Goal: Task Accomplishment & Management: Complete application form

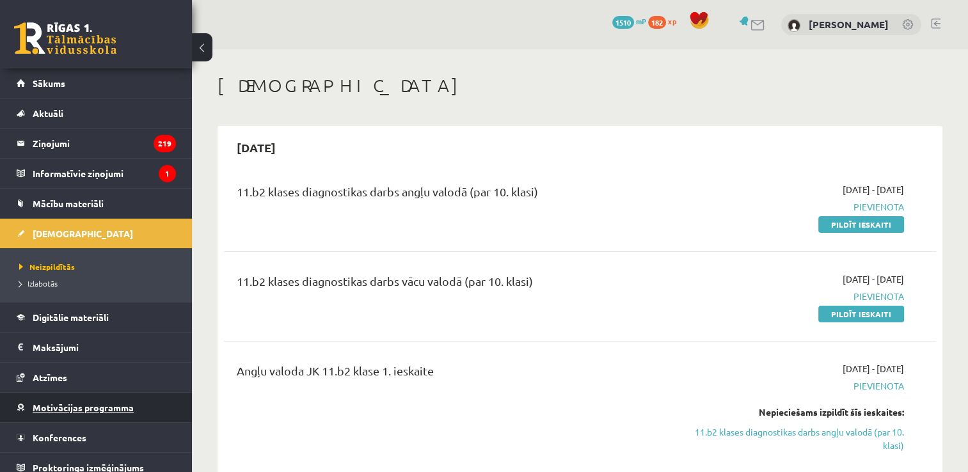
scroll to position [8, 0]
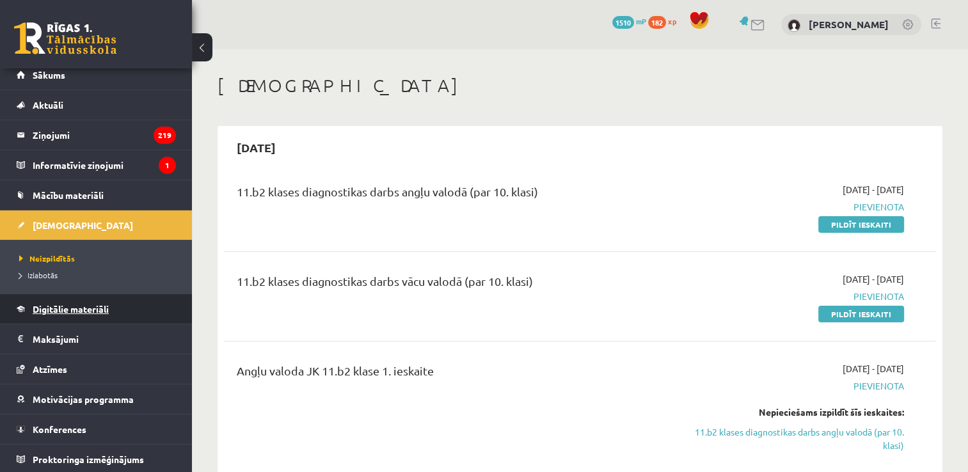
click at [70, 302] on link "Digitālie materiāli" at bounding box center [96, 308] width 159 height 29
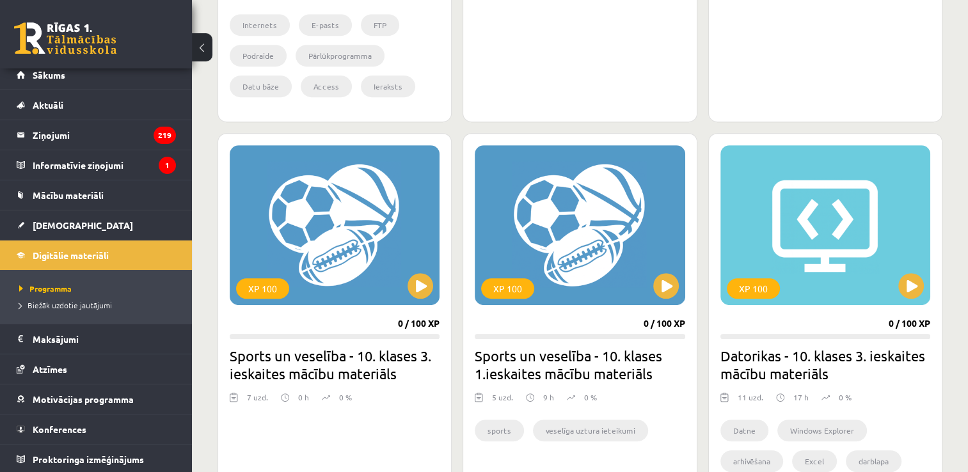
scroll to position [640, 0]
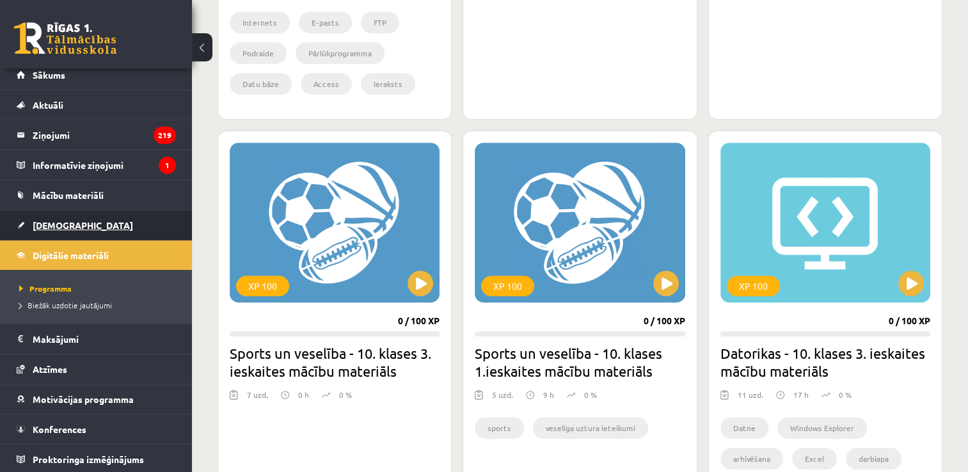
click at [47, 230] on link "[DEMOGRAPHIC_DATA]" at bounding box center [96, 225] width 159 height 29
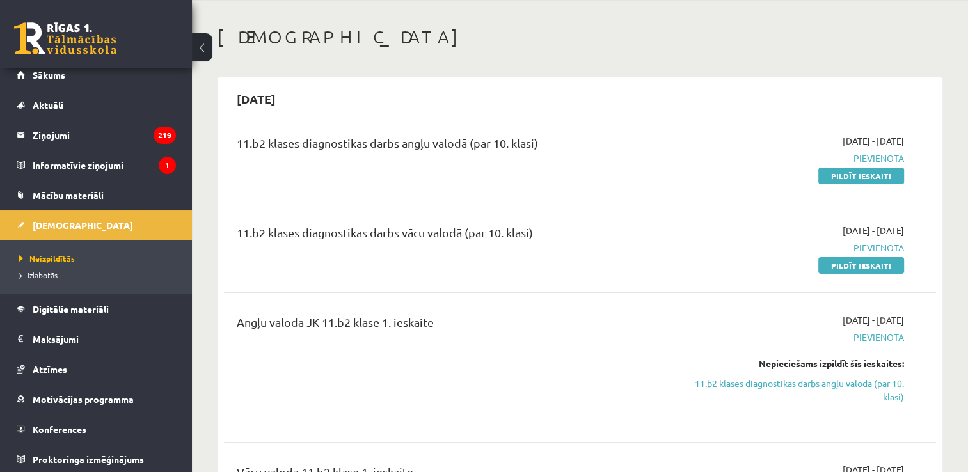
scroll to position [192, 0]
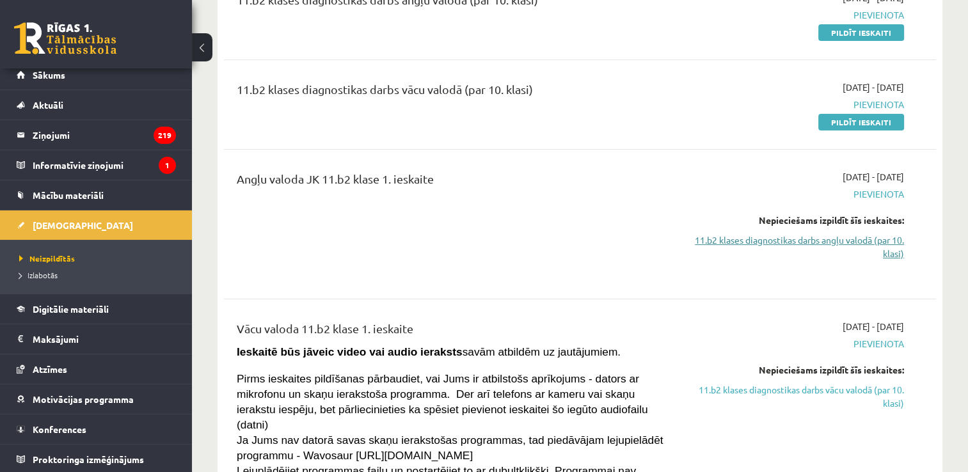
click at [875, 245] on link "11.b2 klases diagnostikas darbs angļu valodā (par 10. klasi)" at bounding box center [799, 247] width 210 height 27
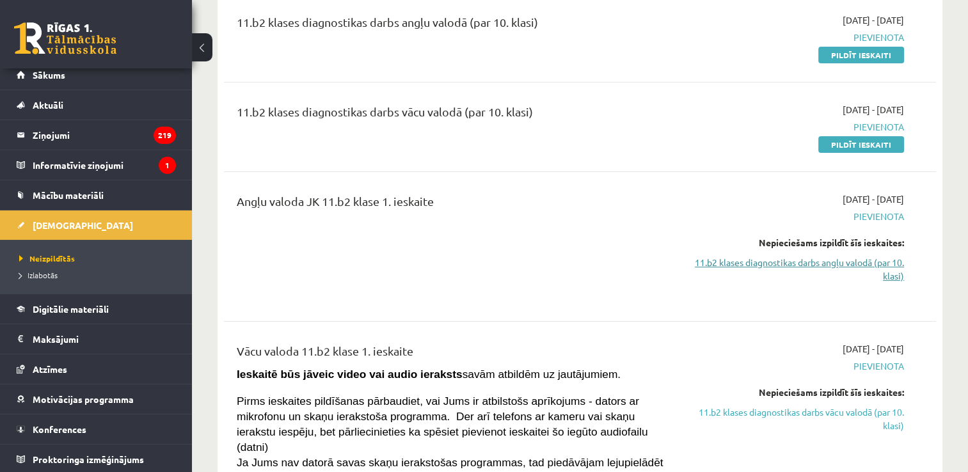
click at [858, 257] on link "11.b2 klases diagnostikas darbs angļu valodā (par 10. klasi)" at bounding box center [799, 269] width 210 height 27
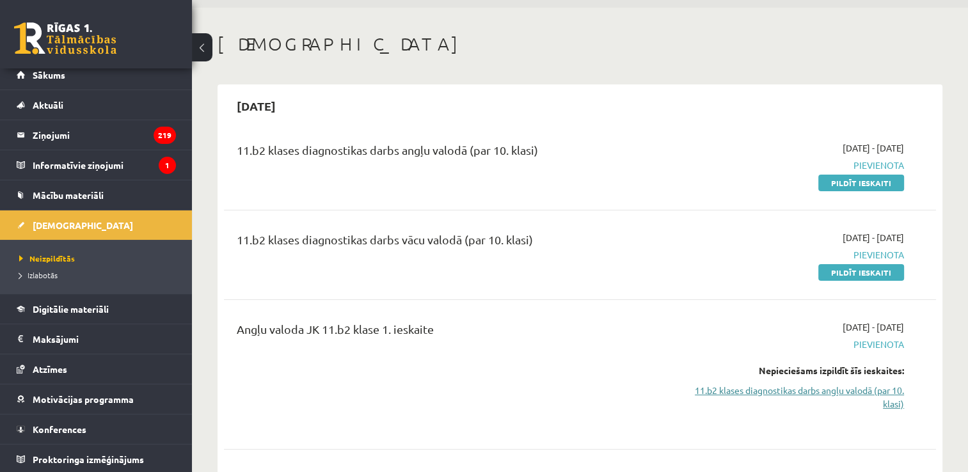
click at [833, 398] on link "11.b2 klases diagnostikas darbs angļu valodā (par 10. klasi)" at bounding box center [799, 397] width 210 height 27
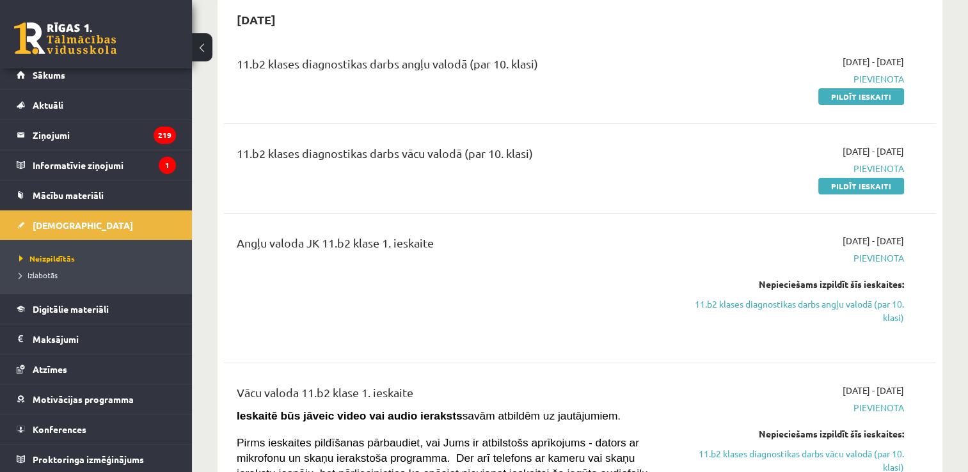
scroll to position [106, 0]
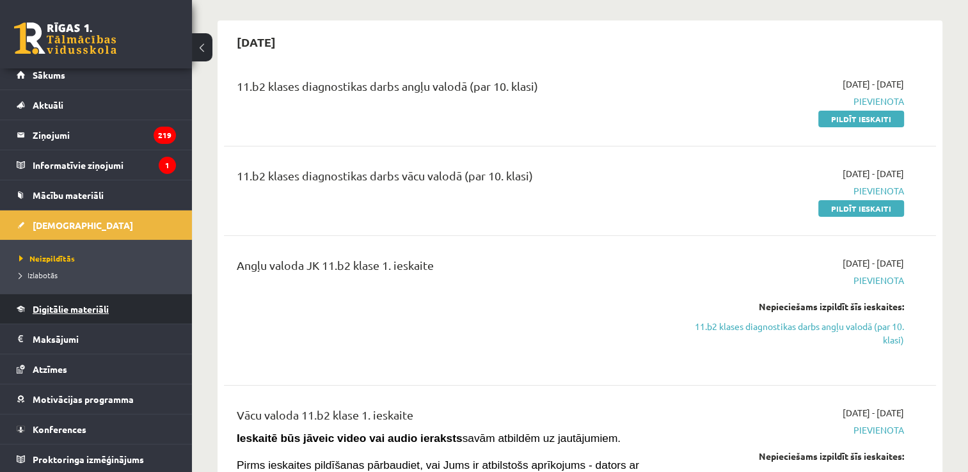
click at [70, 311] on span "Digitālie materiāli" at bounding box center [71, 309] width 76 height 12
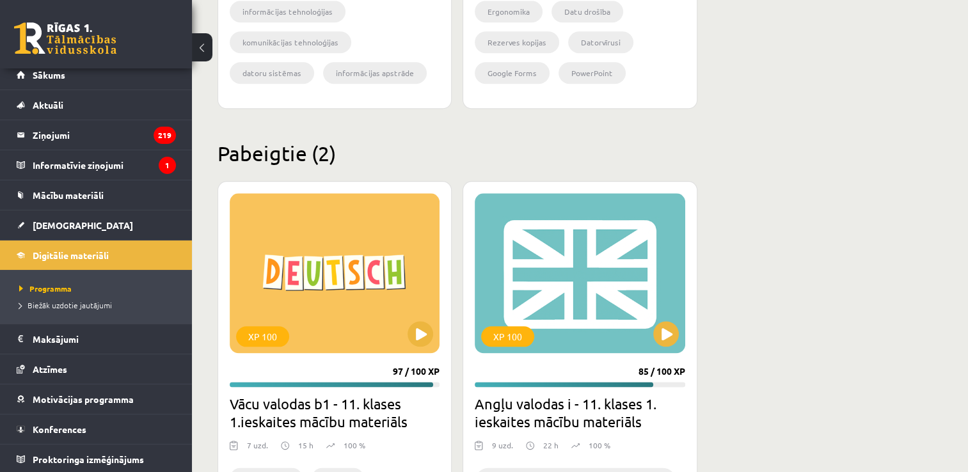
scroll to position [1562, 0]
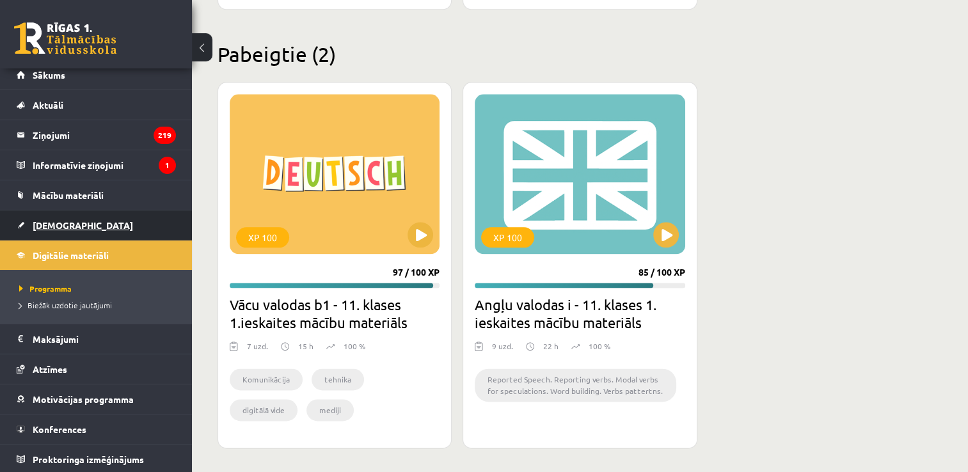
click at [49, 220] on span "[DEMOGRAPHIC_DATA]" at bounding box center [83, 226] width 100 height 12
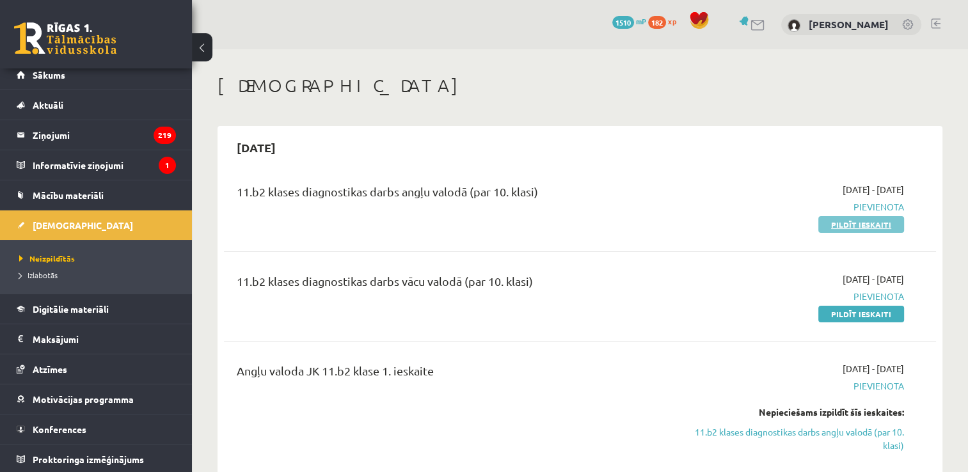
click at [842, 227] on link "Pildīt ieskaiti" at bounding box center [862, 224] width 86 height 17
click at [862, 308] on link "Pildīt ieskaiti" at bounding box center [862, 314] width 86 height 17
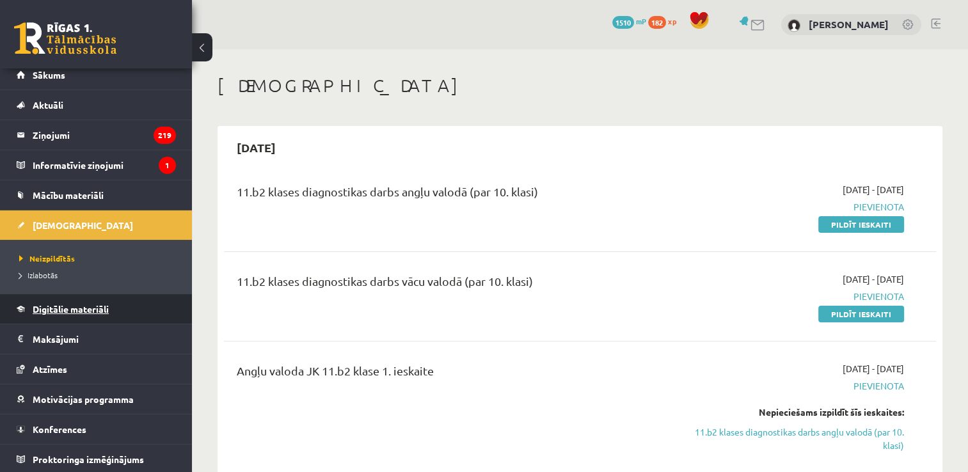
click at [69, 316] on link "Digitālie materiāli" at bounding box center [96, 308] width 159 height 29
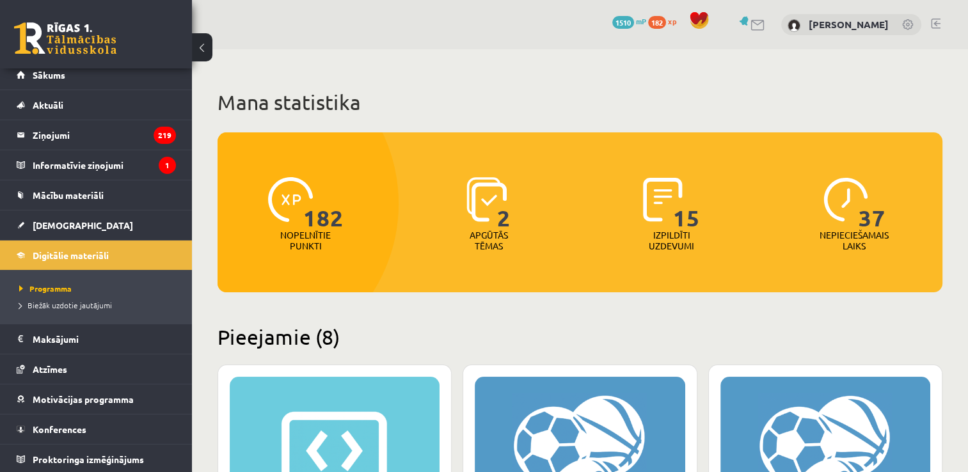
click at [845, 201] on img at bounding box center [846, 199] width 45 height 45
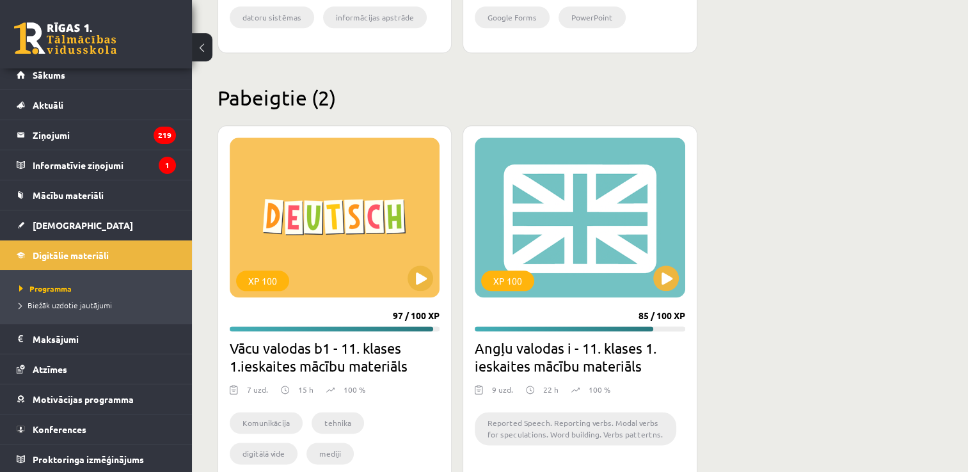
scroll to position [1562, 0]
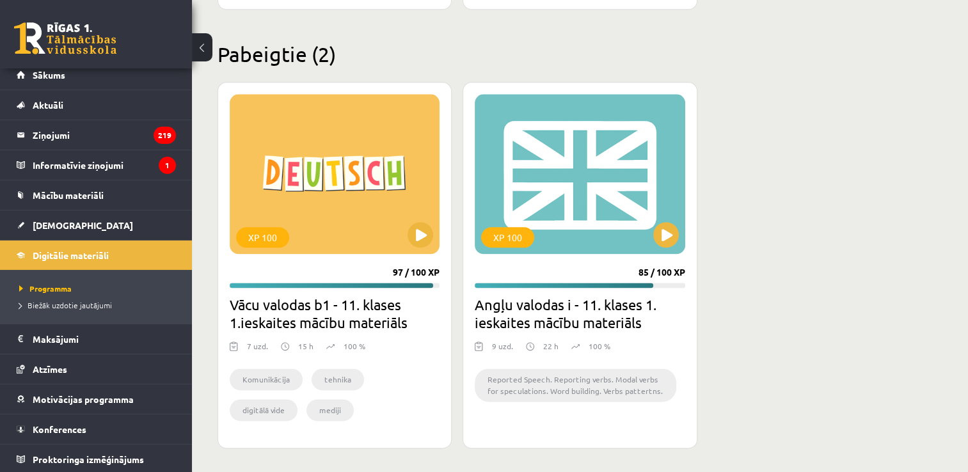
click at [787, 84] on div "XP 100 97 / 100 XP Vācu valodas b1 - 11. klases 1.ieskaites mācību materiāls 7 …" at bounding box center [580, 265] width 725 height 367
click at [45, 220] on span "[DEMOGRAPHIC_DATA]" at bounding box center [83, 226] width 100 height 12
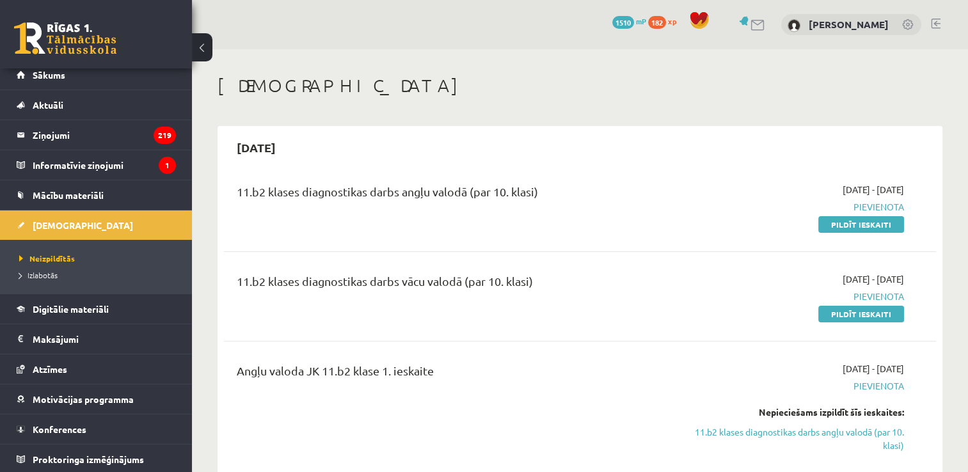
click at [47, 195] on span "Mācību materiāli" at bounding box center [68, 195] width 71 height 12
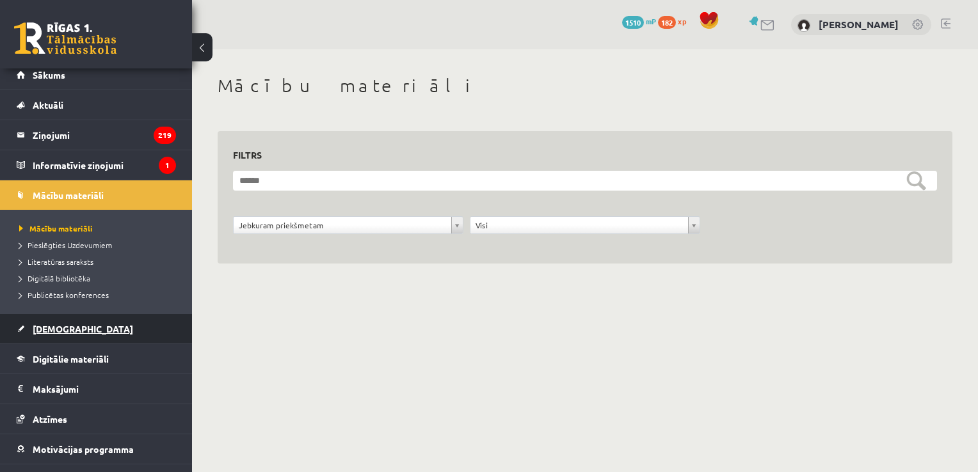
click at [39, 335] on link "[DEMOGRAPHIC_DATA]" at bounding box center [96, 328] width 159 height 29
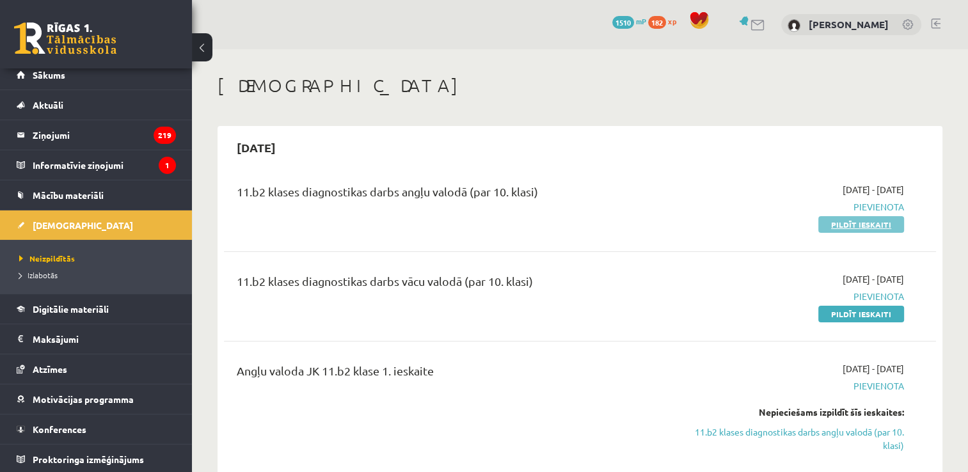
click at [891, 218] on link "Pildīt ieskaiti" at bounding box center [862, 224] width 86 height 17
drag, startPoint x: 869, startPoint y: 221, endPoint x: 545, endPoint y: 59, distance: 362.0
click at [869, 221] on link "Pildīt ieskaiti" at bounding box center [862, 224] width 86 height 17
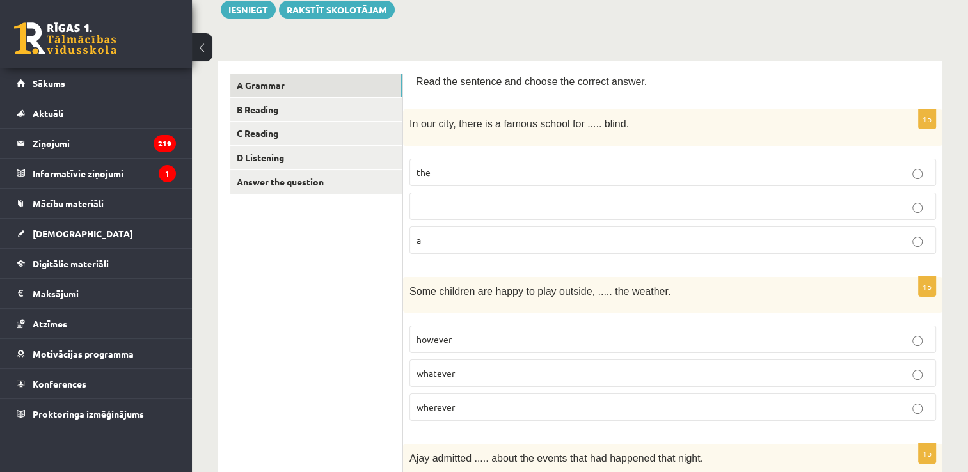
scroll to position [128, 0]
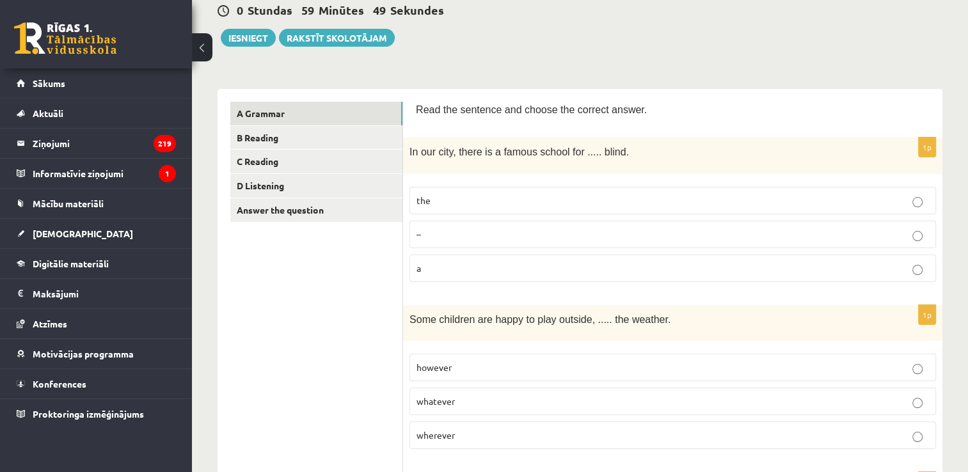
click at [482, 197] on p "the" at bounding box center [673, 200] width 513 height 13
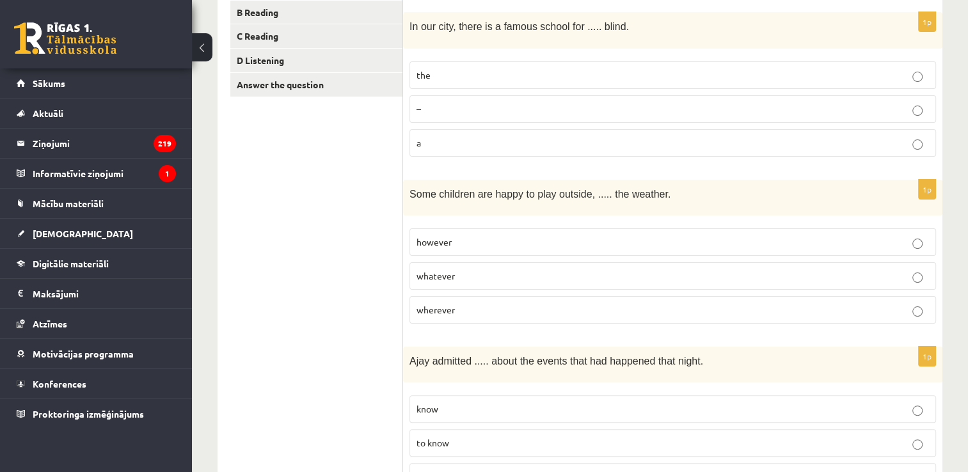
scroll to position [256, 0]
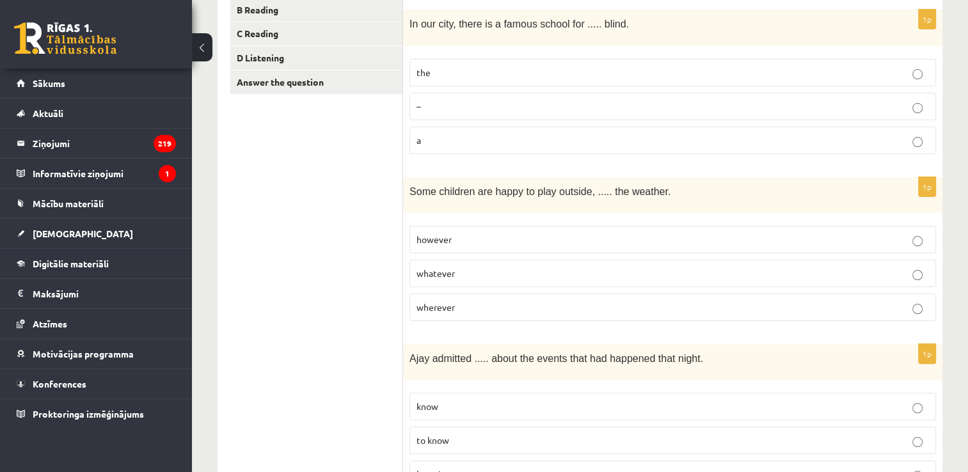
click at [563, 270] on p "whatever" at bounding box center [673, 273] width 513 height 13
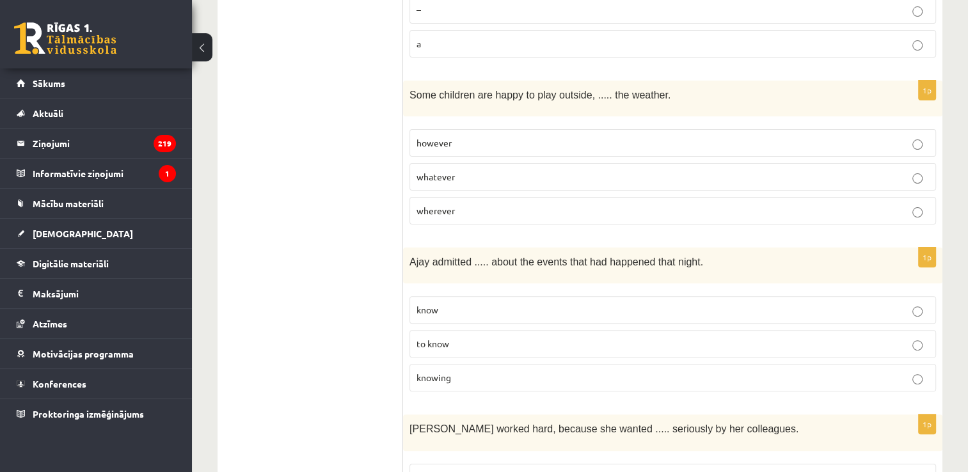
scroll to position [384, 0]
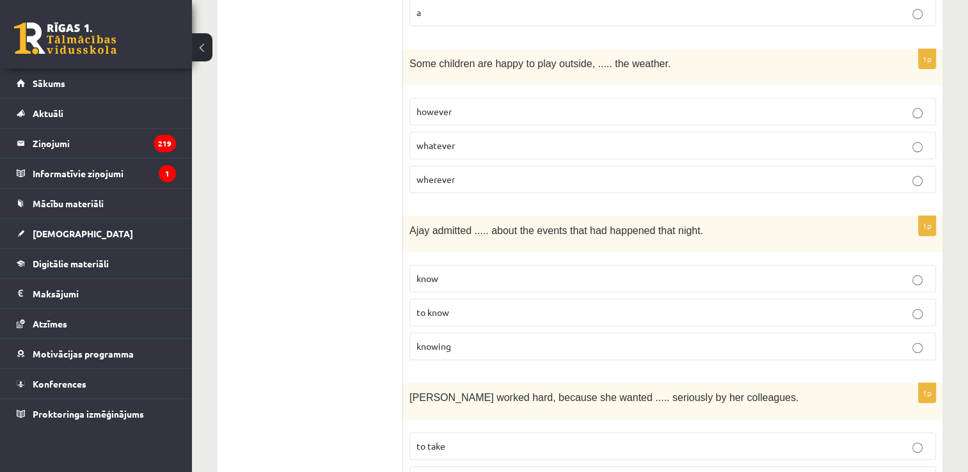
click at [470, 306] on p "to know" at bounding box center [673, 312] width 513 height 13
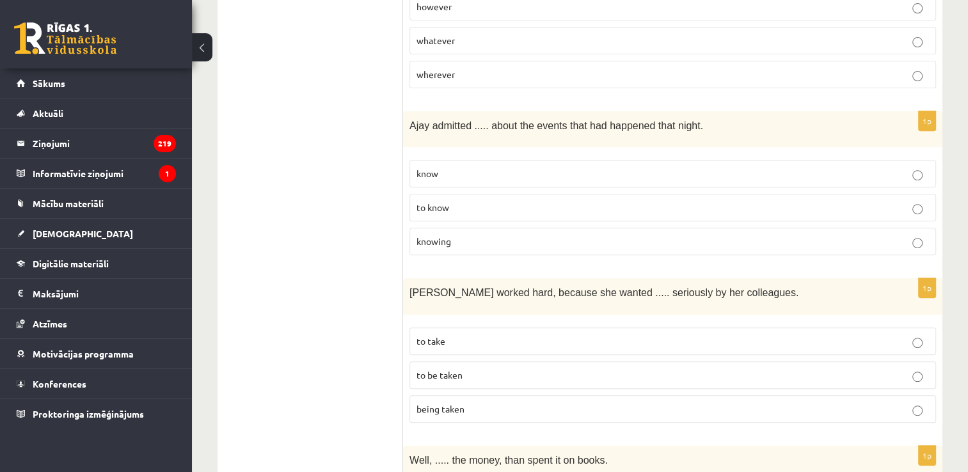
scroll to position [512, 0]
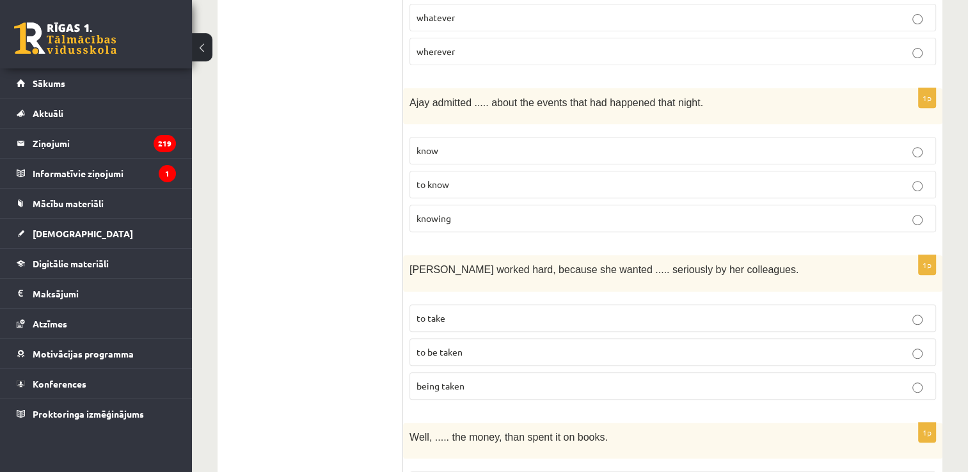
click at [539, 212] on p "knowing" at bounding box center [673, 218] width 513 height 13
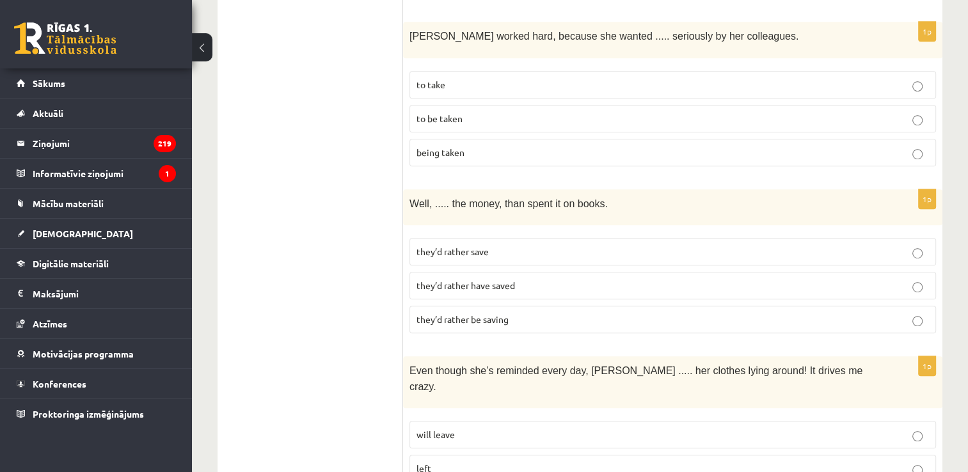
scroll to position [768, 0]
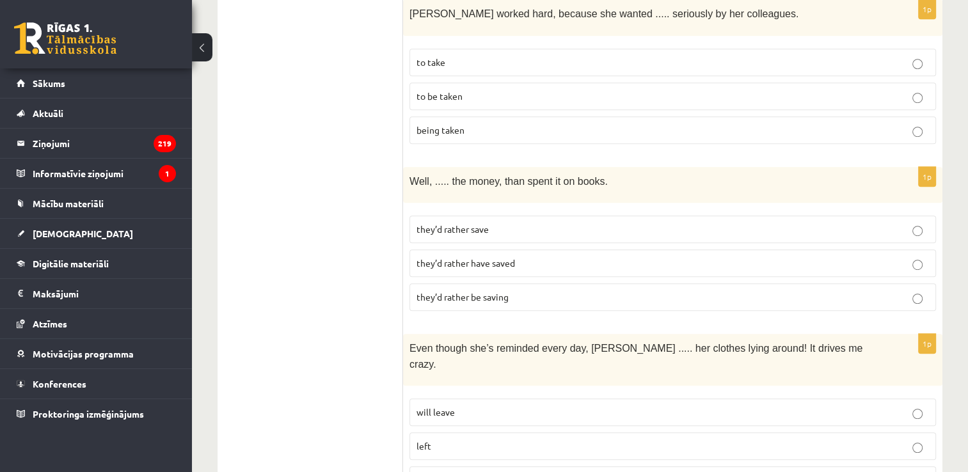
click at [895, 250] on label "they’d rather have saved" at bounding box center [673, 264] width 527 height 28
click at [434, 90] on span "to be taken" at bounding box center [440, 96] width 46 height 12
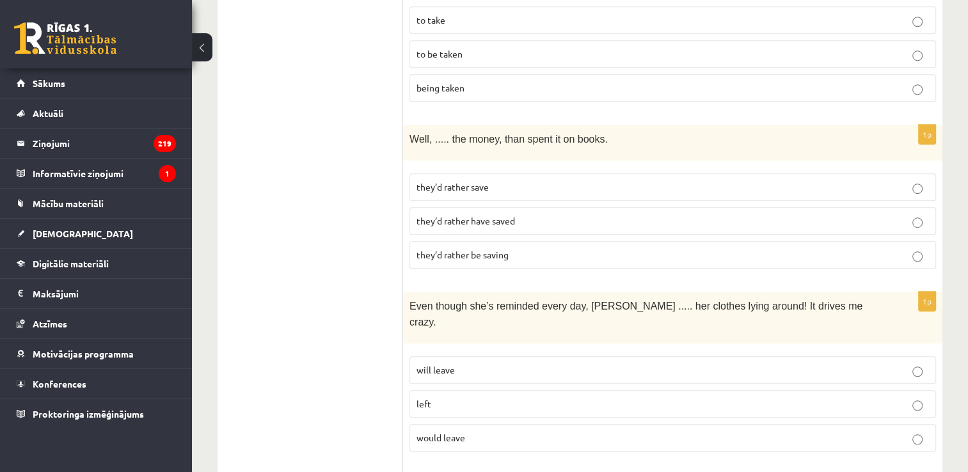
scroll to position [832, 0]
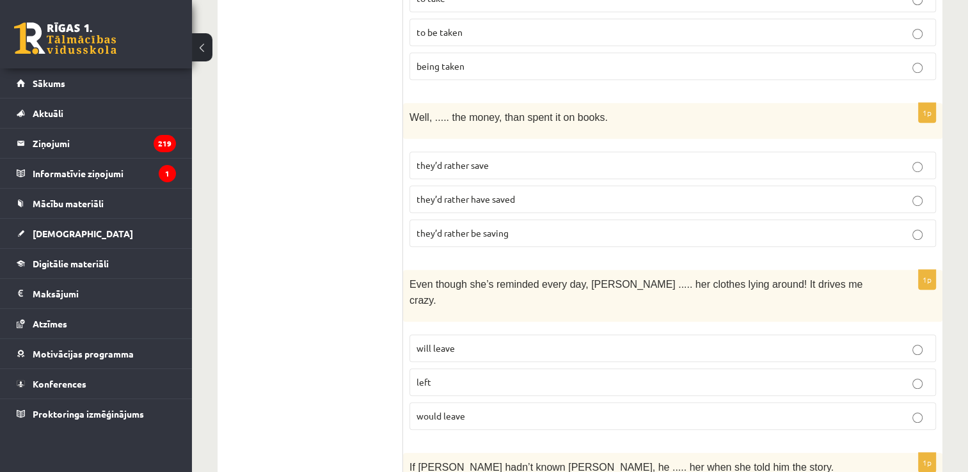
click at [514, 193] on span "they’d rather have saved" at bounding box center [466, 199] width 99 height 12
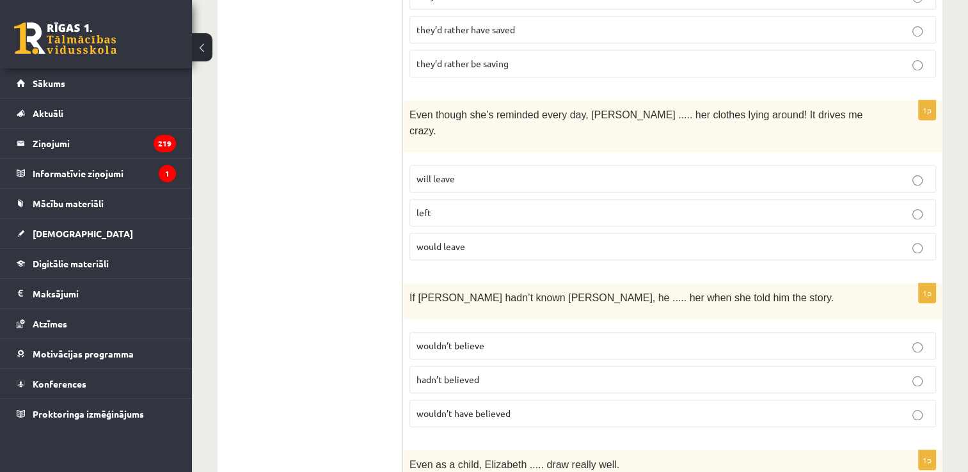
scroll to position [1024, 0]
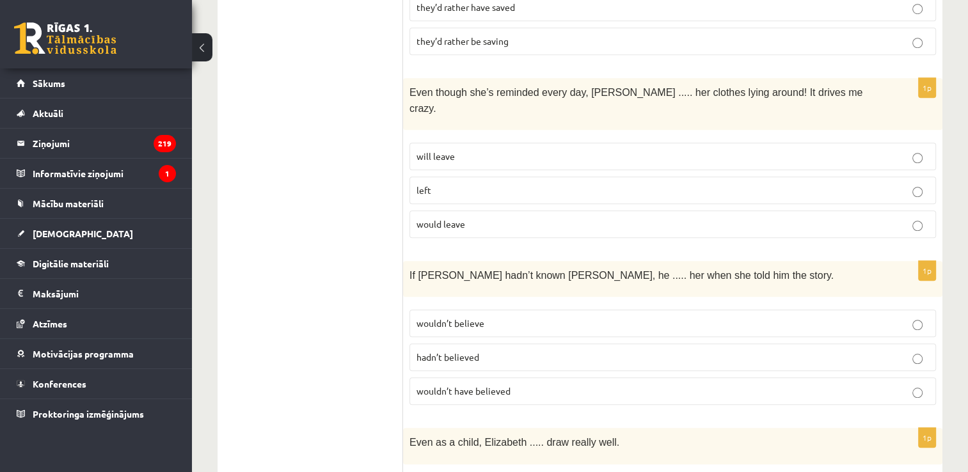
click at [509, 150] on p "will leave" at bounding box center [673, 156] width 513 height 13
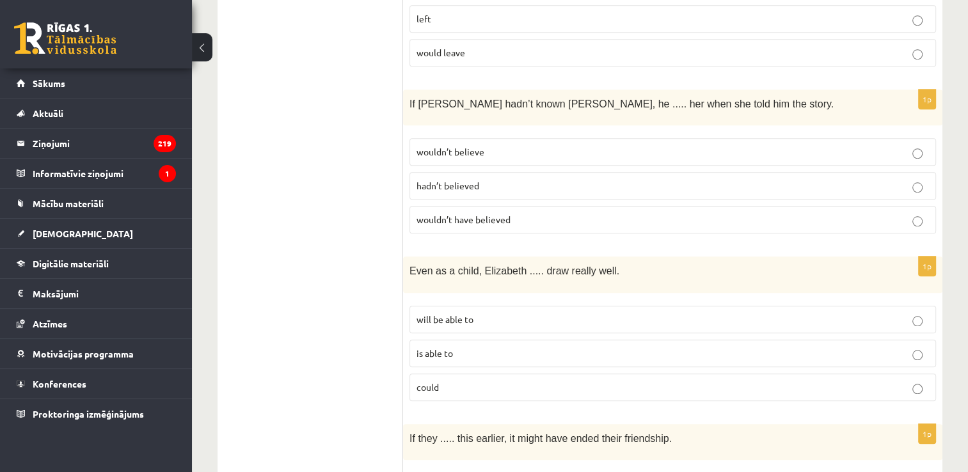
scroll to position [1216, 0]
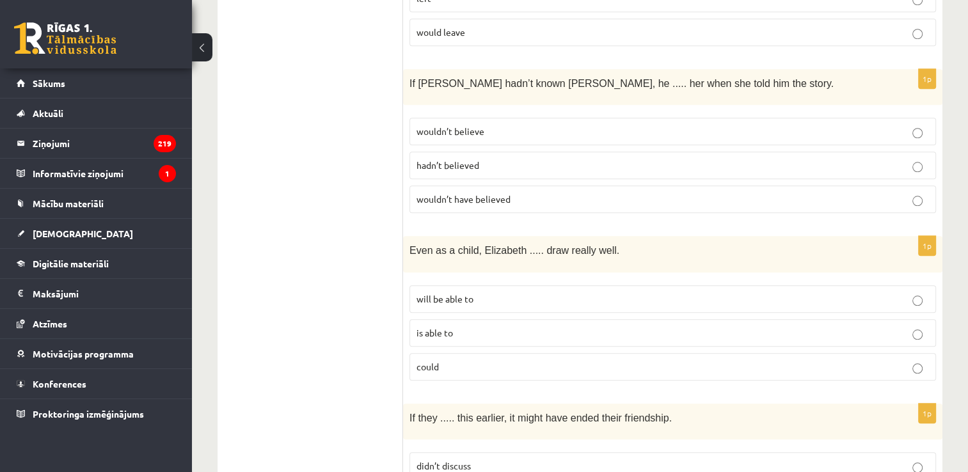
click at [610, 118] on label "wouldn’t believe" at bounding box center [673, 132] width 527 height 28
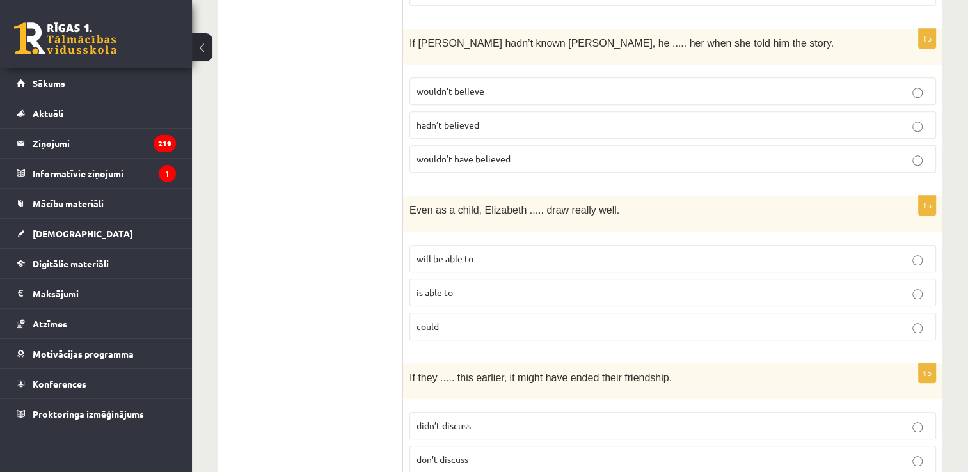
scroll to position [1265, 0]
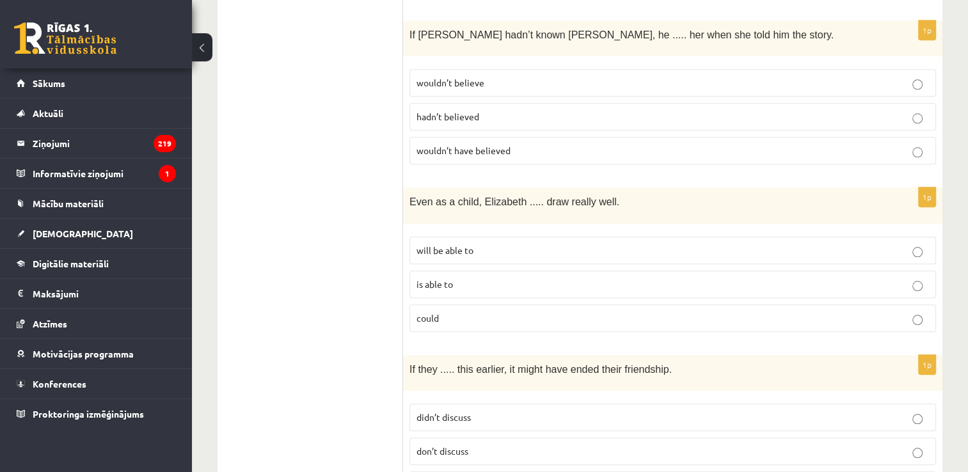
click at [474, 145] on span "wouldn’t have believed" at bounding box center [464, 151] width 94 height 12
click at [497, 312] on p "could" at bounding box center [673, 318] width 513 height 13
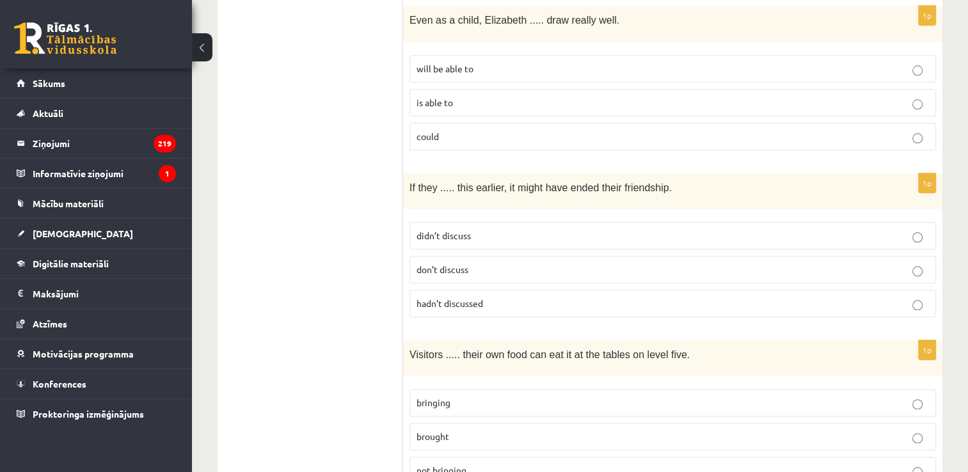
scroll to position [1457, 0]
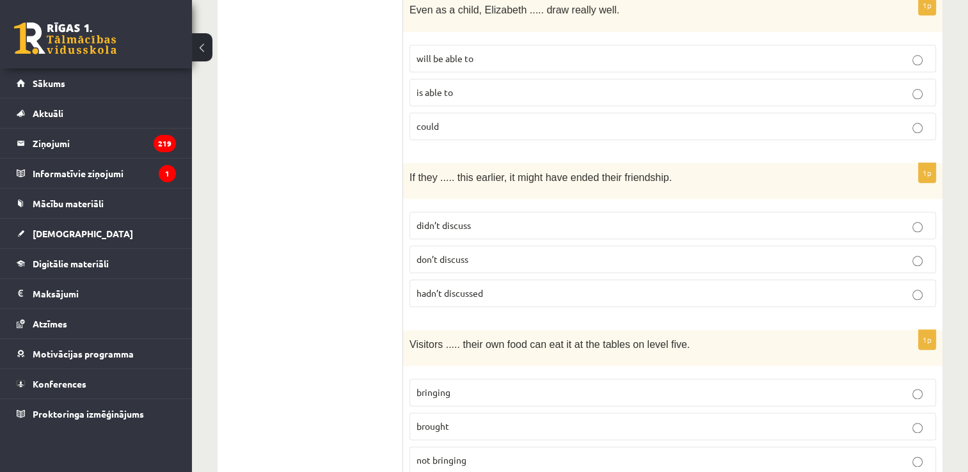
click at [492, 280] on label "hadn’t discussed" at bounding box center [673, 294] width 527 height 28
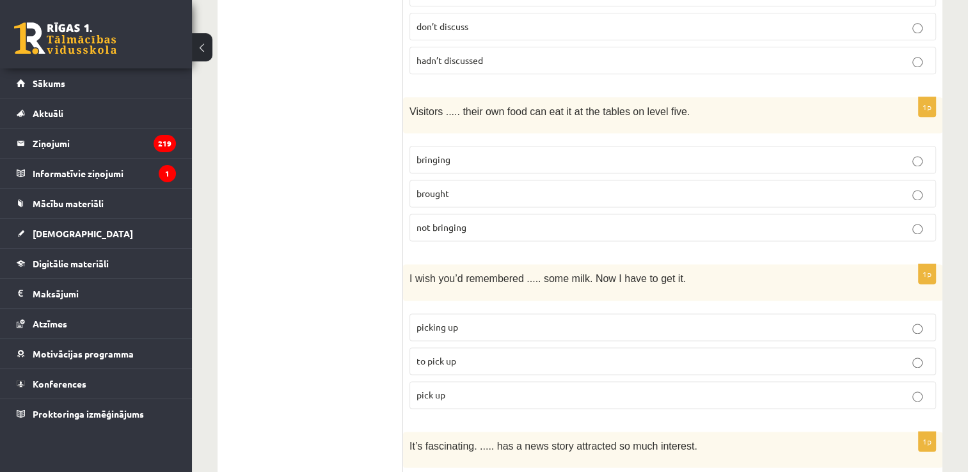
scroll to position [1749, 0]
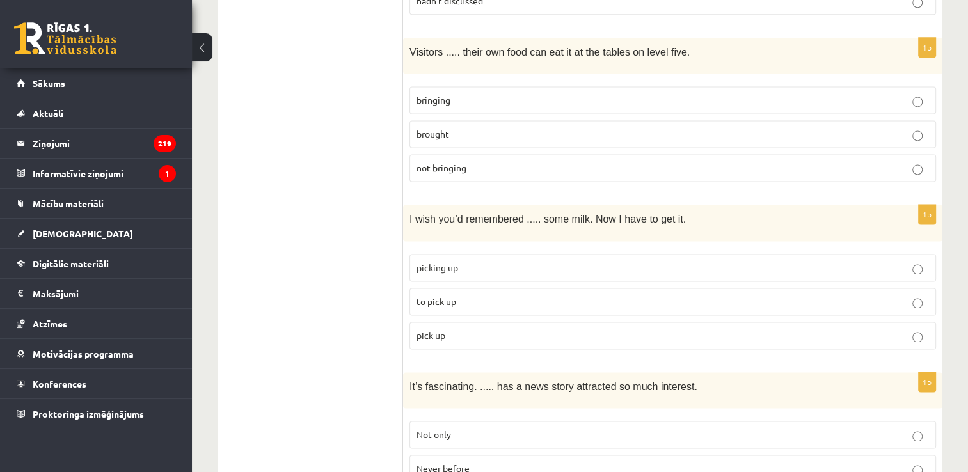
click at [517, 86] on label "bringing" at bounding box center [673, 100] width 527 height 28
click at [489, 295] on p "to pick up" at bounding box center [673, 301] width 513 height 13
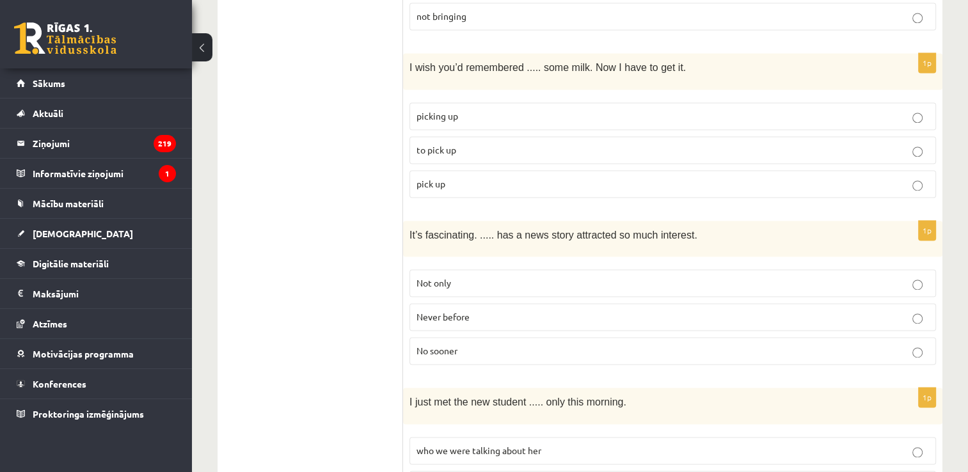
scroll to position [1941, 0]
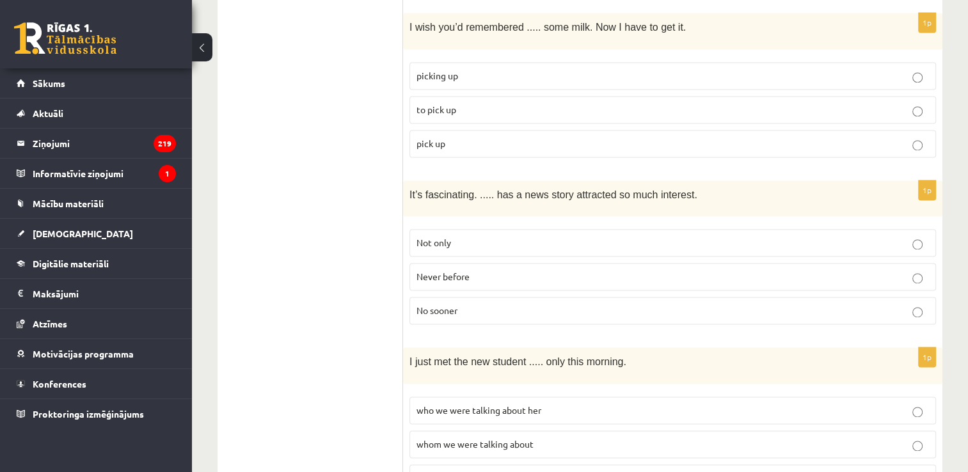
click at [482, 270] on p "Never before" at bounding box center [673, 276] width 513 height 13
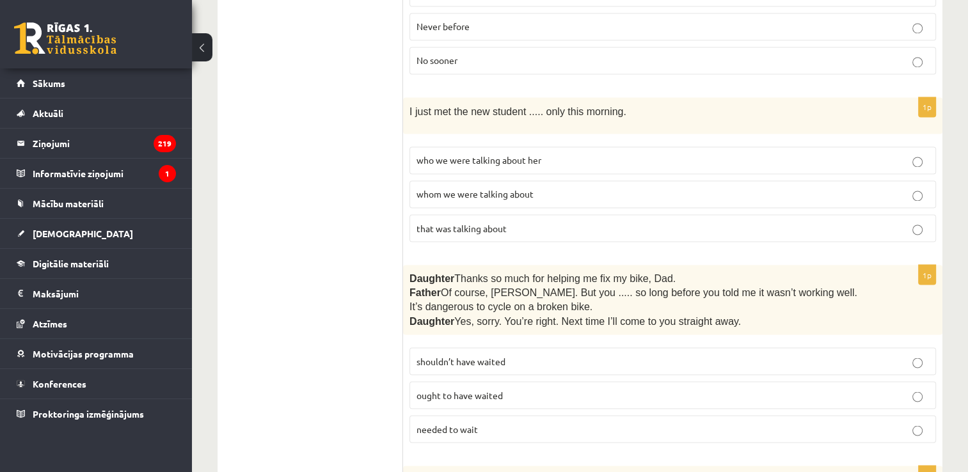
scroll to position [2197, 0]
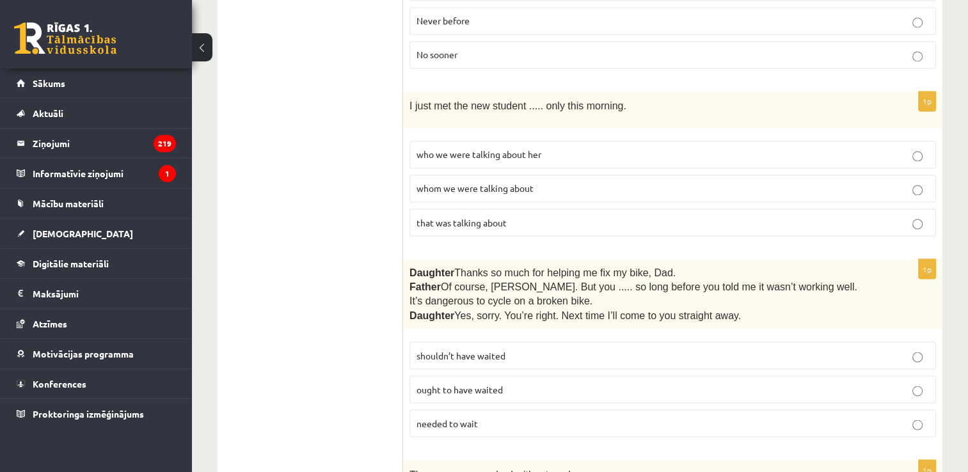
click at [490, 175] on label "whom we were talking about" at bounding box center [673, 189] width 527 height 28
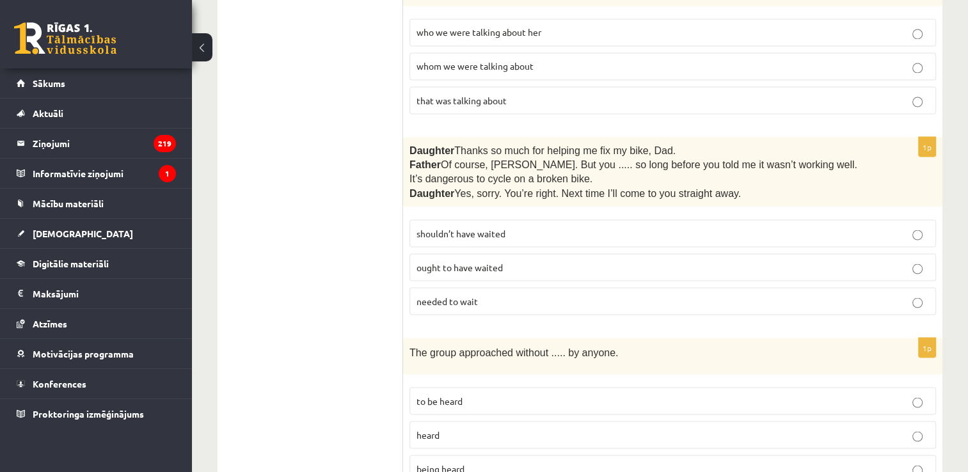
scroll to position [2325, 0]
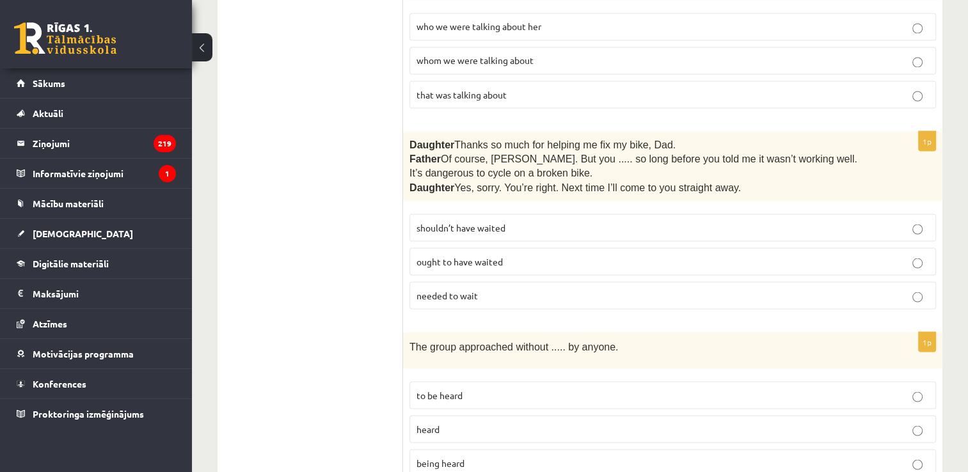
click at [499, 221] on span "shouldn’t have waited" at bounding box center [461, 227] width 89 height 12
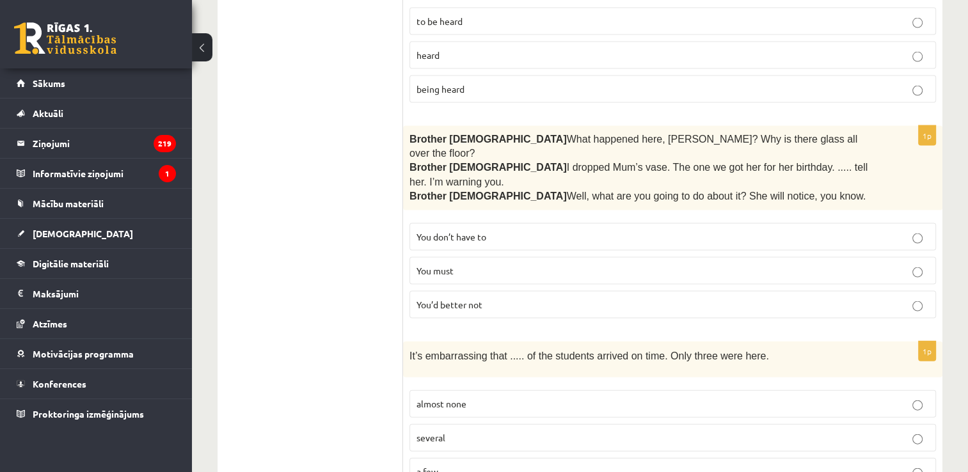
scroll to position [2613, 0]
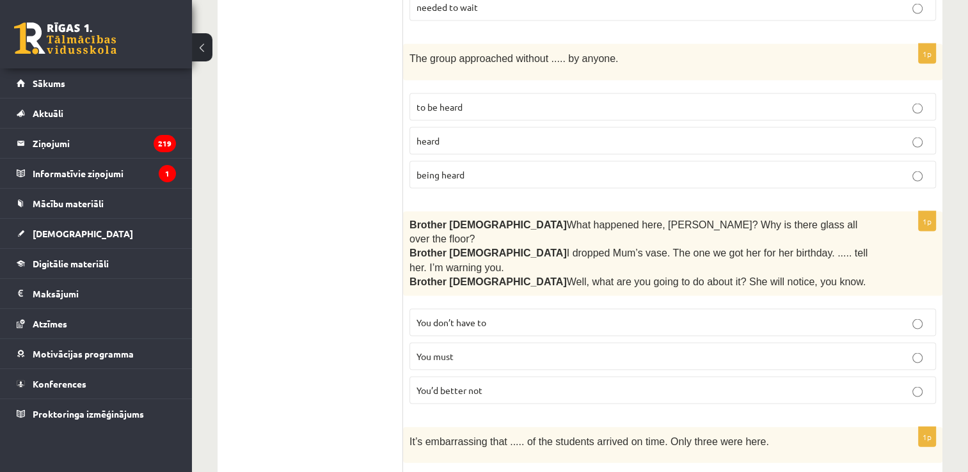
click at [491, 161] on label "being heard" at bounding box center [673, 175] width 527 height 28
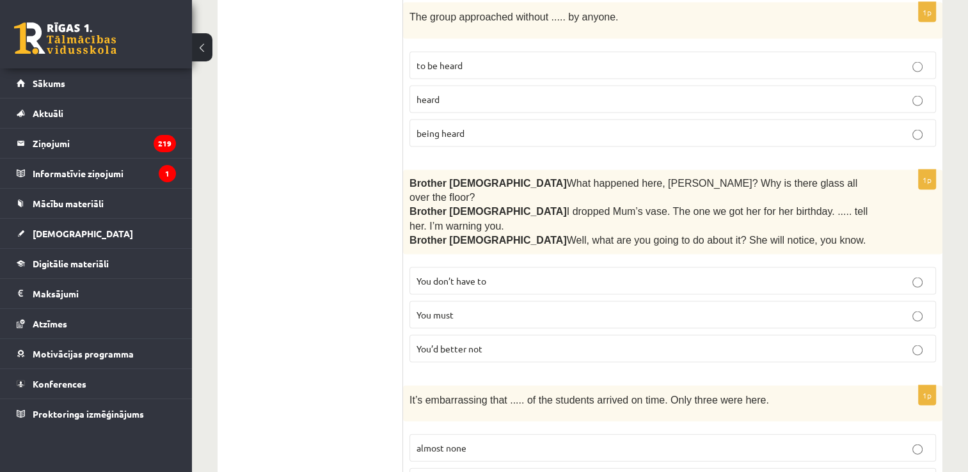
scroll to position [2677, 0]
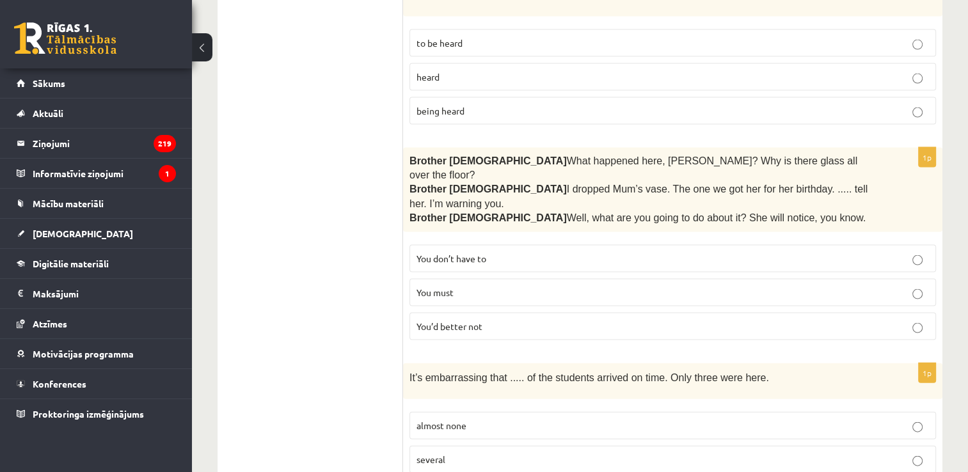
click at [445, 321] on span "You’d better not" at bounding box center [450, 327] width 66 height 12
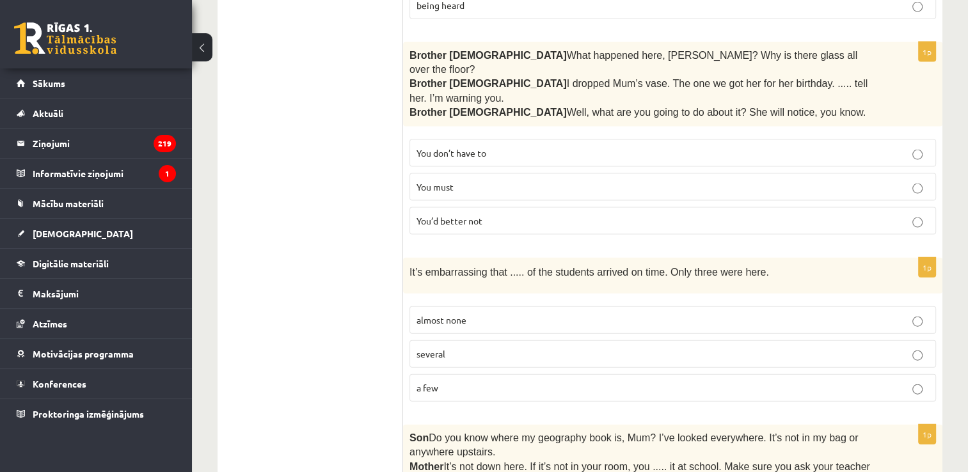
scroll to position [2805, 0]
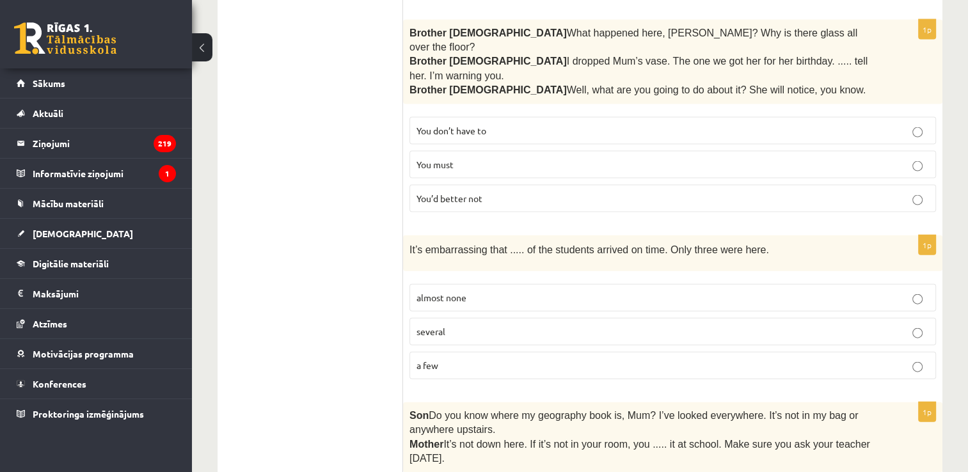
click at [467, 291] on p "almost none" at bounding box center [673, 297] width 513 height 13
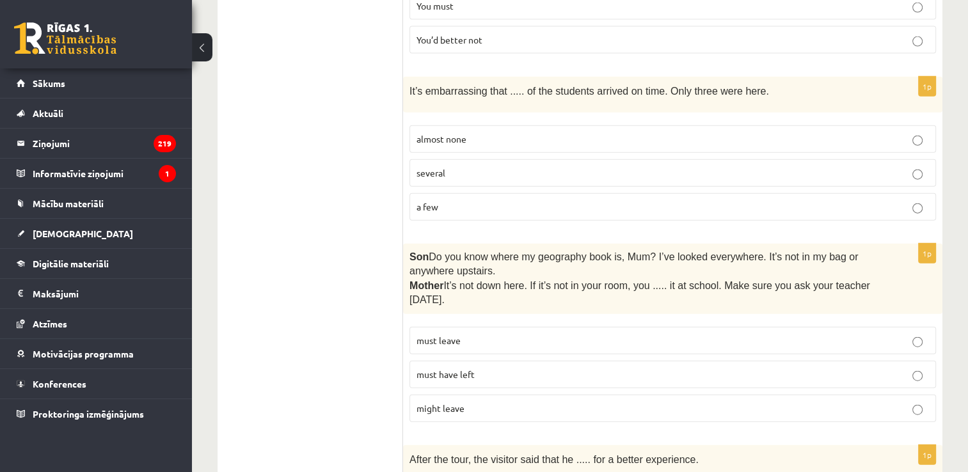
scroll to position [2997, 0]
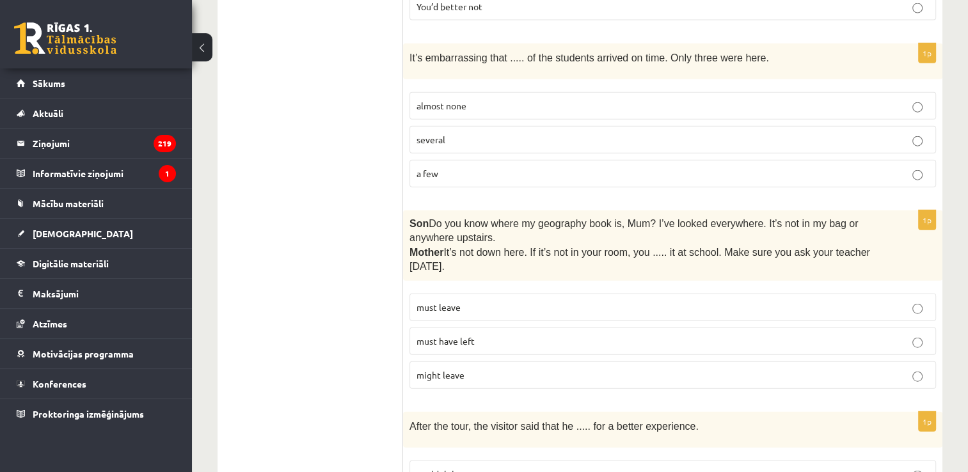
click at [489, 335] on p "must have left" at bounding box center [673, 341] width 513 height 13
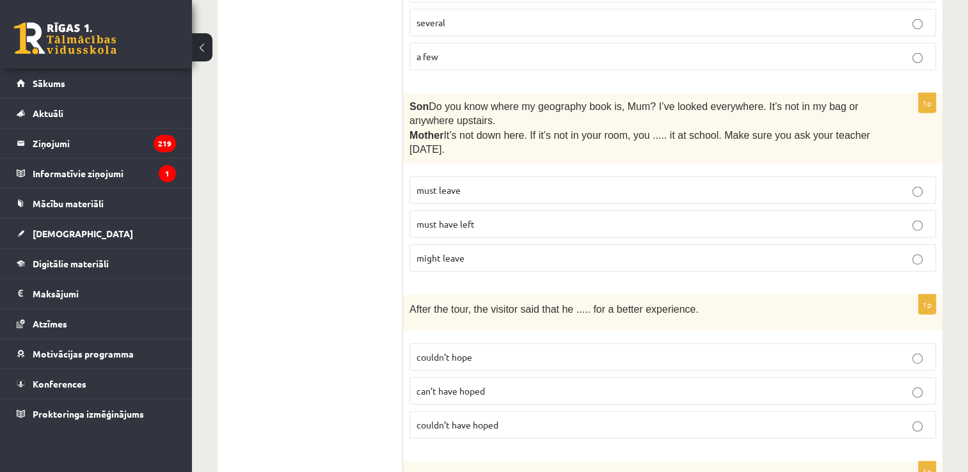
scroll to position [3189, 0]
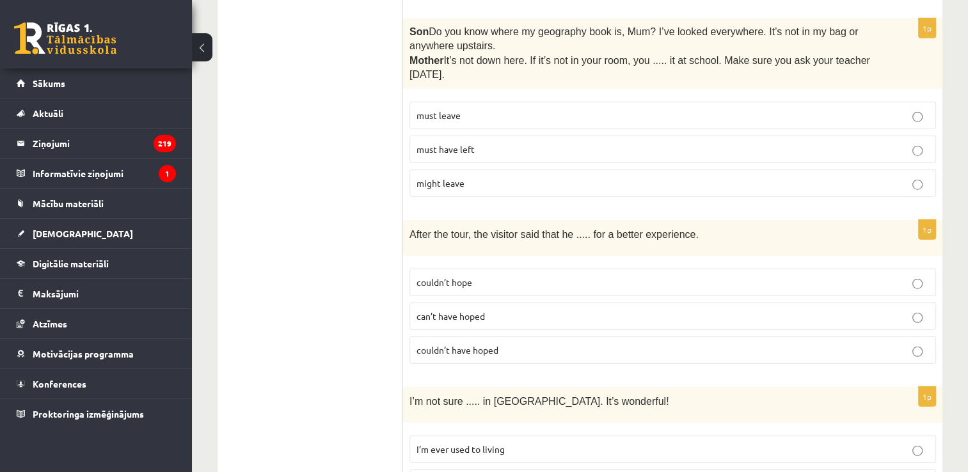
click at [507, 344] on p "couldn’t have hoped" at bounding box center [673, 350] width 513 height 13
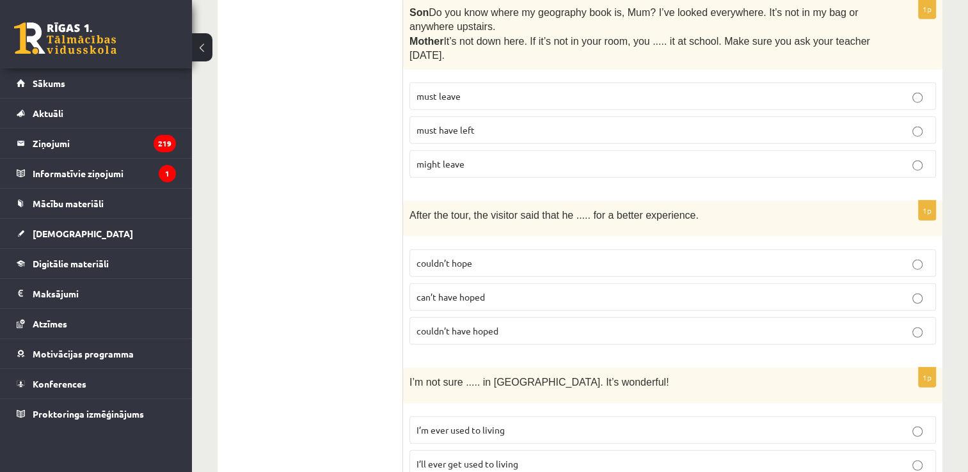
scroll to position [3218, 0]
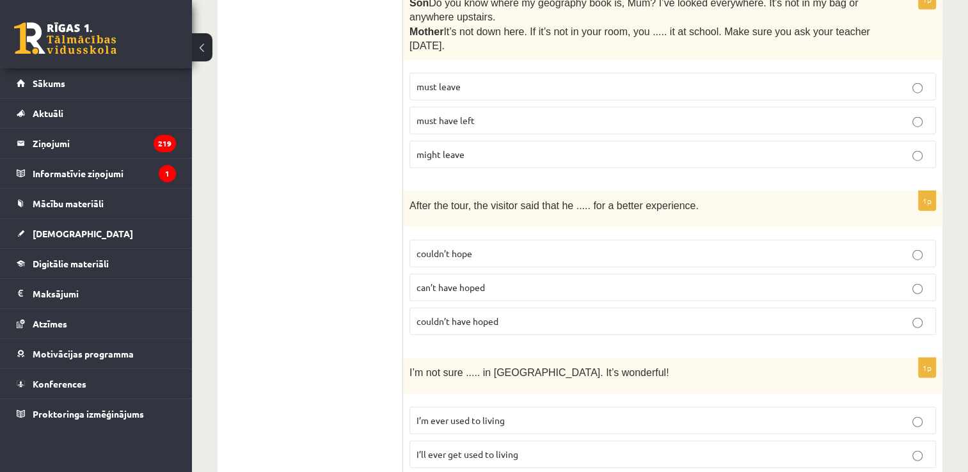
click at [515, 449] on span "I’ll ever get used to living" at bounding box center [468, 455] width 102 height 12
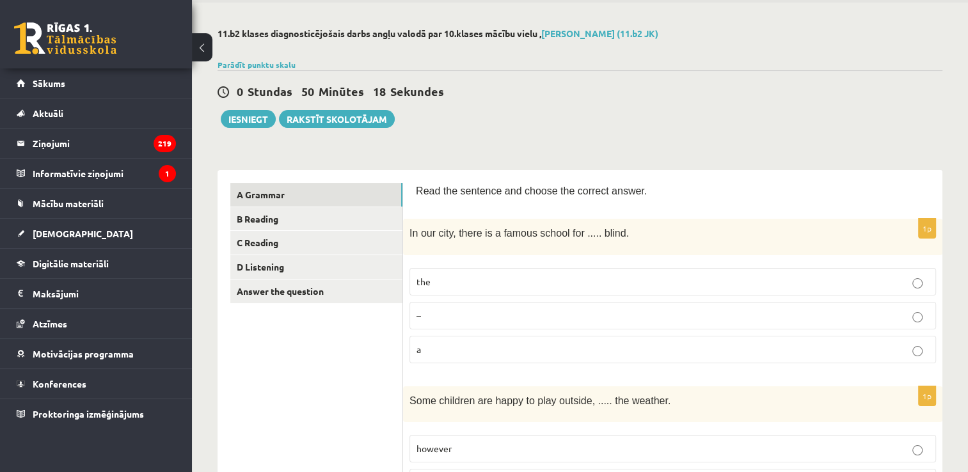
scroll to position [0, 0]
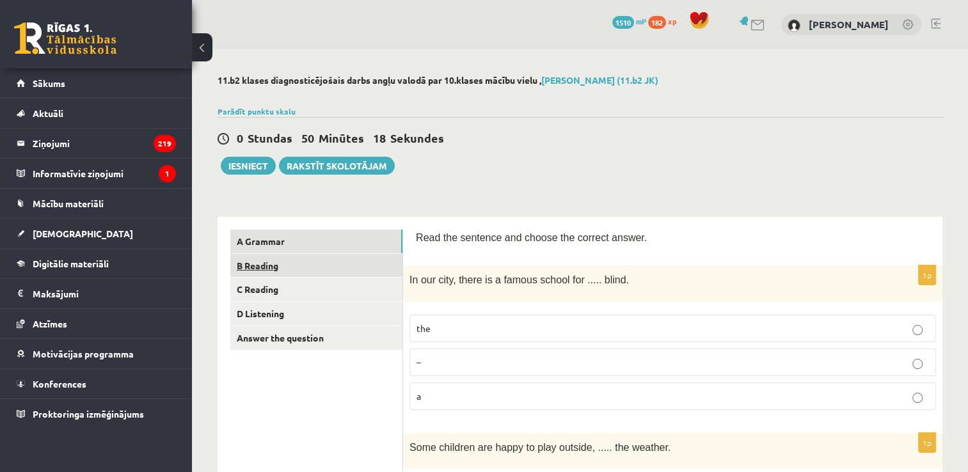
click at [291, 260] on link "B Reading" at bounding box center [316, 266] width 172 height 24
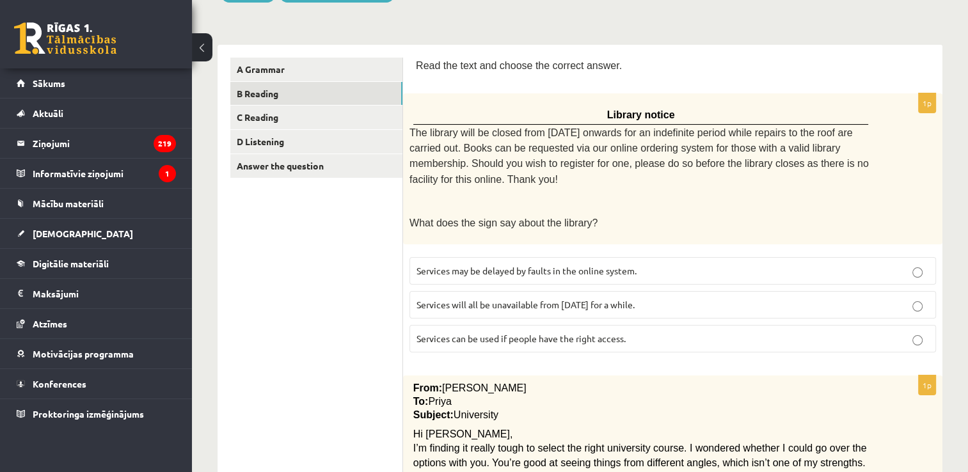
scroll to position [192, 0]
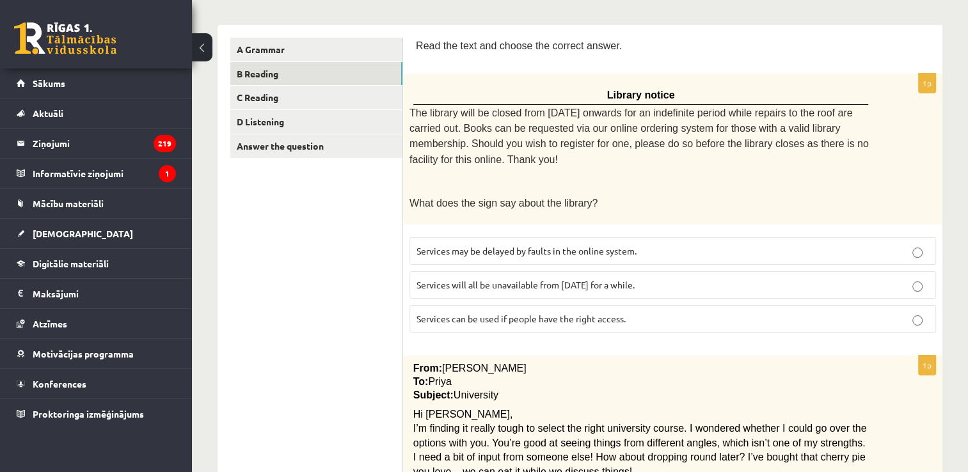
click at [657, 279] on p "Services will all be unavailable from Monday for a while." at bounding box center [673, 284] width 513 height 13
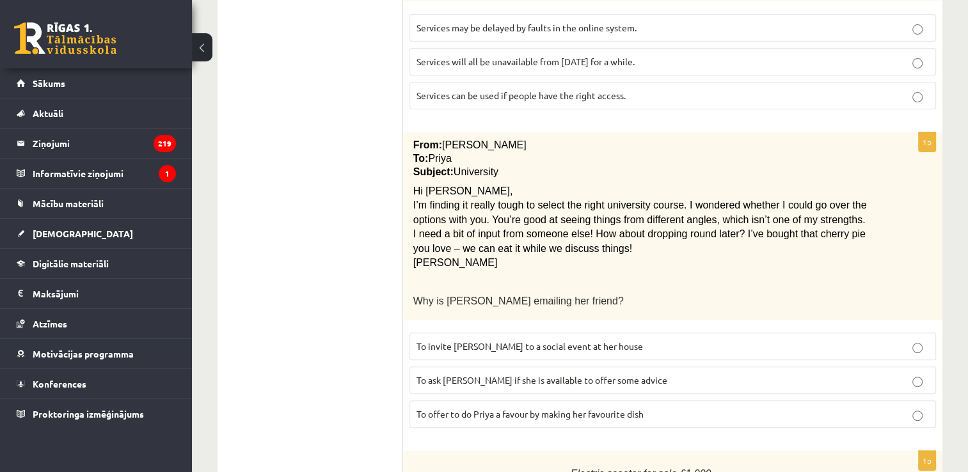
scroll to position [448, 0]
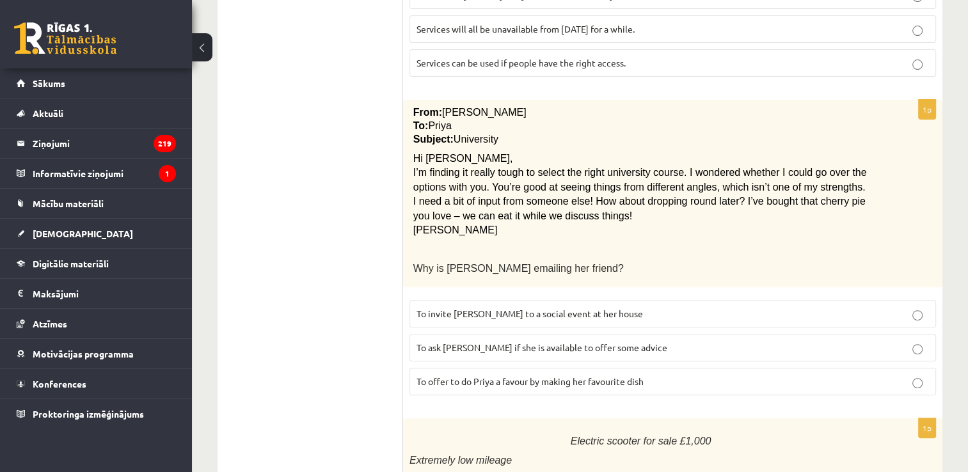
click at [659, 341] on p "To ask Priya if she is available to offer some advice" at bounding box center [673, 347] width 513 height 13
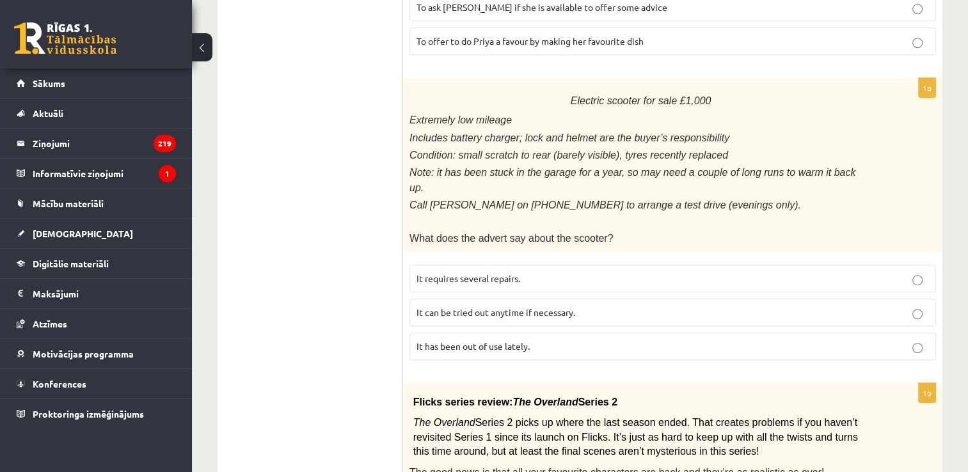
scroll to position [768, 0]
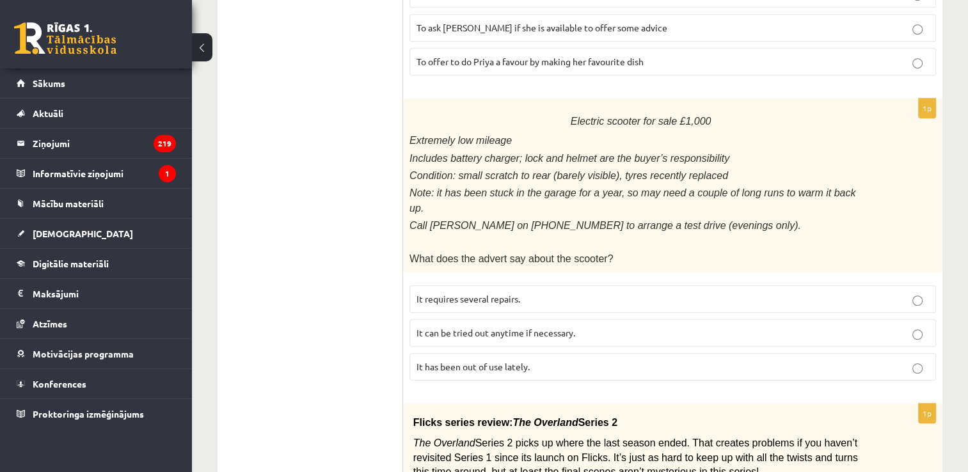
click at [543, 292] on p "It requires several repairs." at bounding box center [673, 298] width 513 height 13
click at [580, 360] on p "It has been out of use lately." at bounding box center [673, 366] width 513 height 13
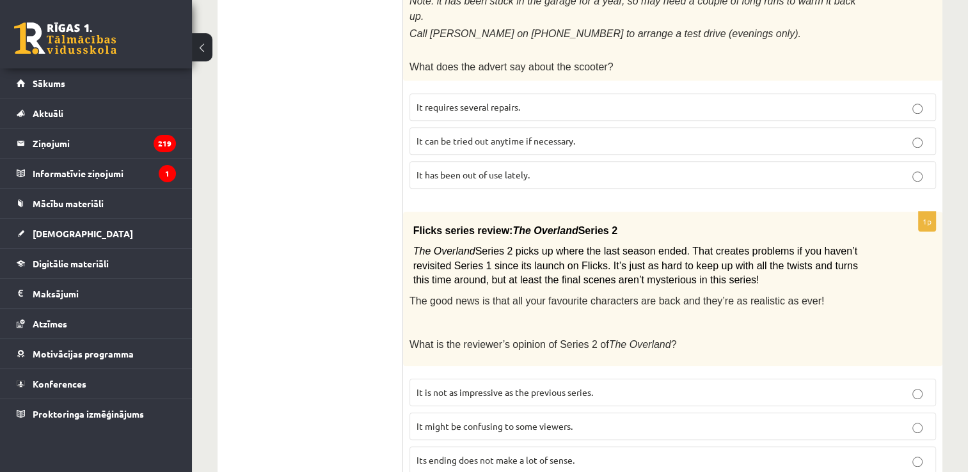
scroll to position [1024, 0]
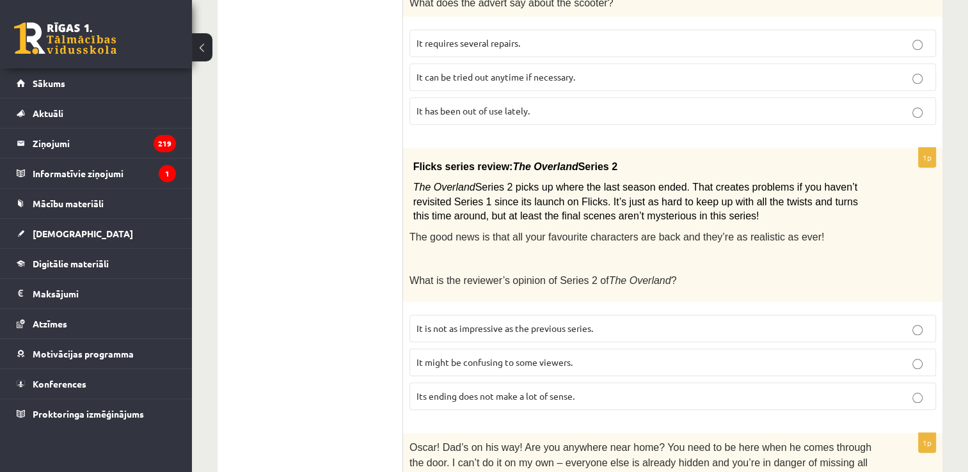
click at [579, 356] on p "It might be confusing to some viewers." at bounding box center [673, 362] width 513 height 13
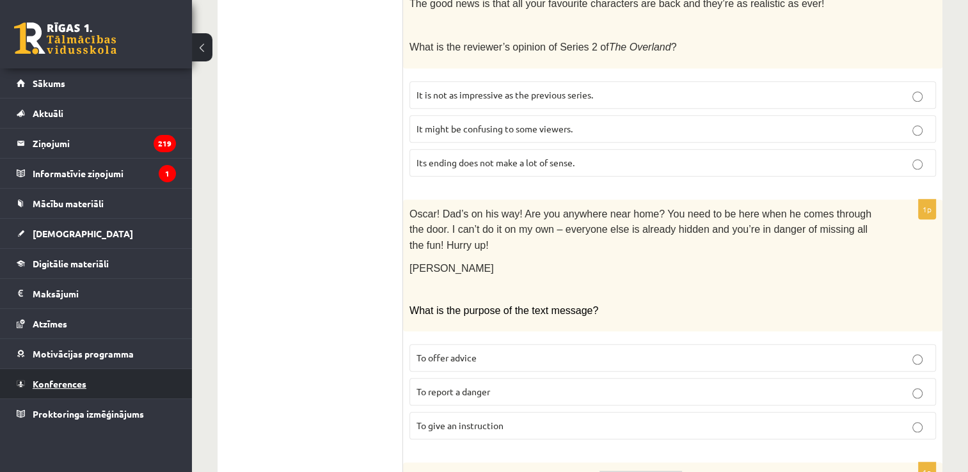
scroll to position [1280, 0]
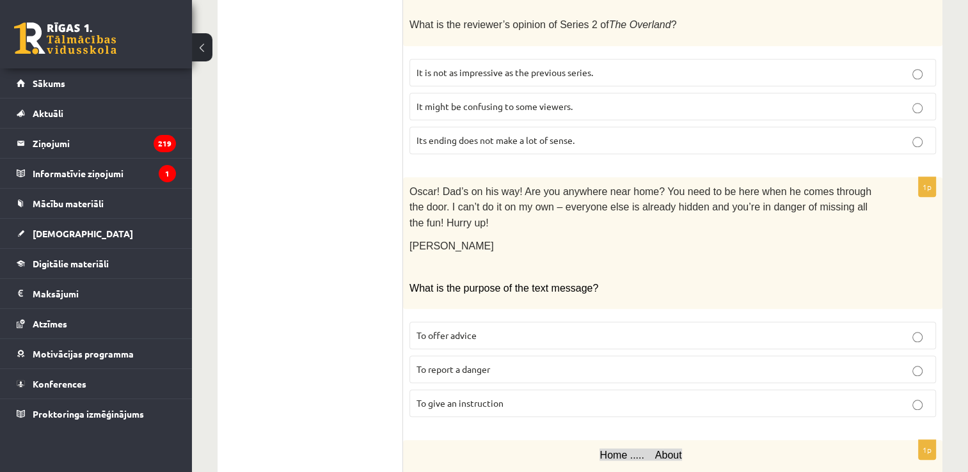
click at [541, 397] on p "To give an instruction" at bounding box center [673, 403] width 513 height 13
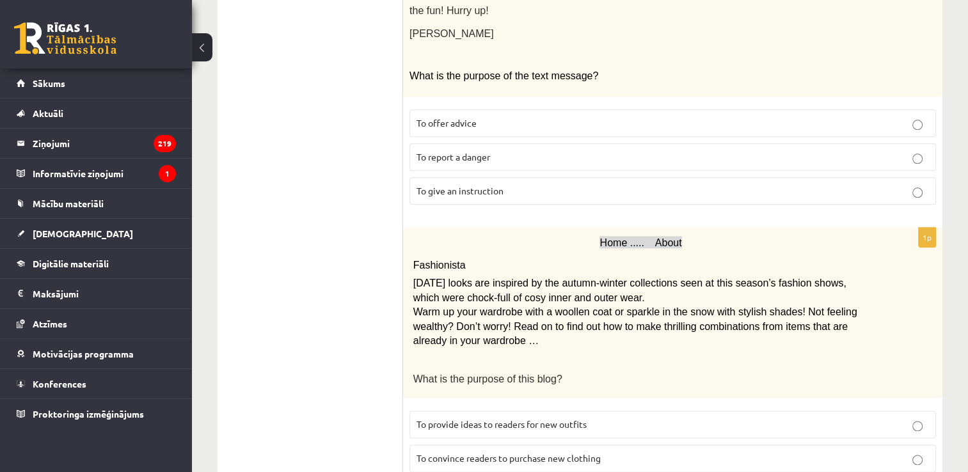
scroll to position [1515, 0]
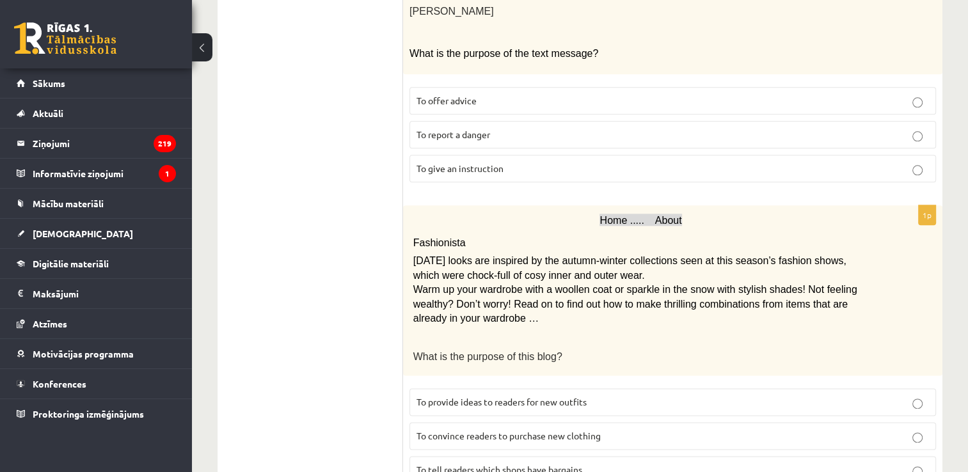
click at [600, 396] on p "To provide ideas to readers for new outfits" at bounding box center [673, 402] width 513 height 13
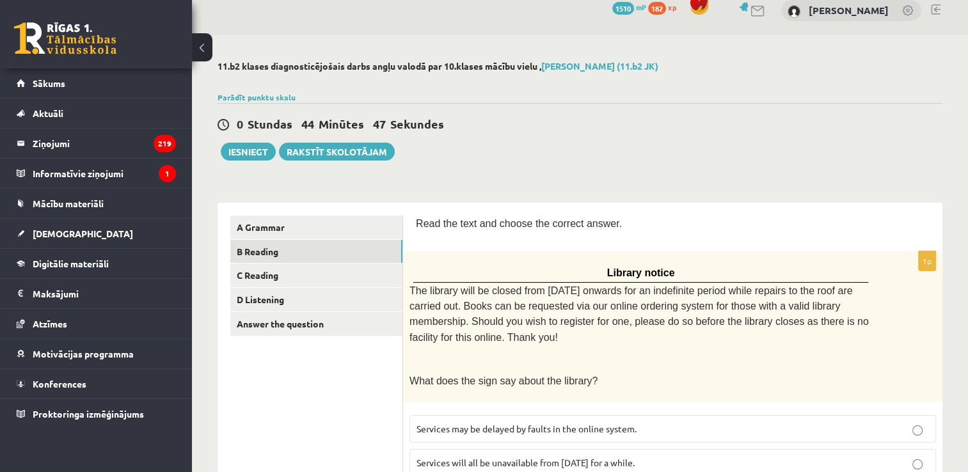
scroll to position [0, 0]
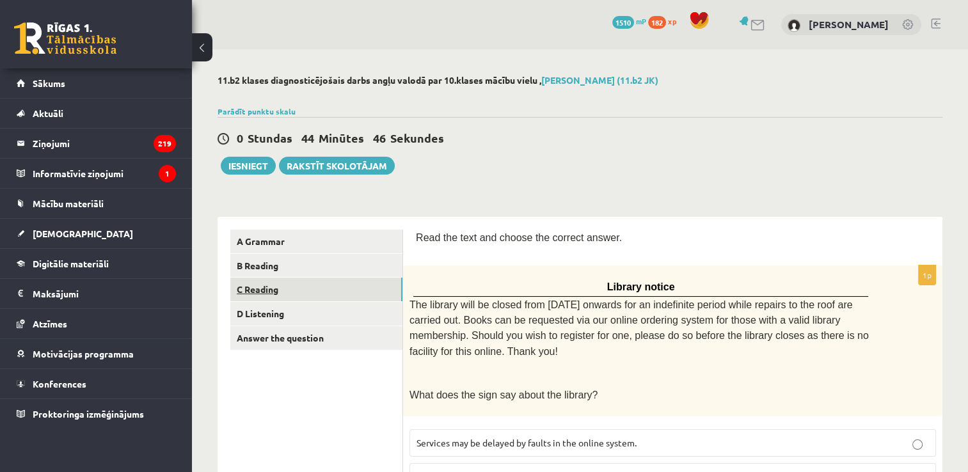
click at [268, 285] on link "C Reading" at bounding box center [316, 290] width 172 height 24
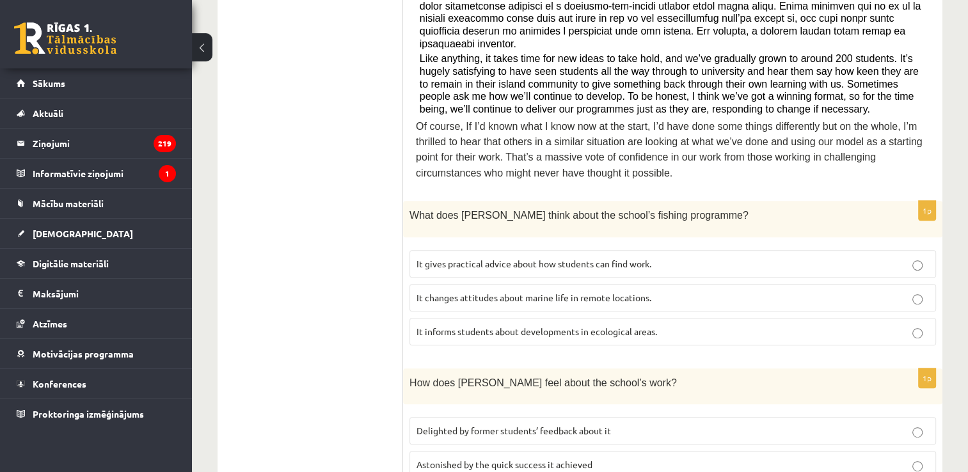
scroll to position [577, 0]
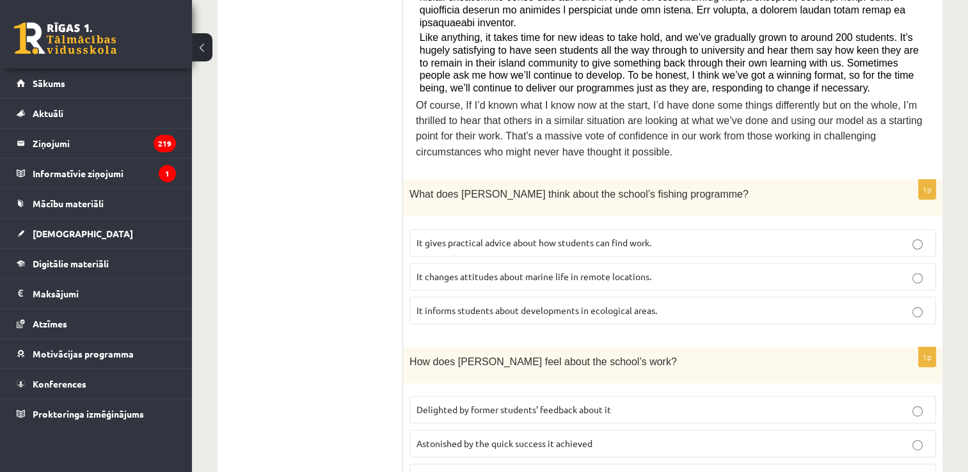
click at [614, 305] on span "It informs students about developments in ecological areas." at bounding box center [537, 311] width 241 height 12
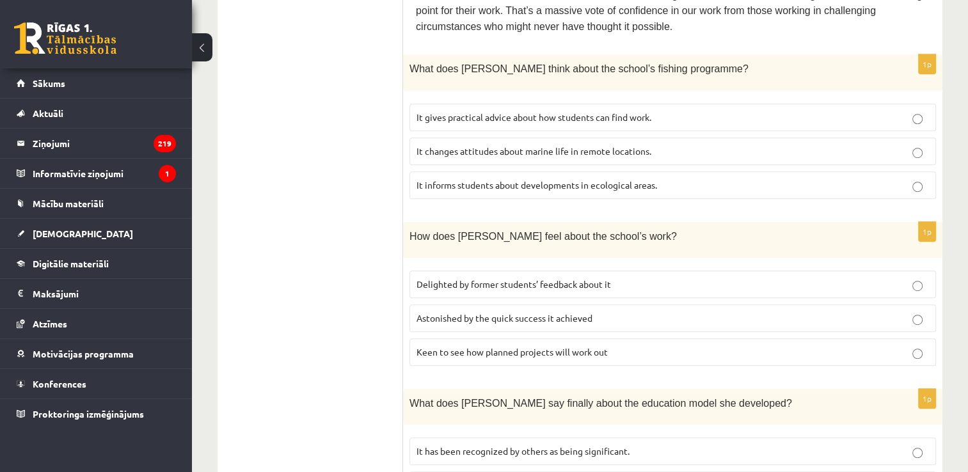
scroll to position [705, 0]
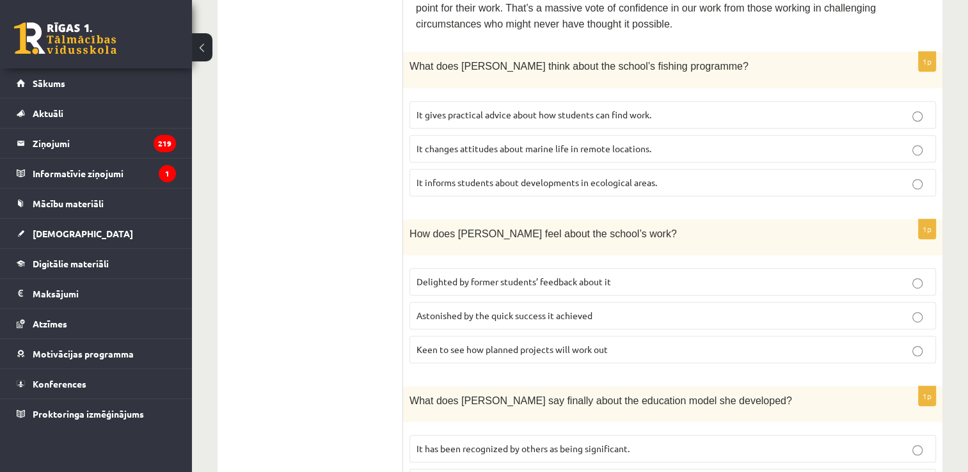
click at [611, 276] on span "Delighted by former students’ feedback about it" at bounding box center [514, 282] width 195 height 12
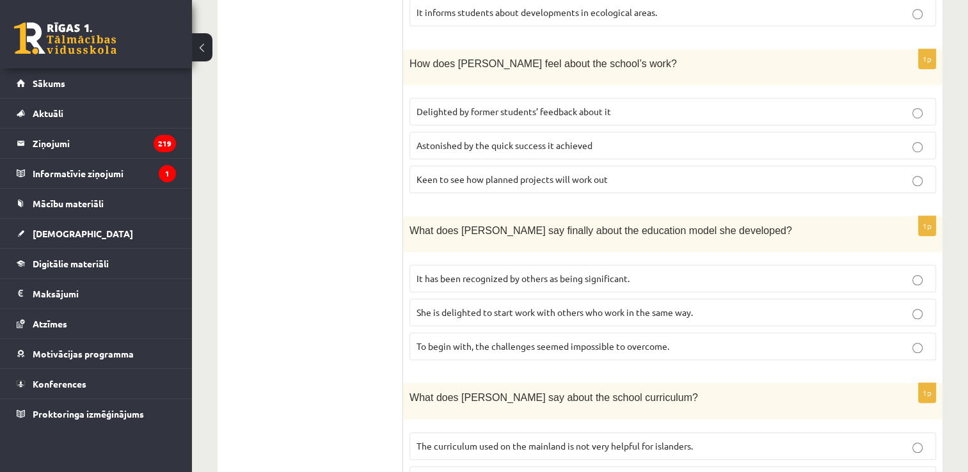
scroll to position [897, 0]
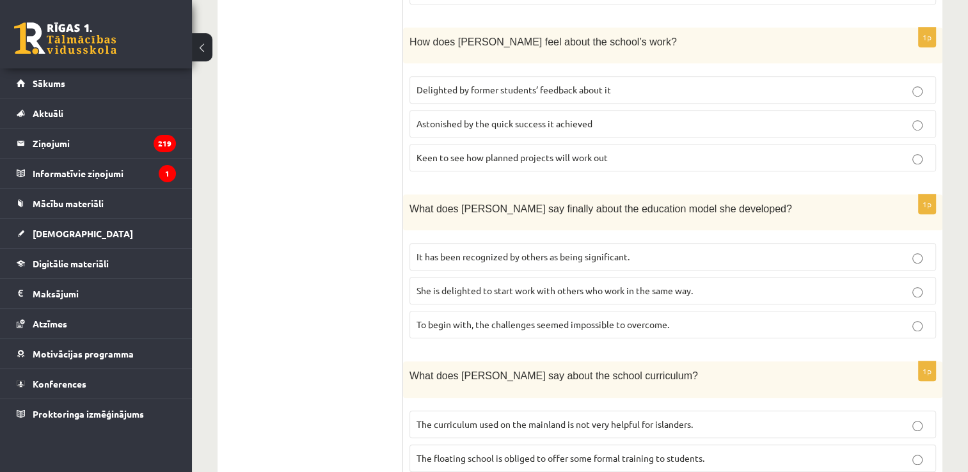
click at [645, 250] on p "It has been recognized by others as being significant." at bounding box center [673, 256] width 513 height 13
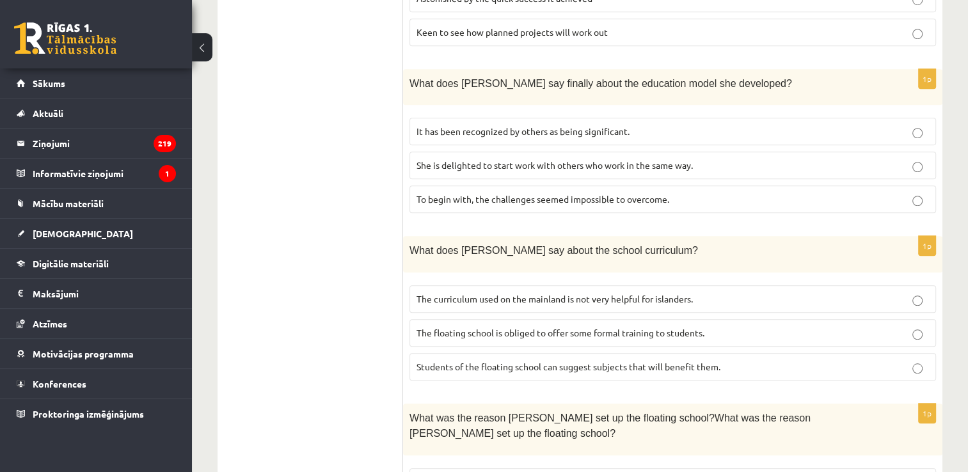
scroll to position [1025, 0]
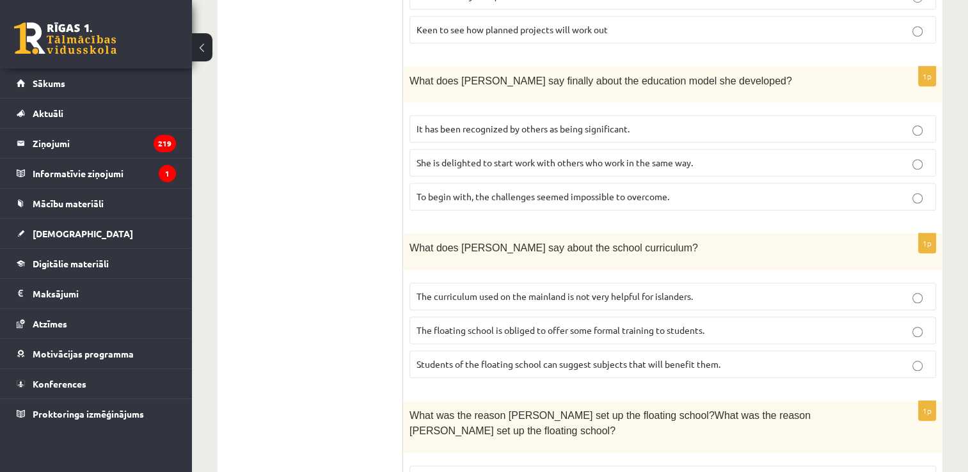
click at [696, 290] on p "The curriculum used on the mainland is not very helpful for islanders." at bounding box center [673, 296] width 513 height 13
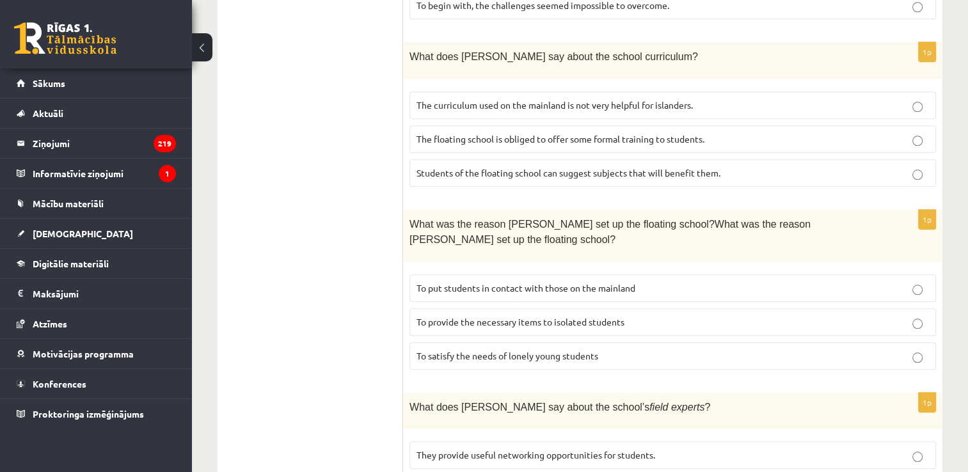
scroll to position [1217, 0]
click at [616, 315] on p "To provide the necessary items to isolated students" at bounding box center [673, 321] width 513 height 13
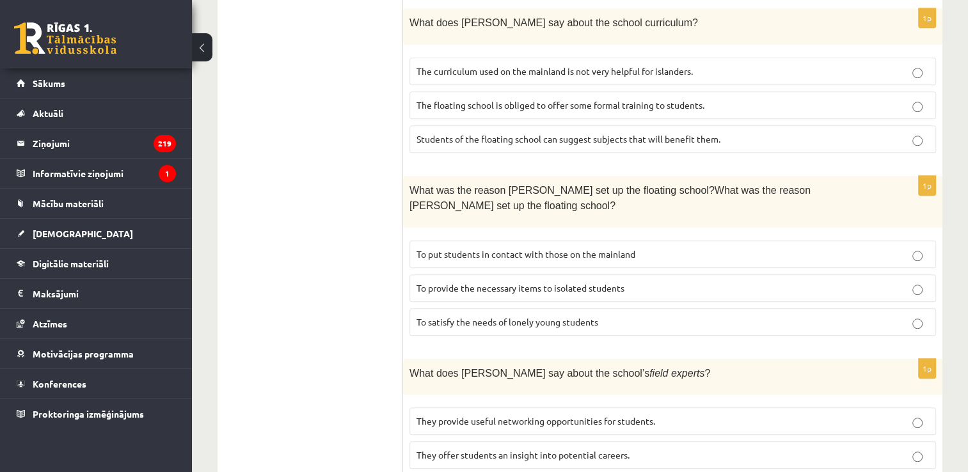
scroll to position [1268, 0]
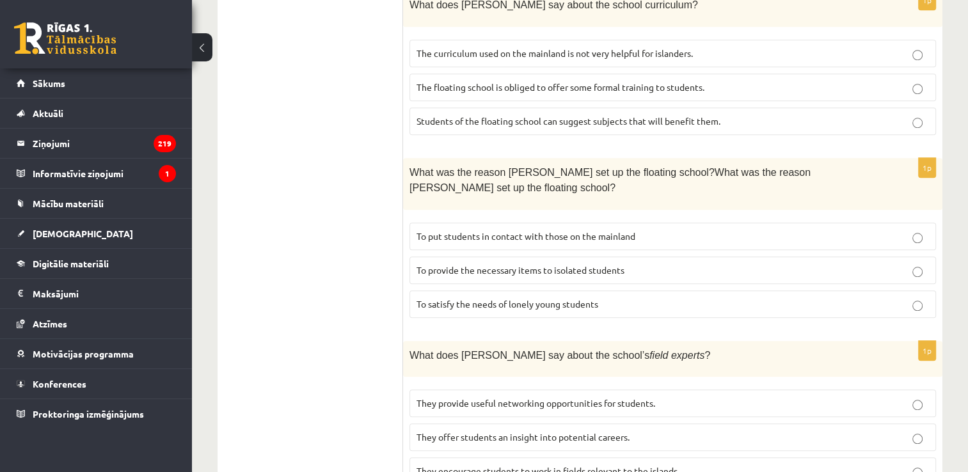
click at [655, 424] on label "They offer students an insight into potential careers." at bounding box center [673, 438] width 527 height 28
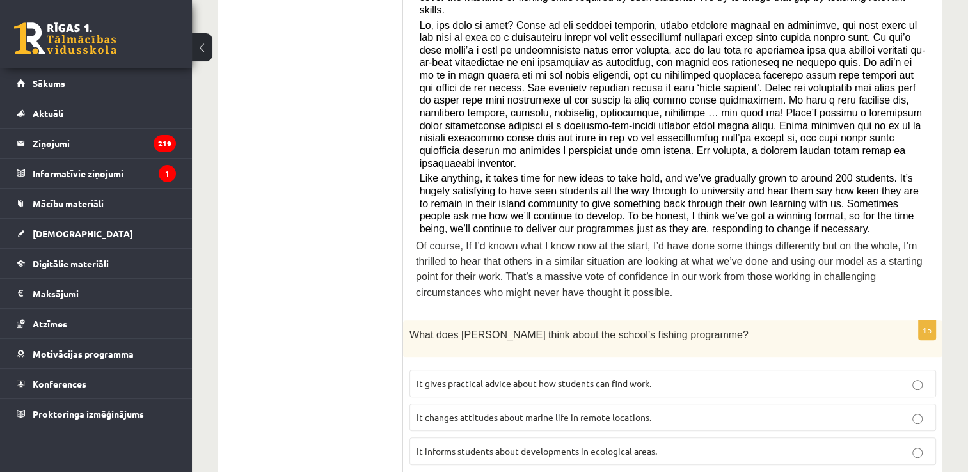
scroll to position [116, 0]
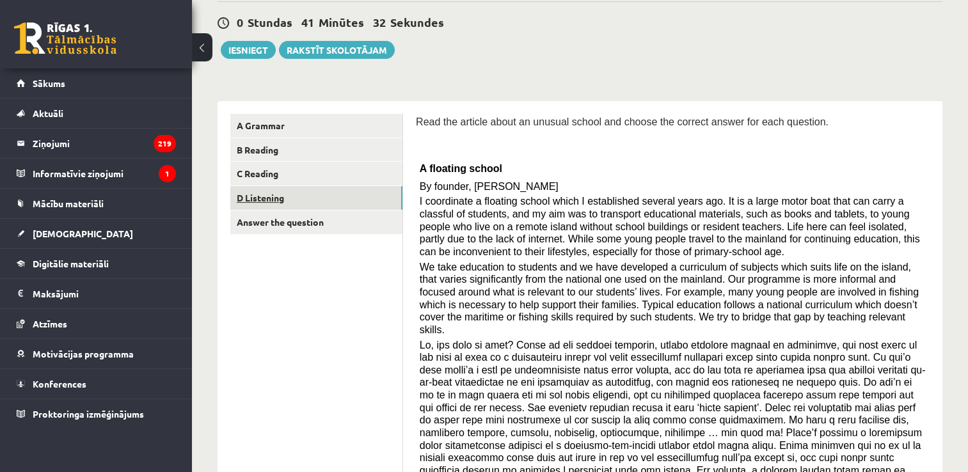
click at [244, 199] on link "D Listening" at bounding box center [316, 198] width 172 height 24
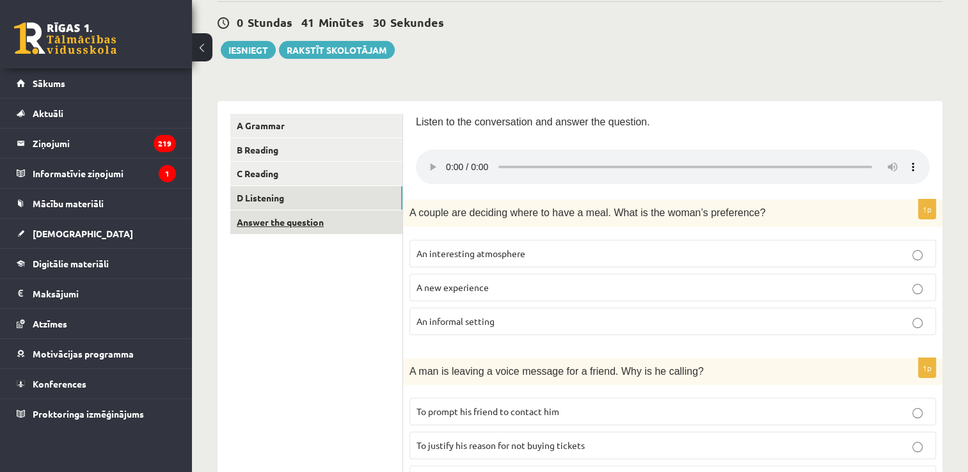
click at [249, 224] on link "Answer the question" at bounding box center [316, 223] width 172 height 24
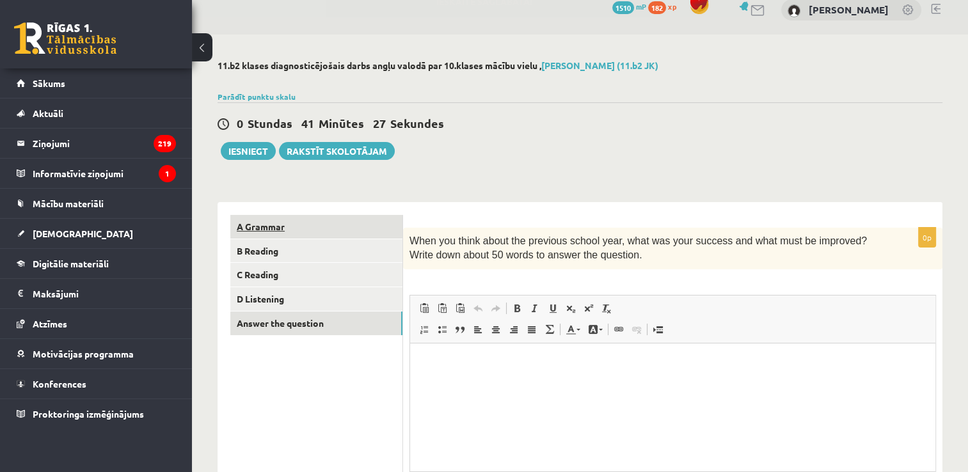
scroll to position [0, 0]
click at [310, 299] on link "D Listening" at bounding box center [316, 299] width 172 height 24
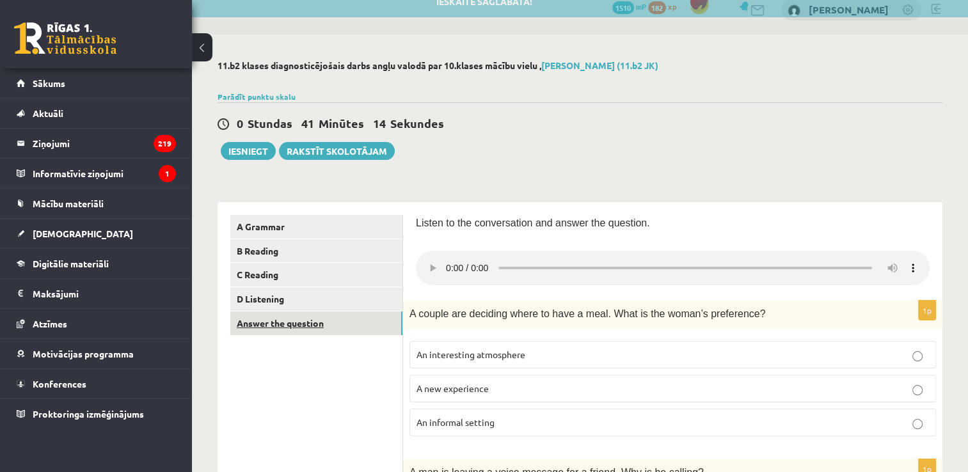
click at [304, 319] on link "Answer the question" at bounding box center [316, 324] width 172 height 24
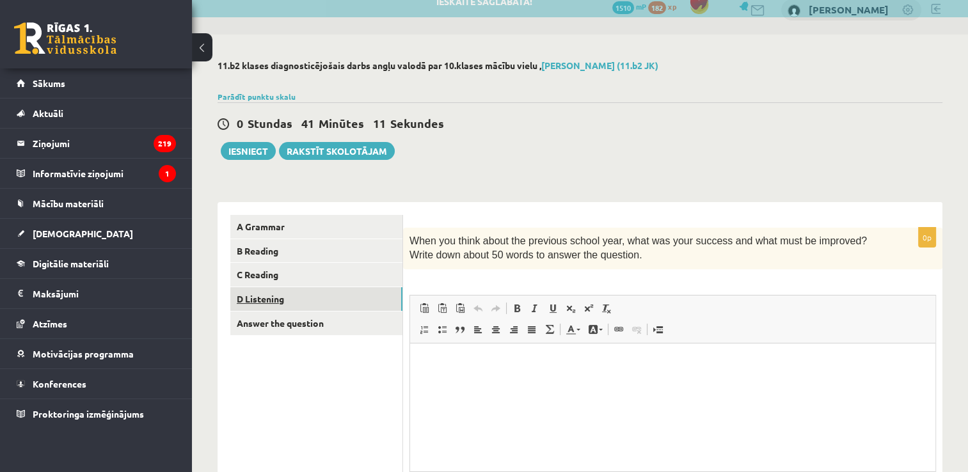
click at [294, 296] on link "D Listening" at bounding box center [316, 299] width 172 height 24
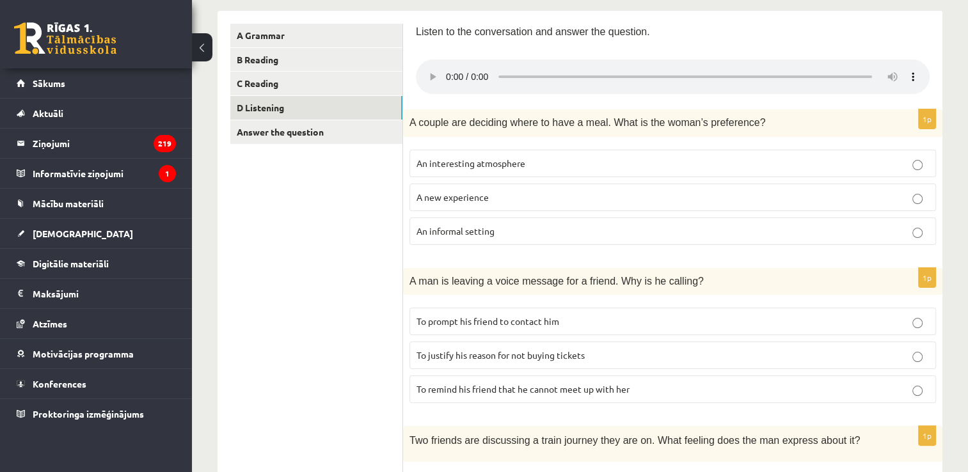
scroll to position [207, 0]
click at [492, 234] on p "An informal setting" at bounding box center [673, 230] width 513 height 13
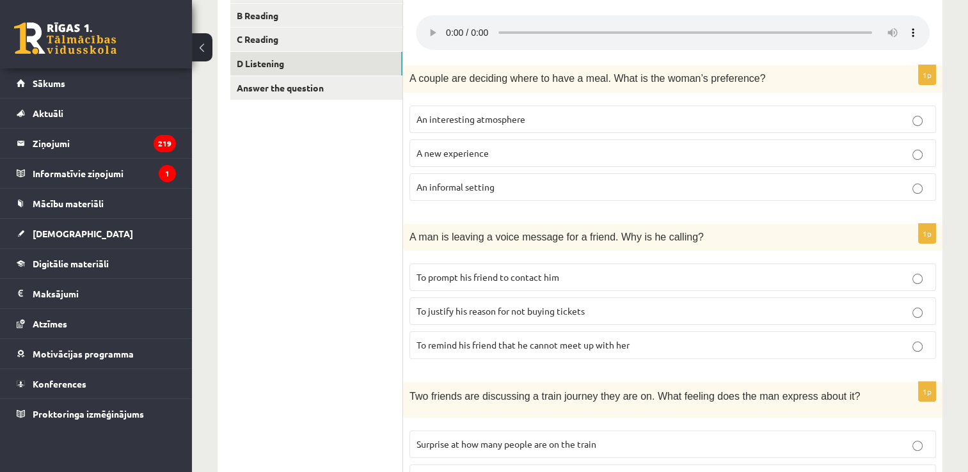
scroll to position [269, 0]
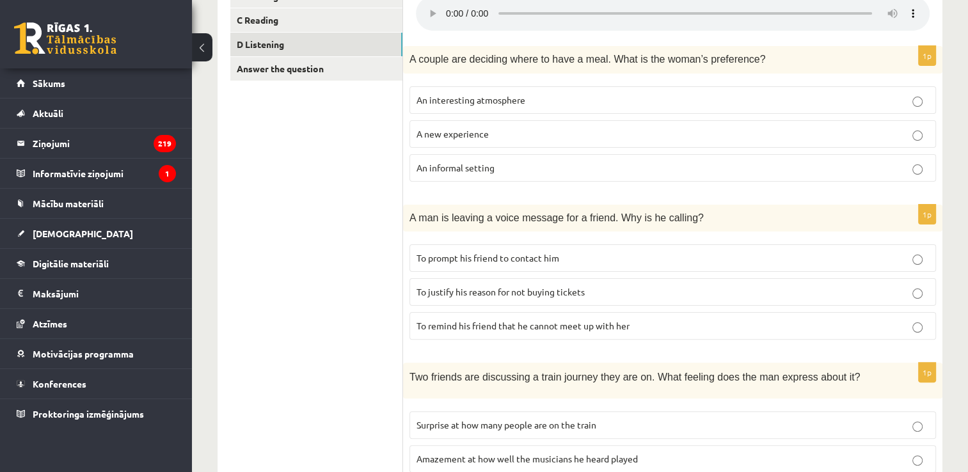
click at [582, 288] on span "To justify his reason for not buying tickets" at bounding box center [501, 292] width 168 height 12
click at [519, 255] on span "To prompt his friend to contact him" at bounding box center [488, 258] width 143 height 12
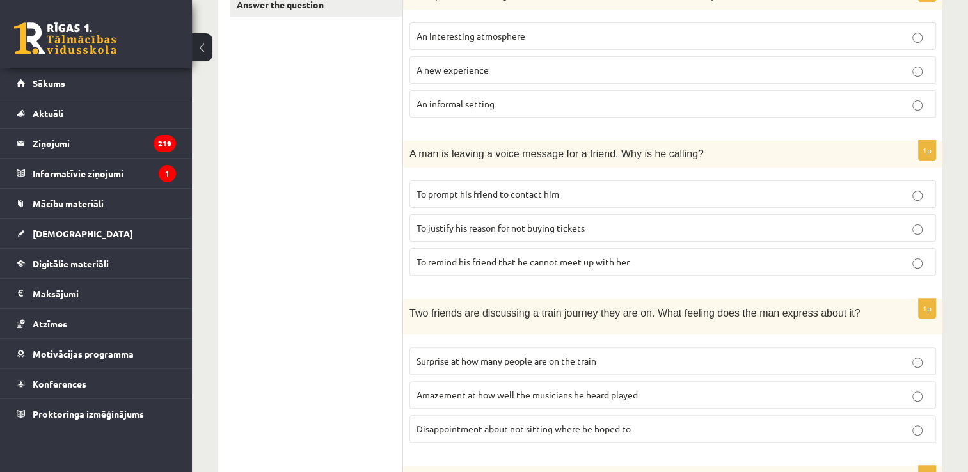
scroll to position [397, 0]
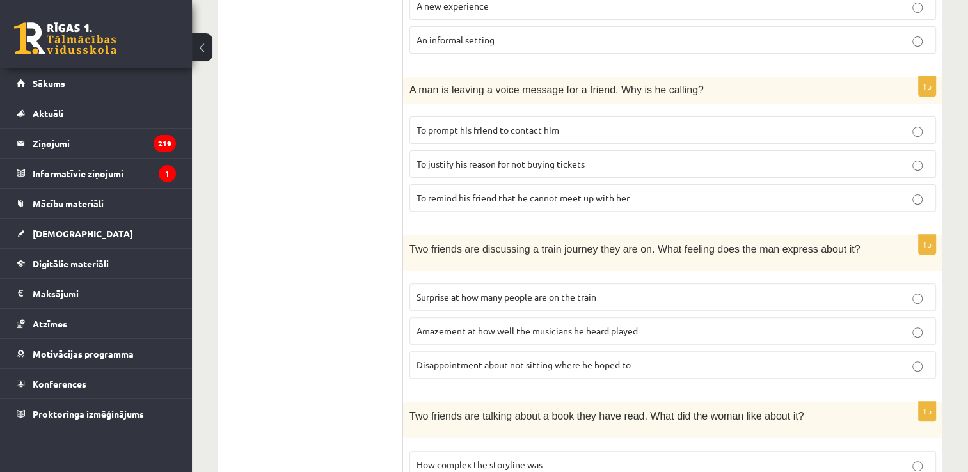
click at [669, 362] on p "Disappointment about not sitting where he hoped to" at bounding box center [673, 364] width 513 height 13
click at [635, 294] on p "Surprise at how many people are on the train" at bounding box center [673, 297] width 513 height 13
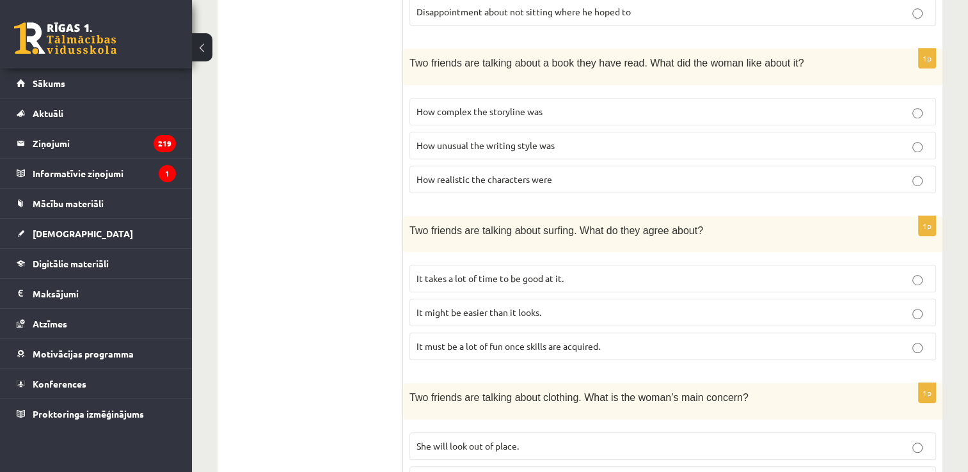
scroll to position [781, 0]
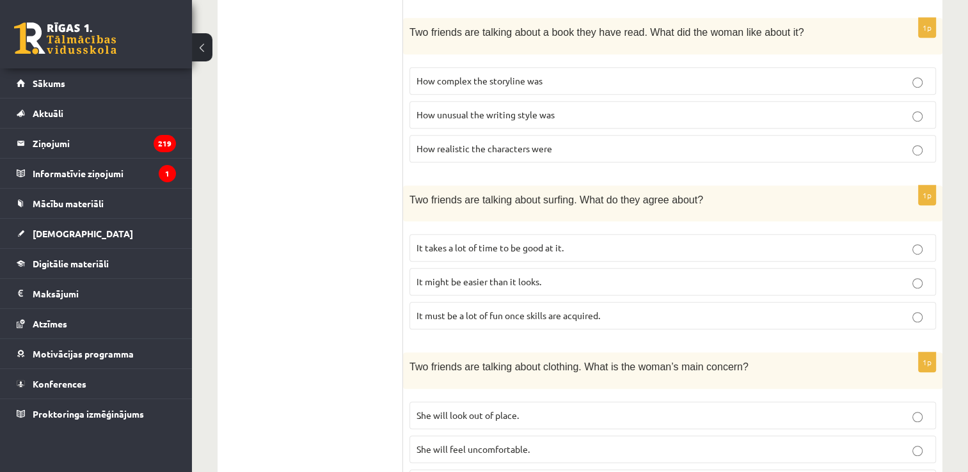
click at [592, 241] on p "It takes a lot of time to be good at it." at bounding box center [673, 247] width 513 height 13
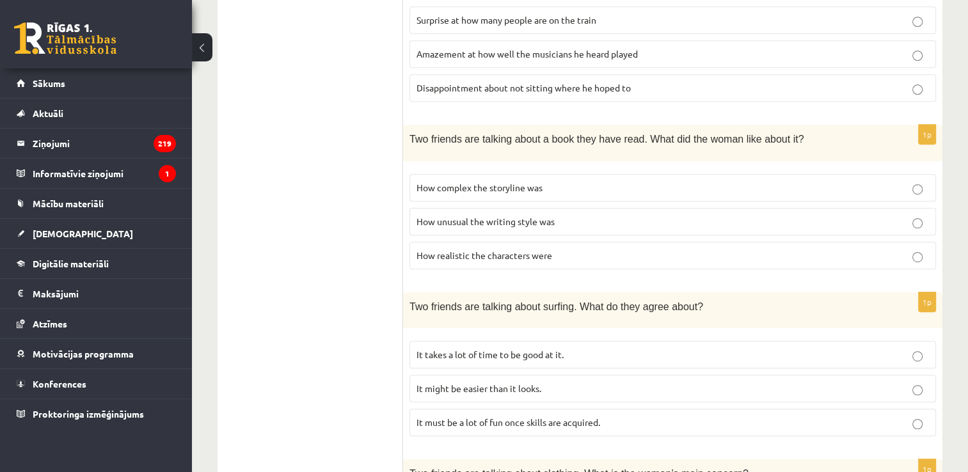
scroll to position [653, 0]
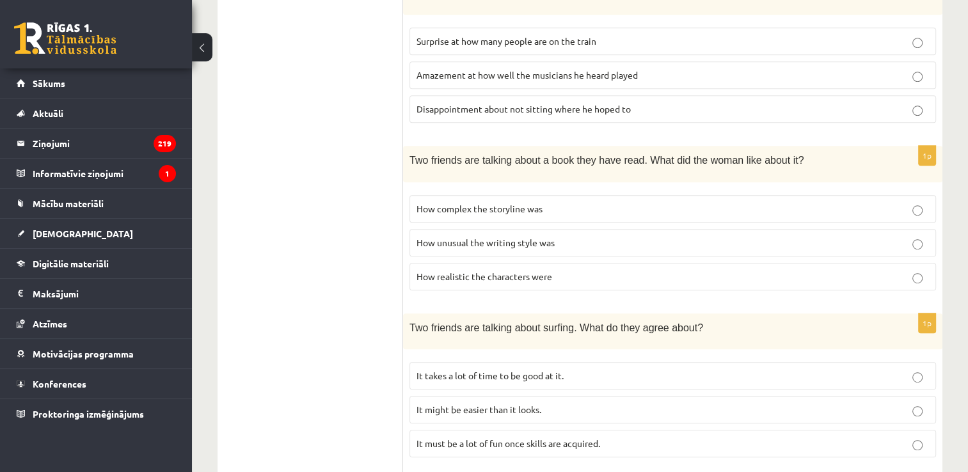
click at [598, 271] on p "How realistic the characters were" at bounding box center [673, 276] width 513 height 13
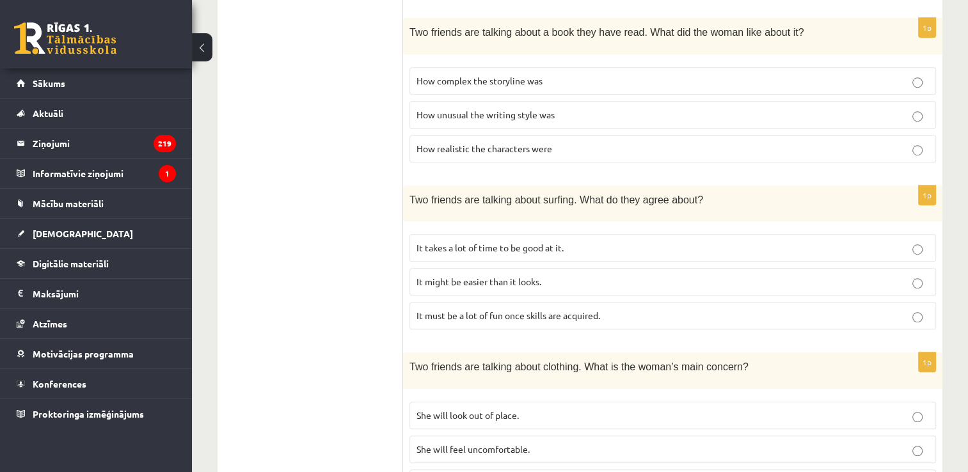
scroll to position [845, 0]
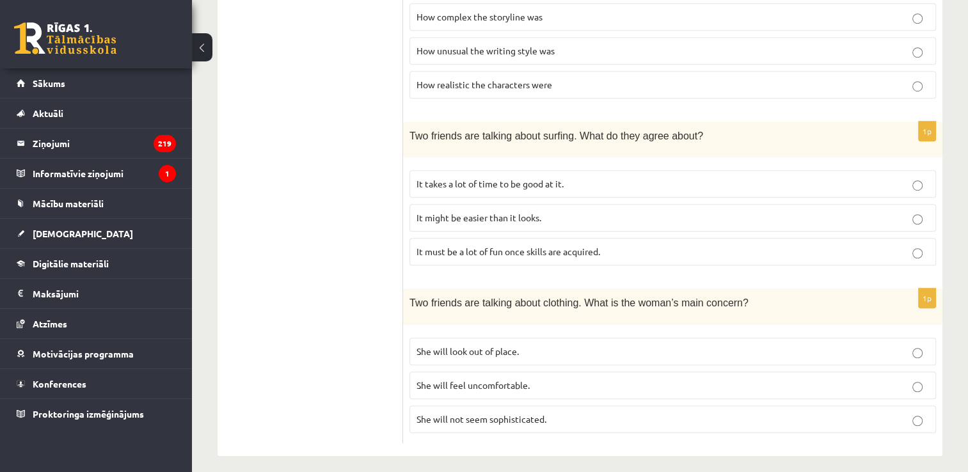
click at [602, 345] on p "She will look out of place." at bounding box center [673, 351] width 513 height 13
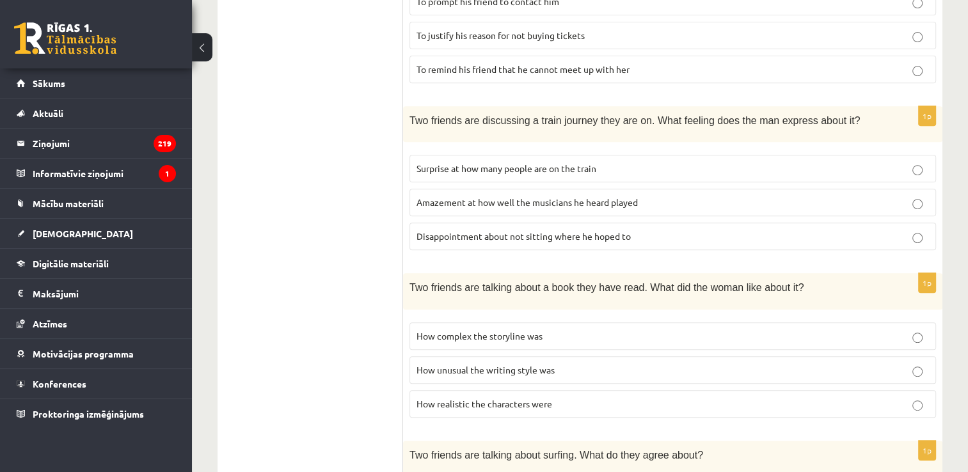
scroll to position [525, 0]
click at [623, 237] on span "Disappointment about not sitting where he hoped to" at bounding box center [524, 237] width 214 height 12
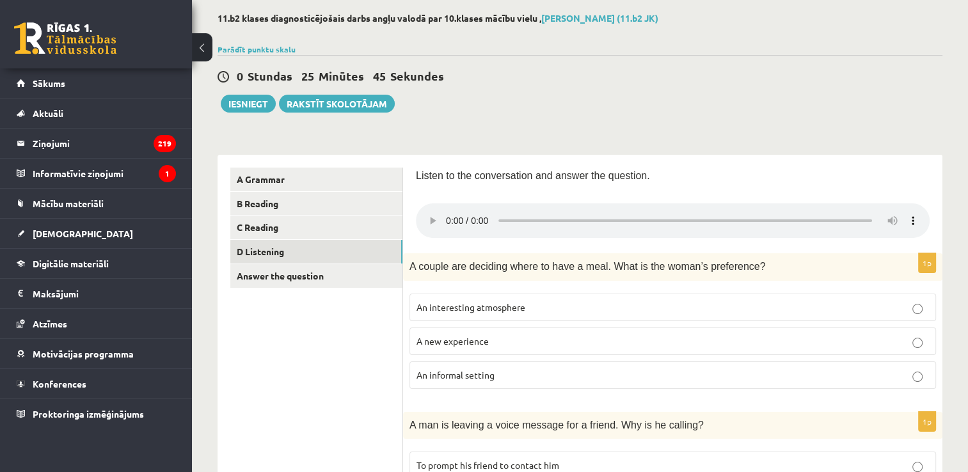
scroll to position [0, 0]
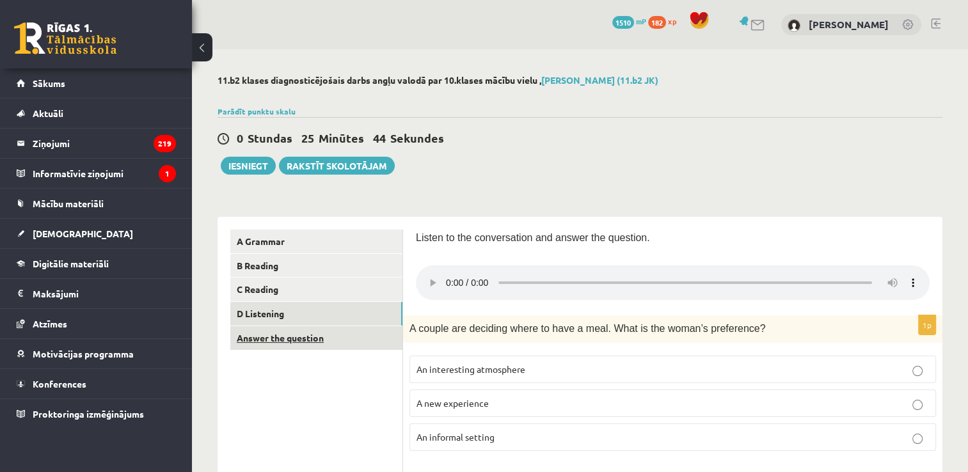
click at [259, 339] on link "Answer the question" at bounding box center [316, 338] width 172 height 24
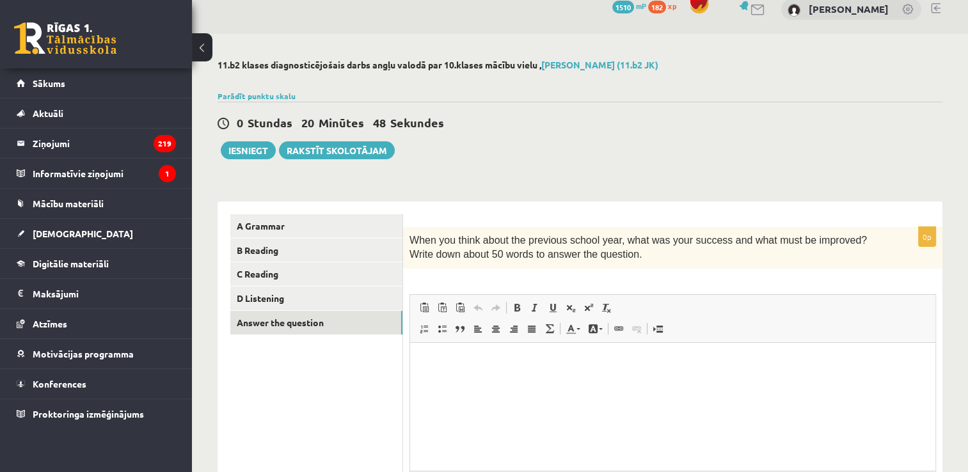
click at [657, 222] on form "0p When you think about the previous school year, what was your success and wha…" at bounding box center [673, 387] width 514 height 346
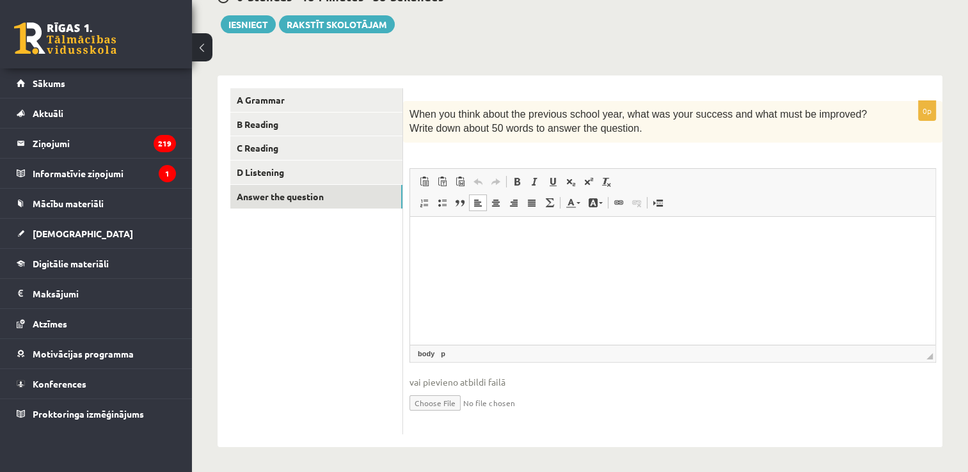
click at [568, 255] on html at bounding box center [672, 235] width 525 height 39
click at [897, 237] on p "**********" at bounding box center [673, 235] width 500 height 13
click at [688, 267] on html "**********" at bounding box center [672, 246] width 525 height 60
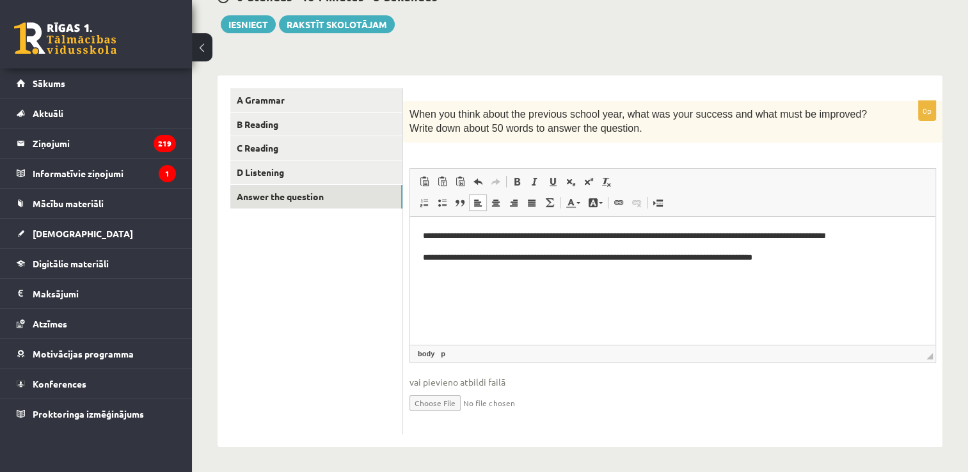
click at [728, 234] on p "**********" at bounding box center [673, 235] width 500 height 13
click at [303, 92] on link "A Grammar" at bounding box center [316, 100] width 172 height 24
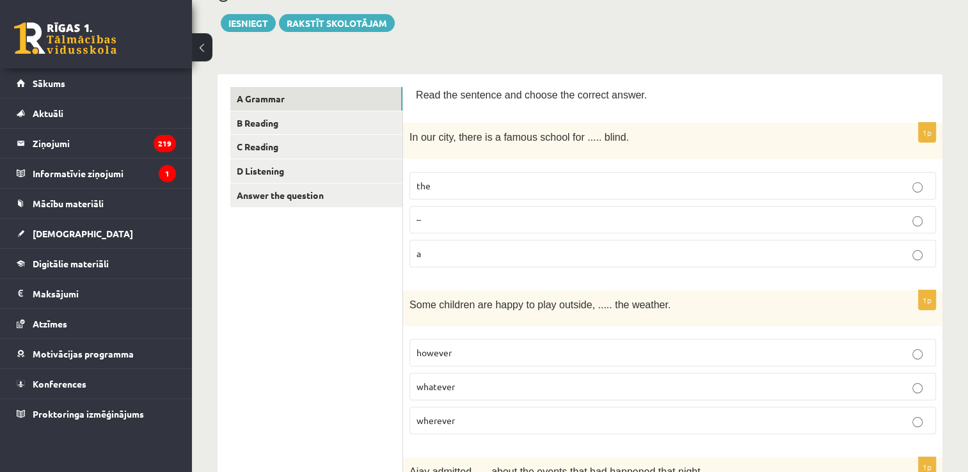
scroll to position [0, 0]
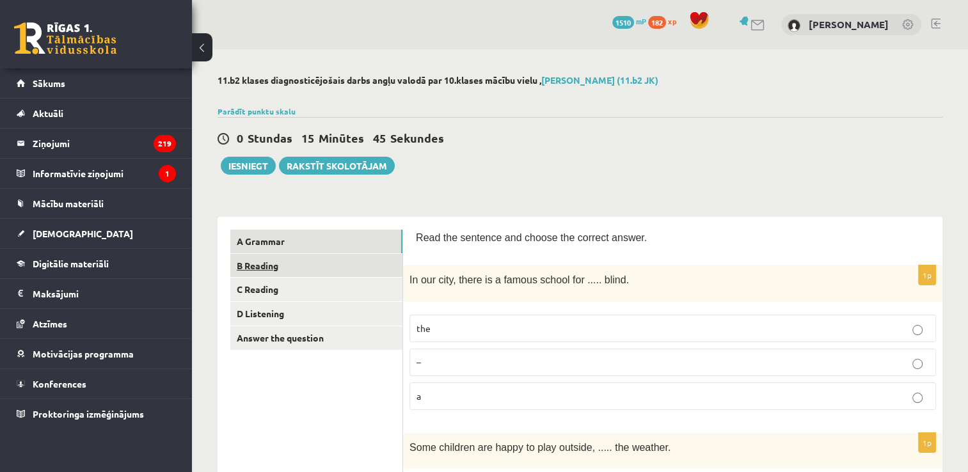
click at [378, 257] on link "B Reading" at bounding box center [316, 266] width 172 height 24
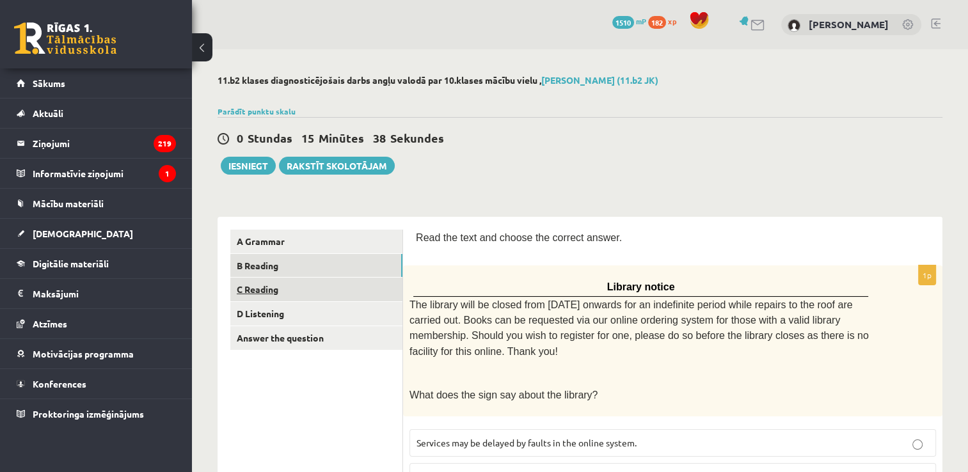
click at [367, 285] on link "C Reading" at bounding box center [316, 290] width 172 height 24
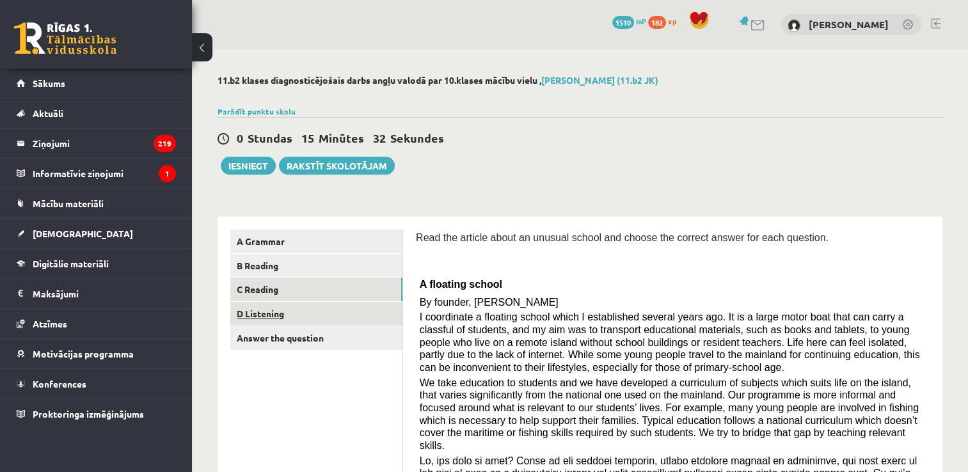
click at [360, 311] on link "D Listening" at bounding box center [316, 314] width 172 height 24
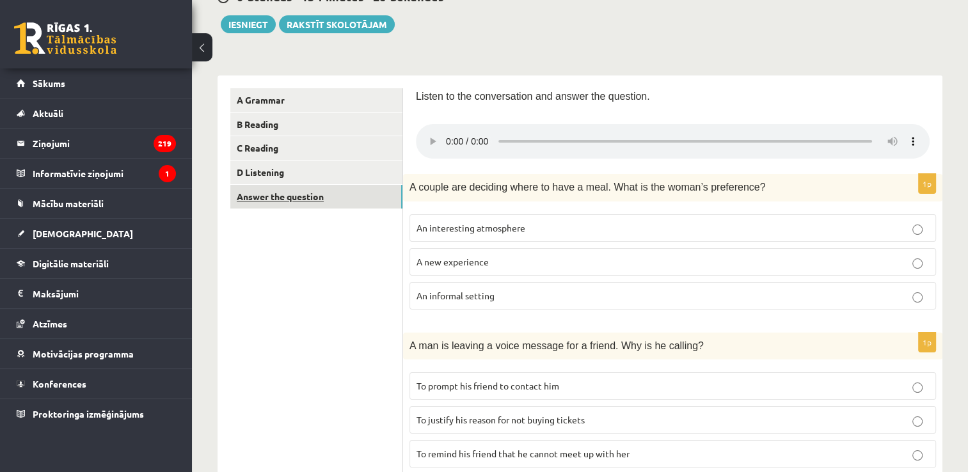
click at [287, 206] on link "Answer the question" at bounding box center [316, 197] width 172 height 24
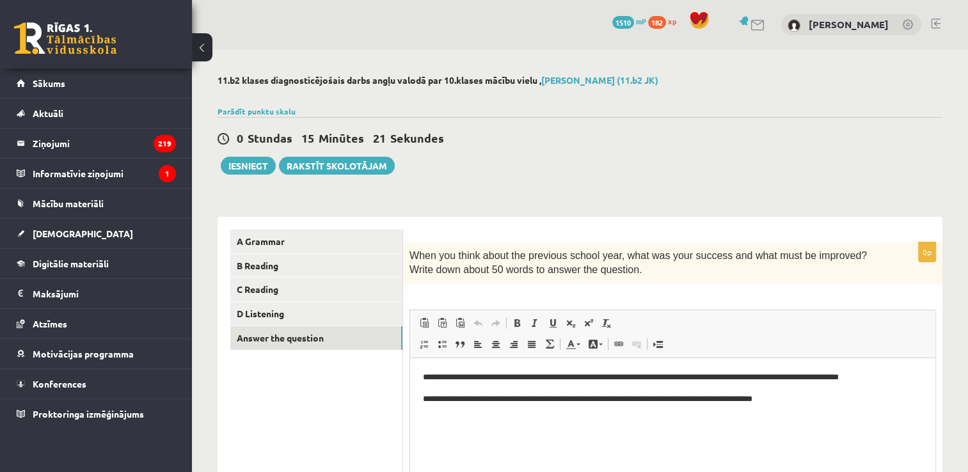
click at [568, 177] on div "11.b2 klases diagnosticējošais darbs angļu valodā par 10.klases mācību vielu , …" at bounding box center [580, 331] width 776 height 565
click at [545, 264] on p "When you think about the previous school year, what was your success and what m…" at bounding box center [641, 263] width 463 height 29
click at [579, 206] on div "**********" at bounding box center [580, 396] width 725 height 385
click at [282, 338] on link "Answer the question" at bounding box center [316, 338] width 172 height 24
click at [263, 244] on link "A Grammar" at bounding box center [316, 242] width 172 height 24
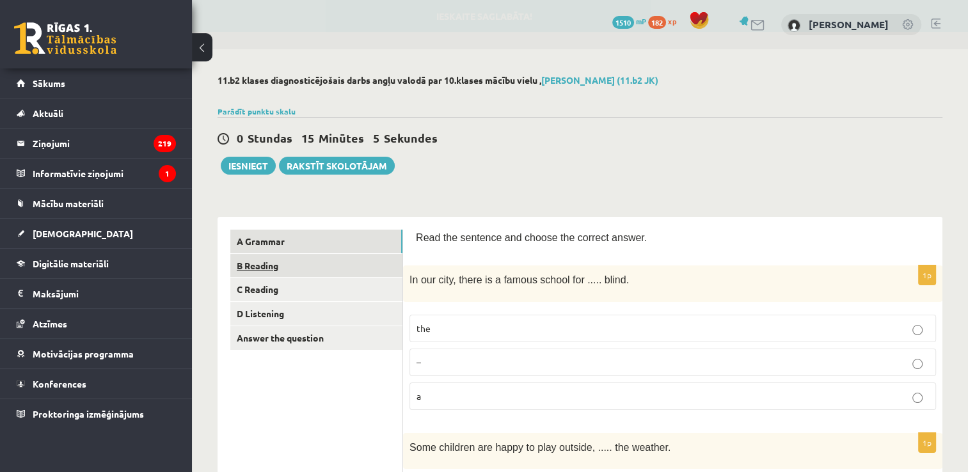
click at [267, 270] on link "B Reading" at bounding box center [316, 266] width 172 height 24
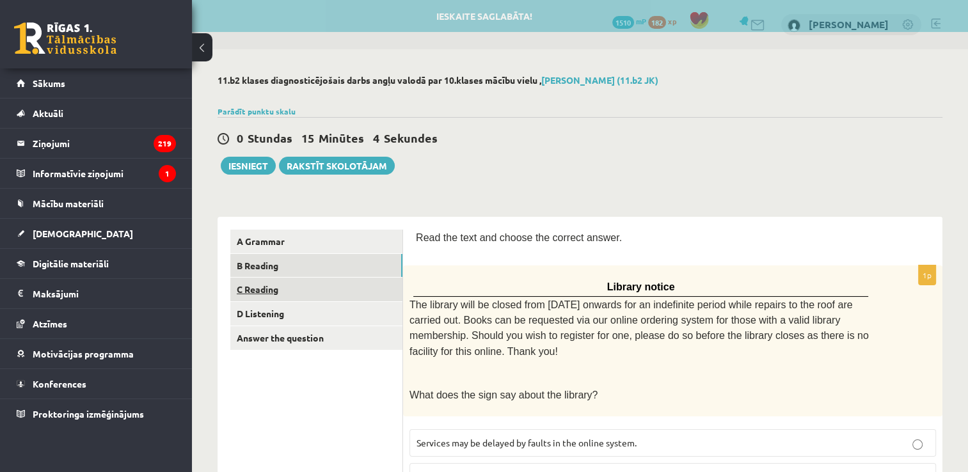
click at [259, 296] on link "C Reading" at bounding box center [316, 290] width 172 height 24
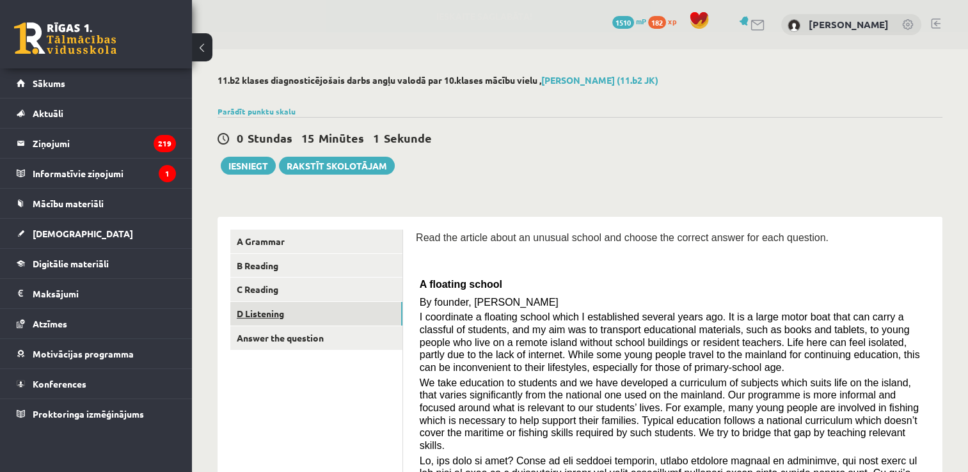
click at [255, 309] on link "D Listening" at bounding box center [316, 314] width 172 height 24
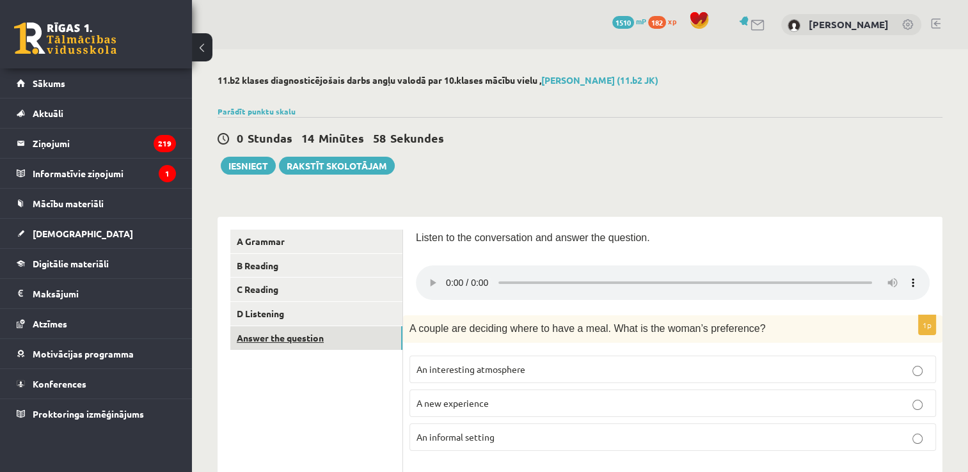
click at [248, 339] on link "Answer the question" at bounding box center [316, 338] width 172 height 24
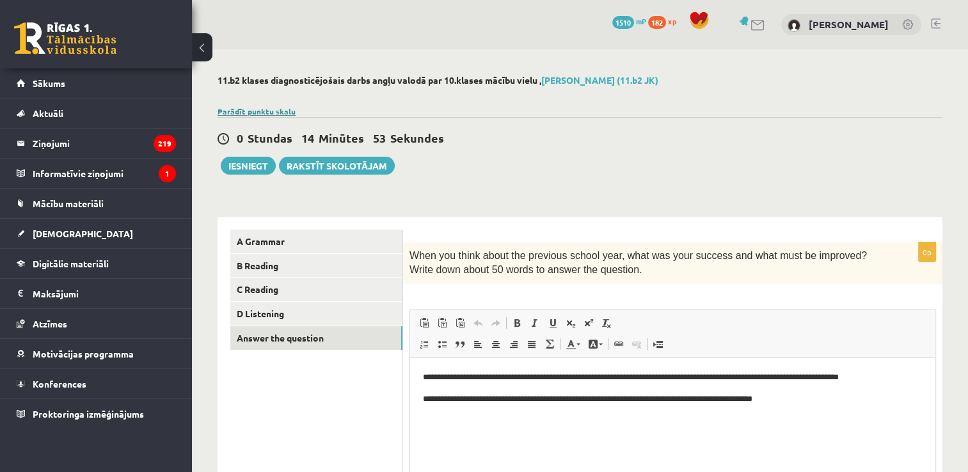
click at [243, 111] on link "Parādīt punktu skalu" at bounding box center [257, 111] width 78 height 10
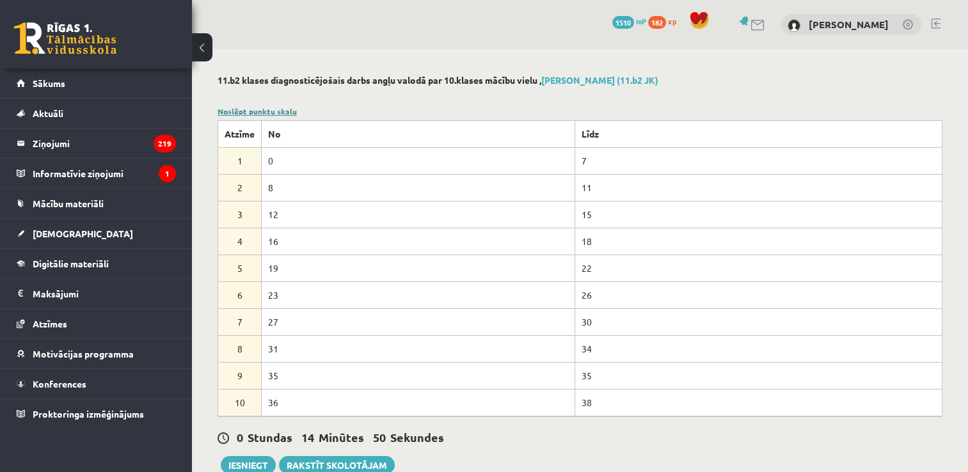
click at [276, 113] on link "Noslēpt punktu skalu" at bounding box center [257, 111] width 79 height 10
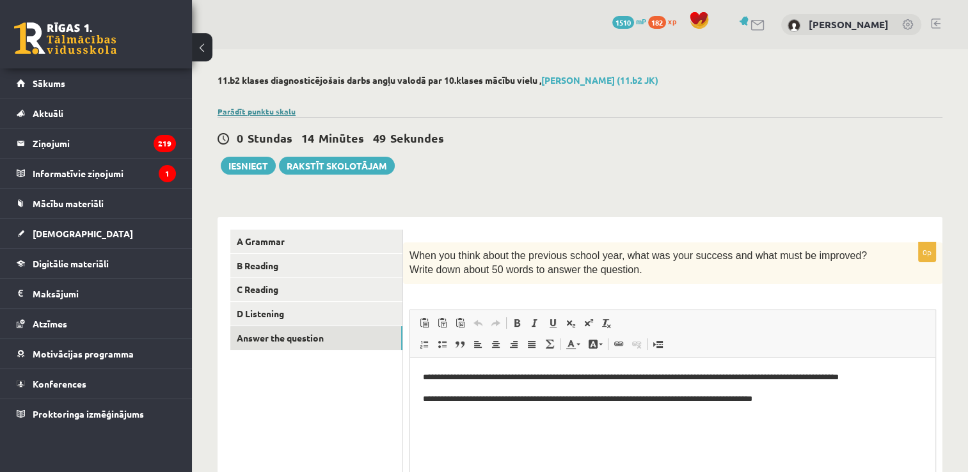
click at [230, 109] on link "Parādīt punktu skalu" at bounding box center [257, 111] width 78 height 10
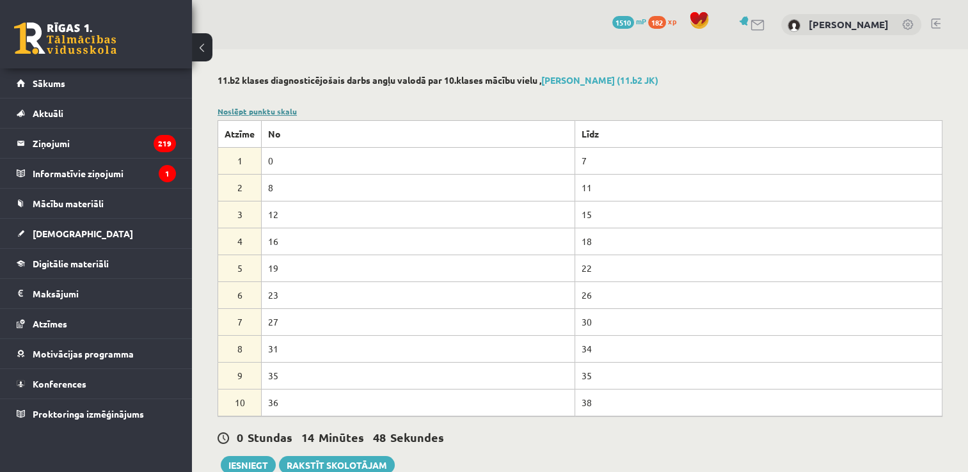
click at [230, 109] on link "Noslēpt punktu skalu" at bounding box center [257, 111] width 79 height 10
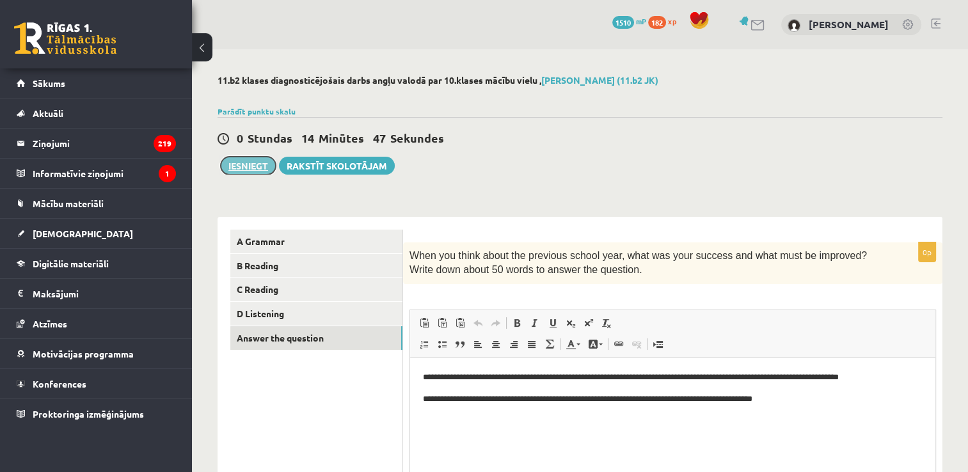
click at [247, 168] on button "Iesniegt" at bounding box center [248, 166] width 55 height 18
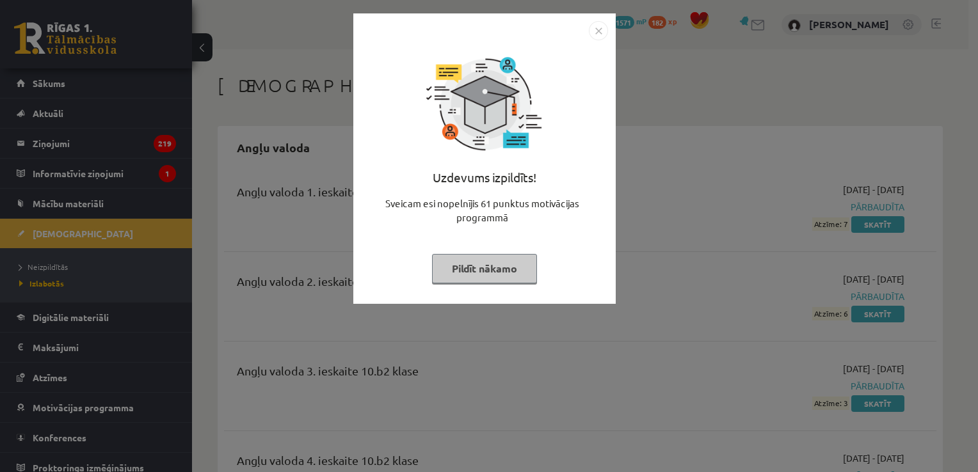
drag, startPoint x: 511, startPoint y: 260, endPoint x: 591, endPoint y: 70, distance: 205.6
click at [511, 260] on button "Pildīt nākamo" at bounding box center [484, 268] width 105 height 29
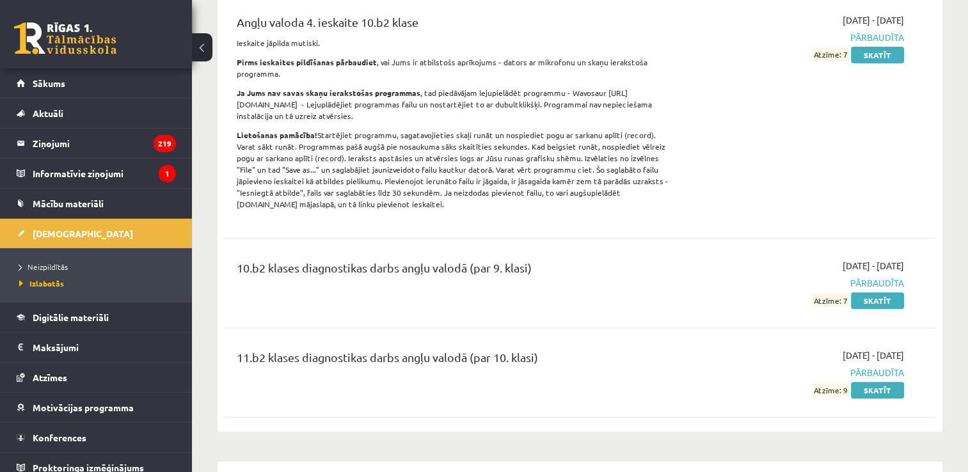
scroll to position [512, 0]
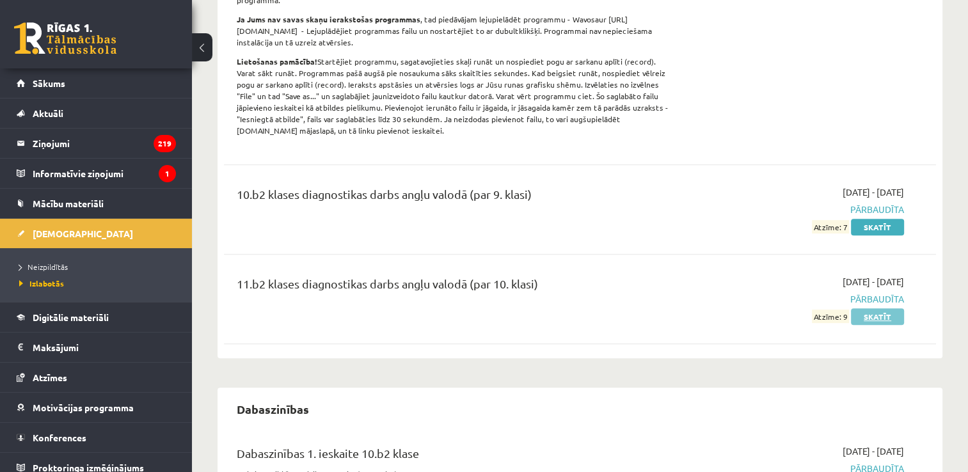
click at [886, 316] on link "Skatīt" at bounding box center [877, 316] width 53 height 17
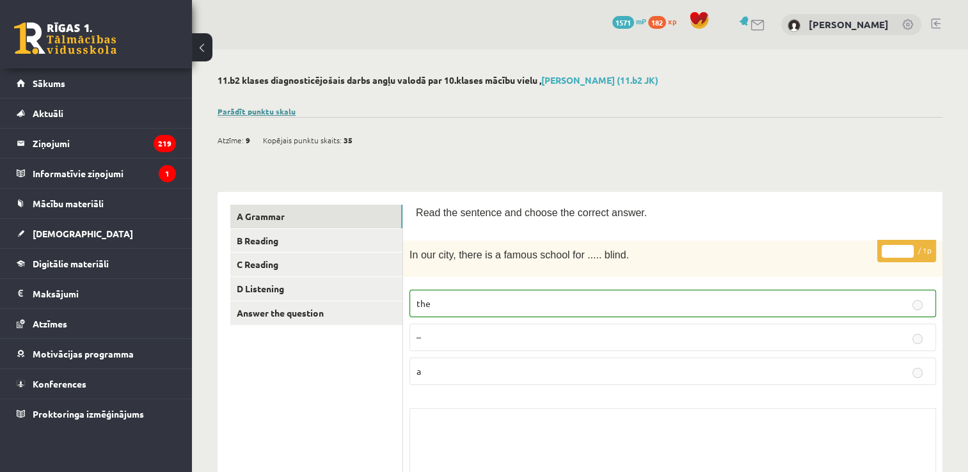
click at [274, 111] on link "Parādīt punktu skalu" at bounding box center [257, 111] width 78 height 10
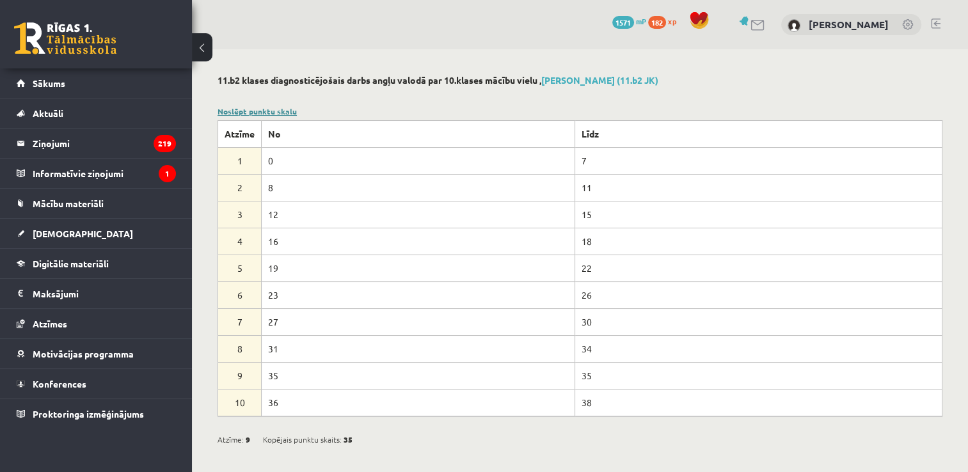
click at [274, 111] on link "Noslēpt punktu skalu" at bounding box center [257, 111] width 79 height 10
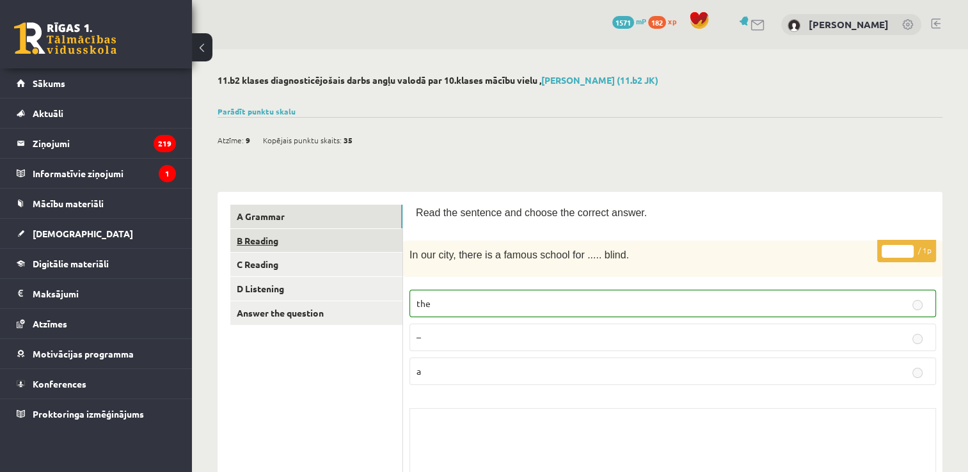
click at [273, 237] on link "B Reading" at bounding box center [316, 241] width 172 height 24
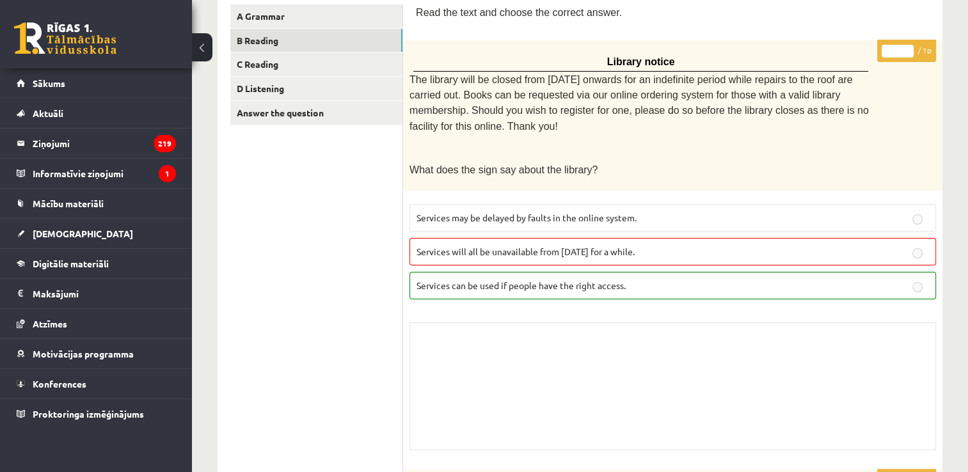
scroll to position [196, 0]
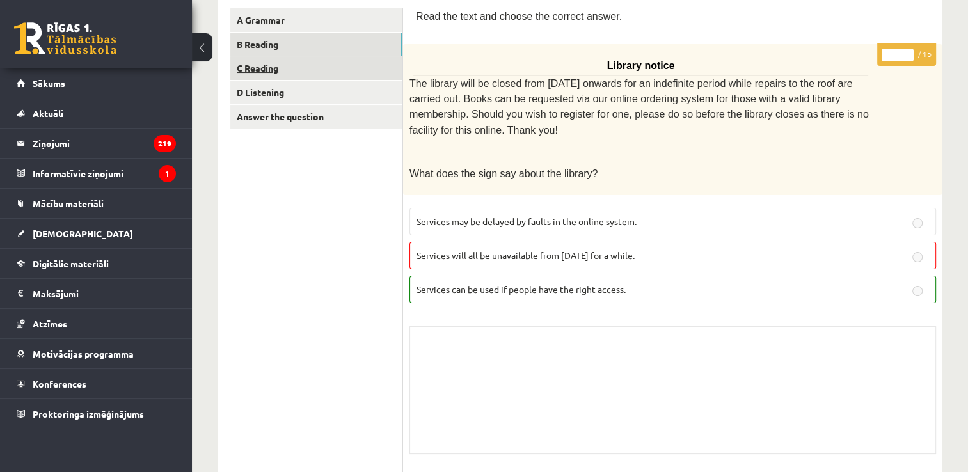
click at [308, 60] on link "C Reading" at bounding box center [316, 68] width 172 height 24
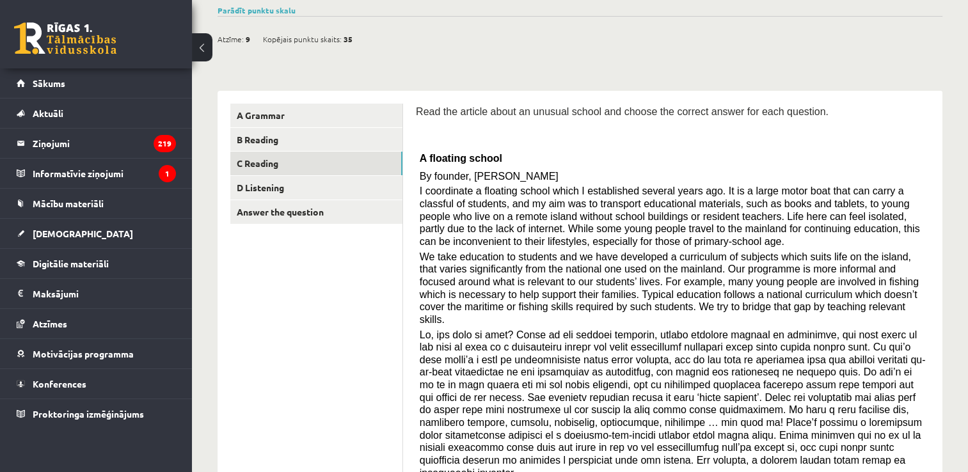
scroll to position [0, 0]
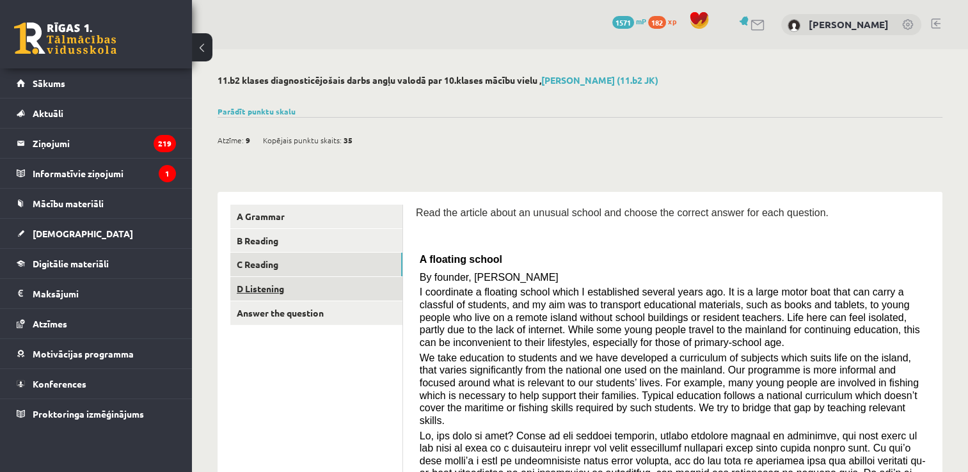
click at [399, 280] on link "D Listening" at bounding box center [316, 289] width 172 height 24
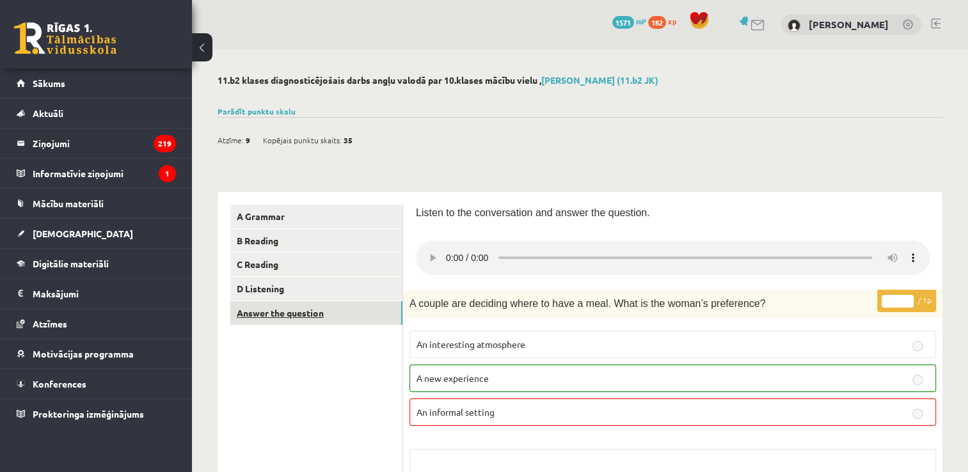
click at [350, 314] on link "Answer the question" at bounding box center [316, 313] width 172 height 24
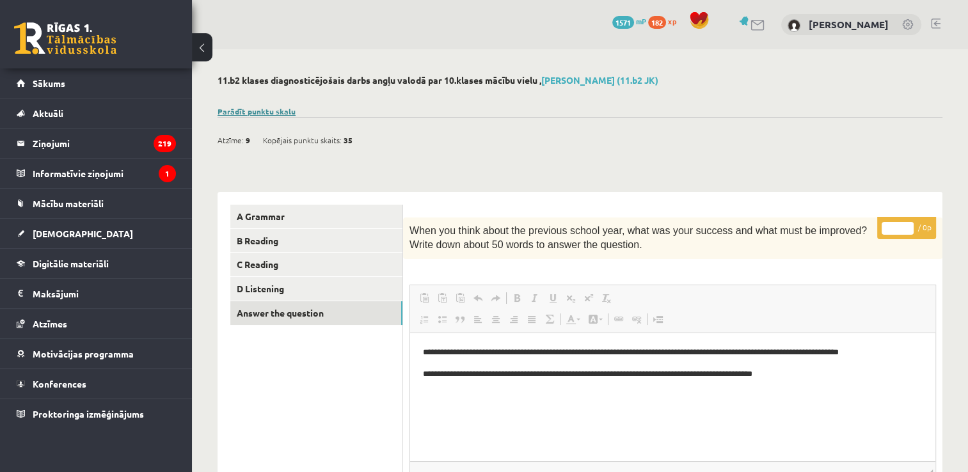
click at [269, 110] on link "Parādīt punktu skalu" at bounding box center [257, 111] width 78 height 10
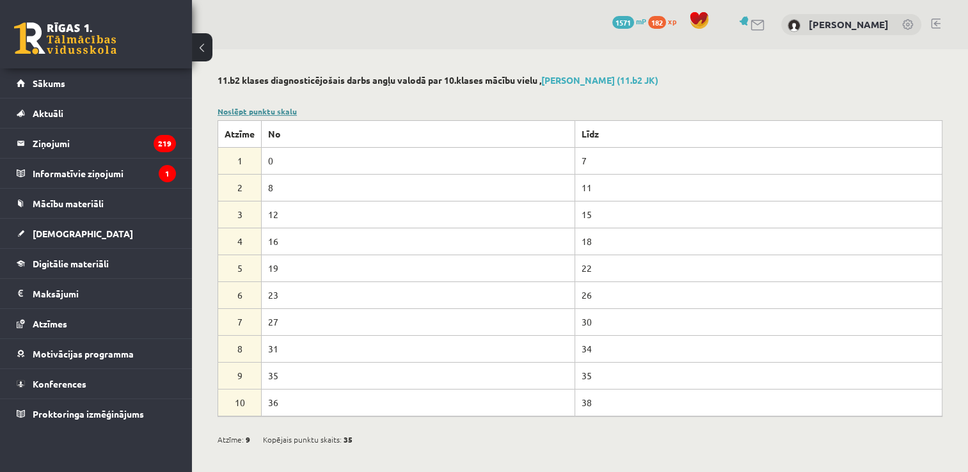
click at [269, 111] on link "Noslēpt punktu skalu" at bounding box center [257, 111] width 79 height 10
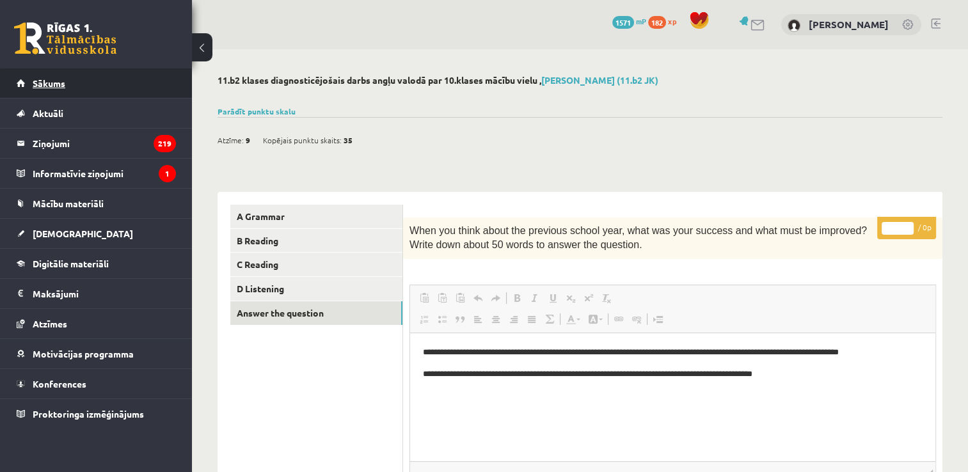
click at [62, 84] on span "Sākums" at bounding box center [49, 83] width 33 height 12
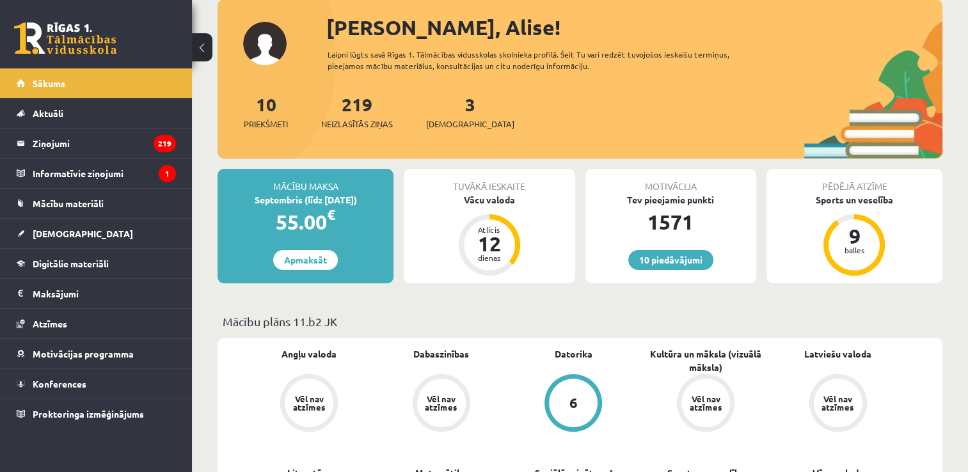
scroll to position [128, 0]
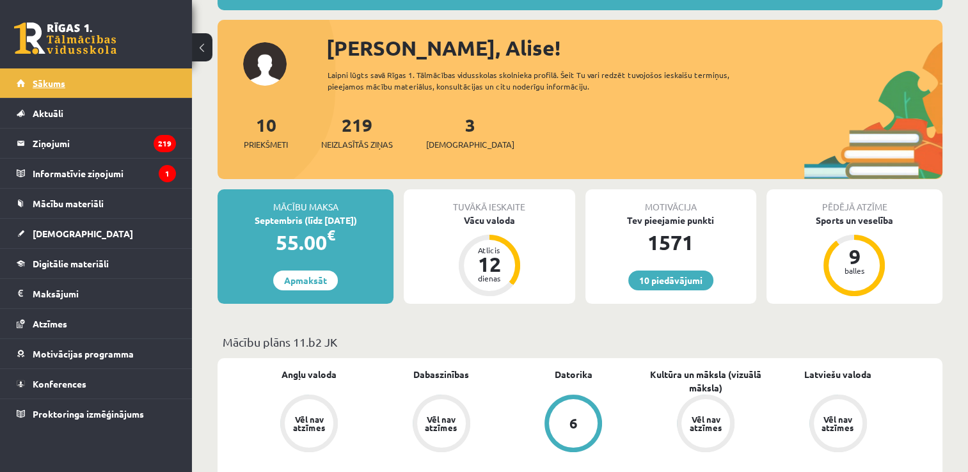
click at [43, 86] on span "Sākums" at bounding box center [49, 83] width 33 height 12
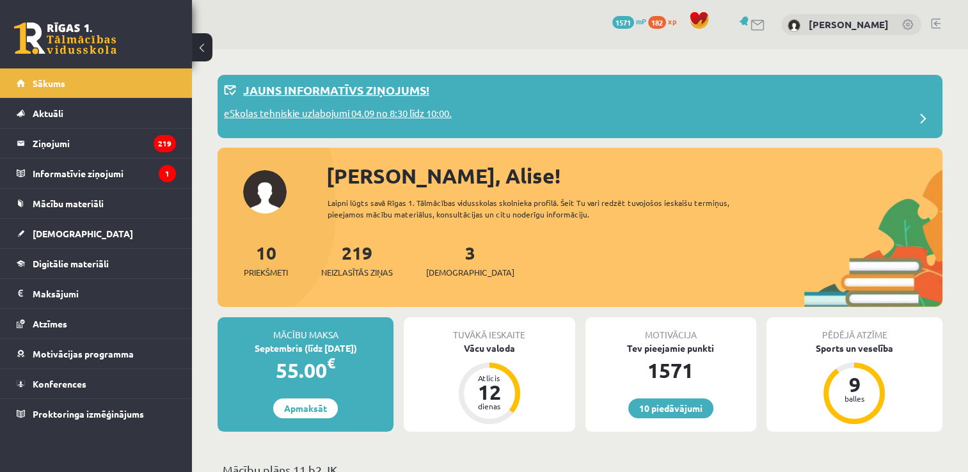
click at [408, 104] on div "Jauns informatīvs ziņojums!" at bounding box center [580, 93] width 712 height 25
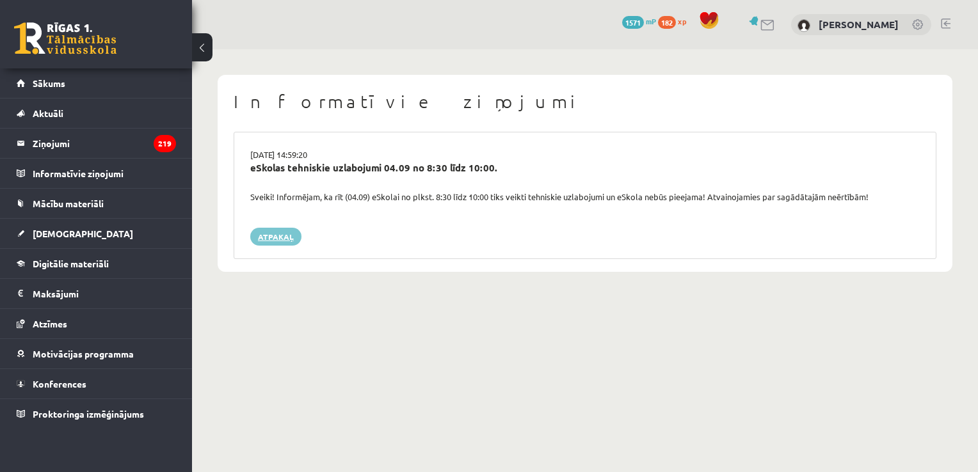
click at [275, 229] on link "Atpakaļ" at bounding box center [275, 237] width 51 height 18
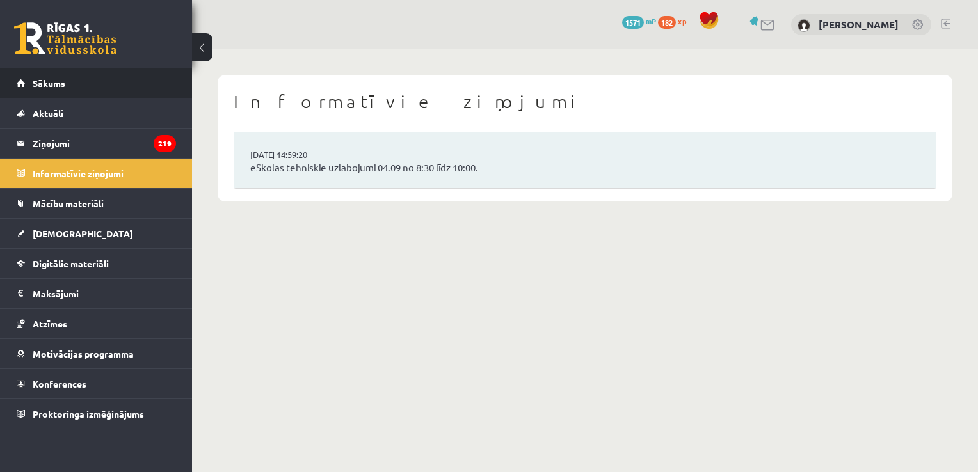
click at [70, 72] on link "Sākums" at bounding box center [96, 82] width 159 height 29
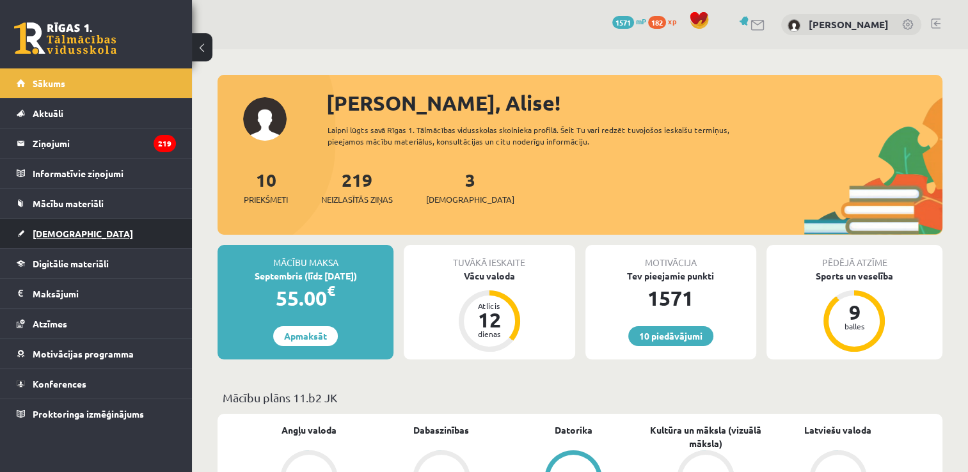
click at [44, 234] on span "[DEMOGRAPHIC_DATA]" at bounding box center [83, 234] width 100 height 12
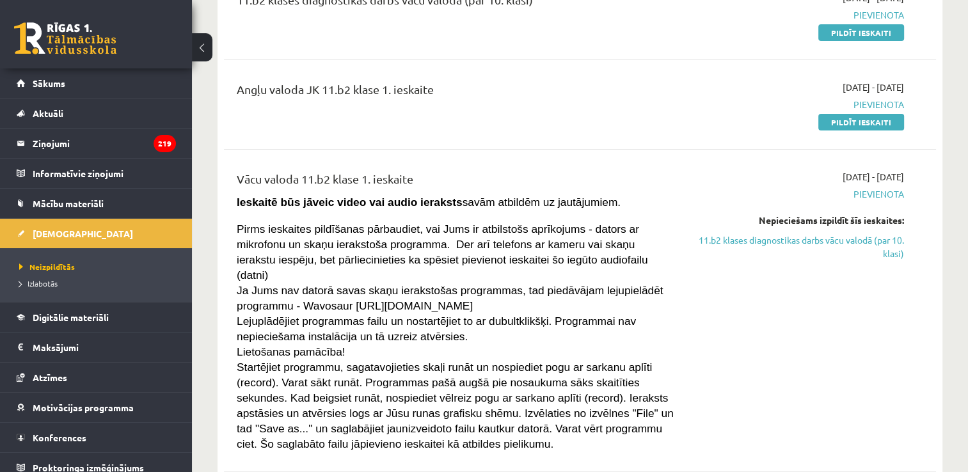
scroll to position [64, 0]
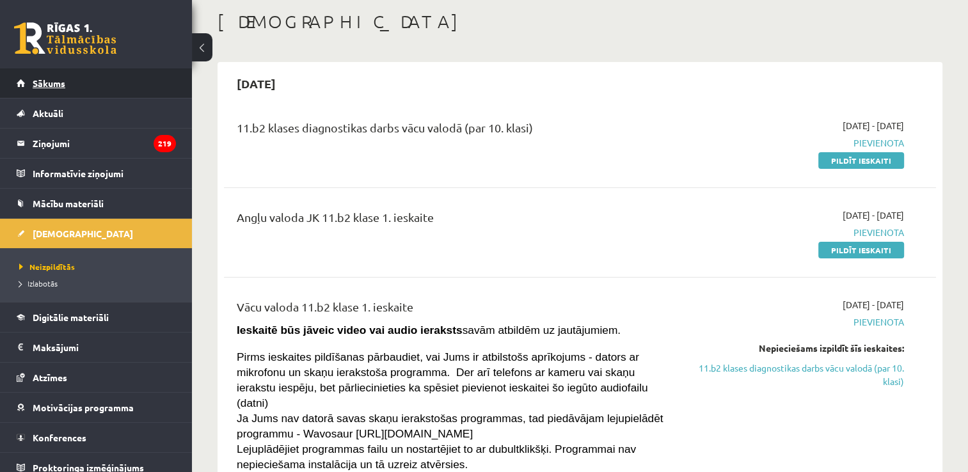
click at [64, 81] on span "Sākums" at bounding box center [49, 83] width 33 height 12
